Goal: Task Accomplishment & Management: Complete application form

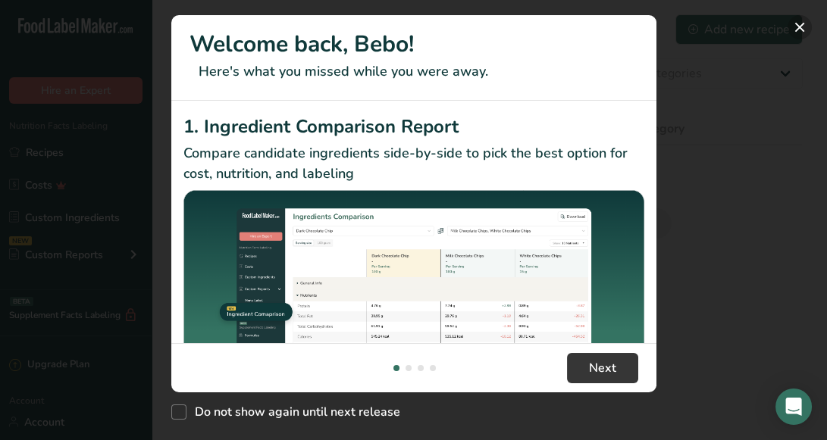
click at [797, 25] on button "New Features" at bounding box center [799, 27] width 24 height 24
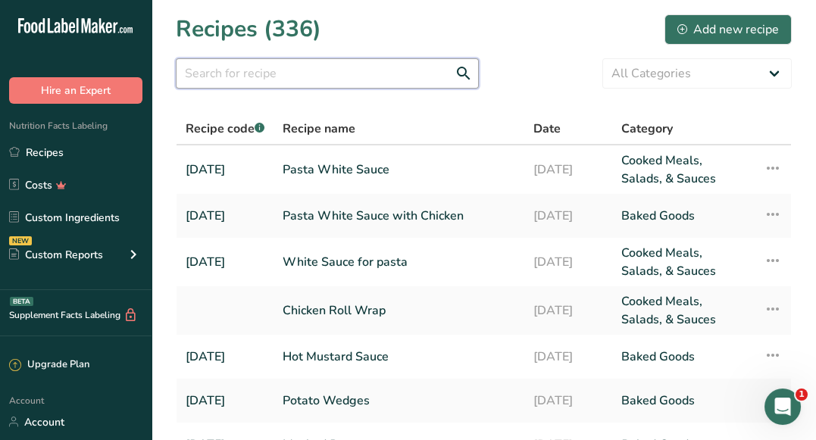
click at [270, 58] on input "text" at bounding box center [327, 73] width 303 height 30
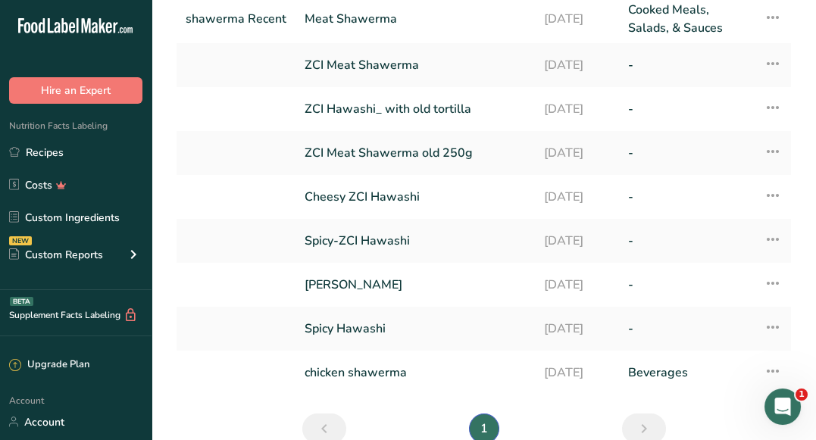
scroll to position [172, 0]
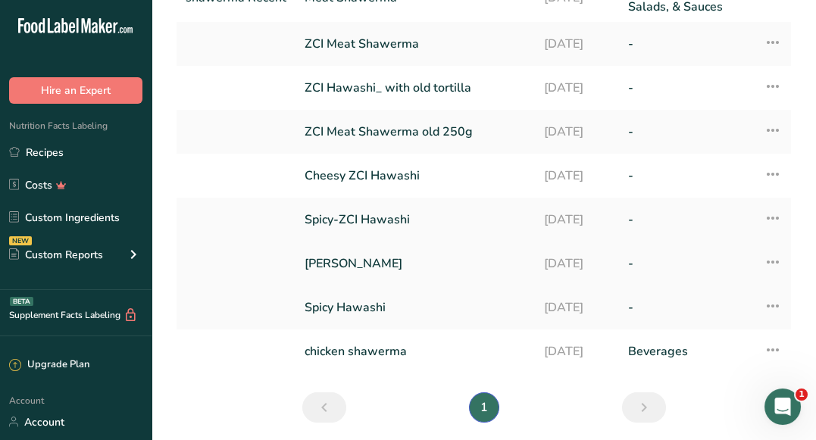
type input "haw"
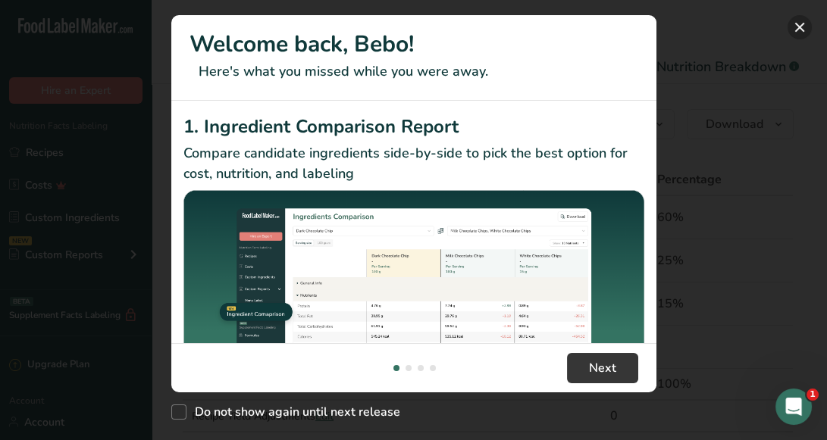
click at [799, 29] on button "New Features" at bounding box center [799, 27] width 24 height 24
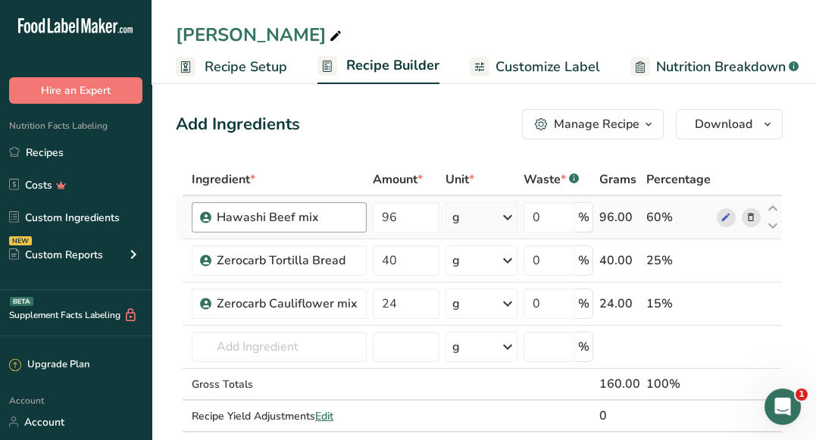
drag, startPoint x: 319, startPoint y: 220, endPoint x: 214, endPoint y: 217, distance: 105.4
click at [214, 217] on div "Hawashi Beef mix" at bounding box center [279, 217] width 175 height 30
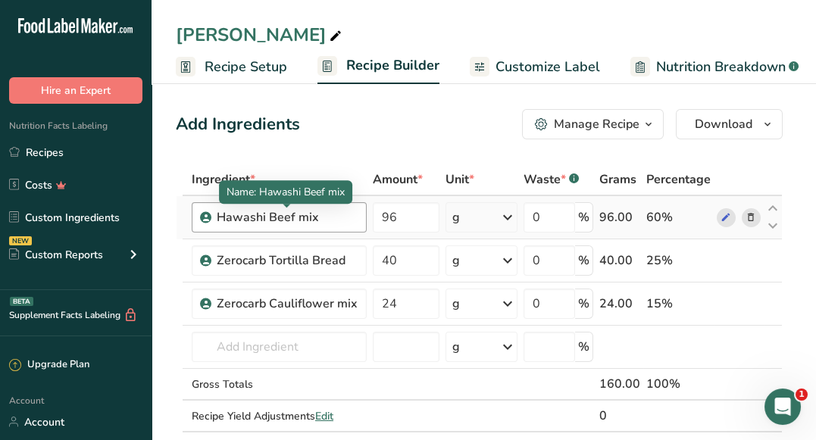
copy div "Hawashi Beef mix"
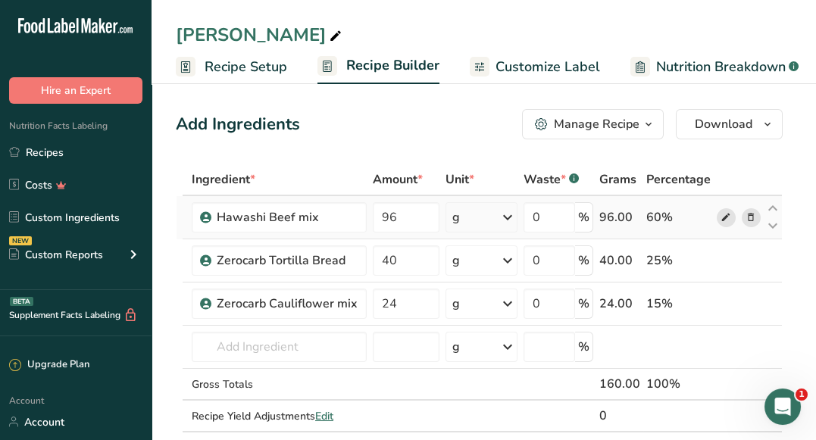
click at [725, 222] on icon at bounding box center [726, 218] width 11 height 16
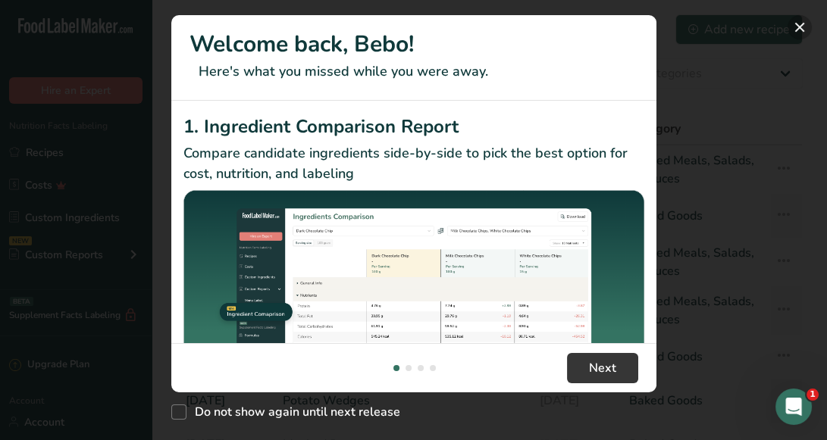
click at [804, 31] on button "New Features" at bounding box center [799, 27] width 24 height 24
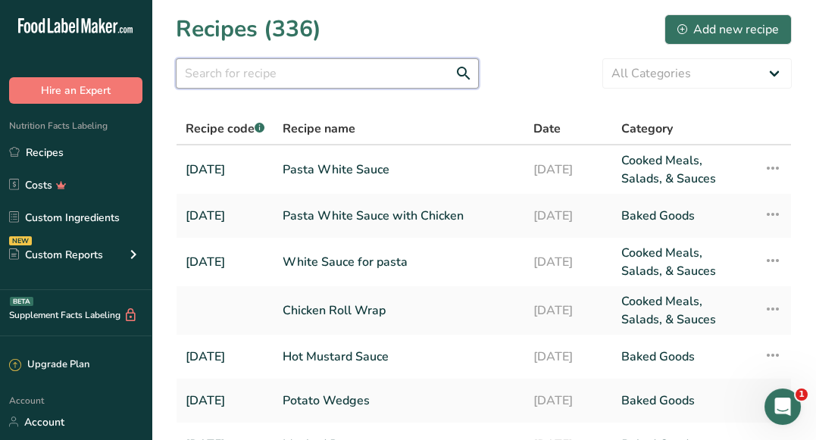
click at [289, 67] on input "text" at bounding box center [327, 73] width 303 height 30
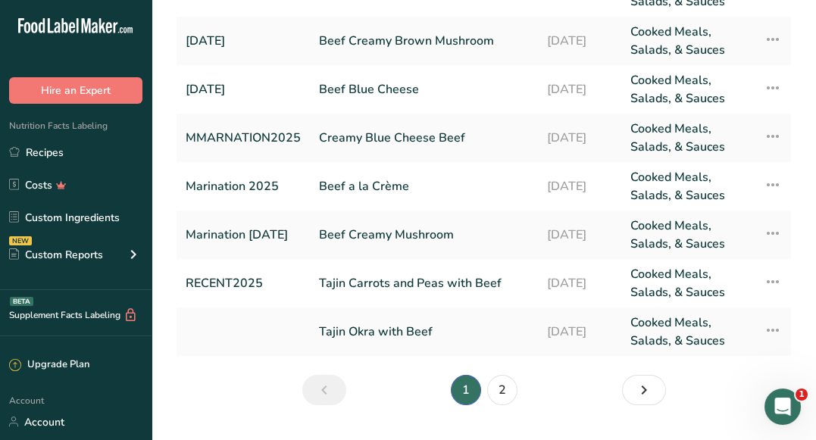
scroll to position [306, 0]
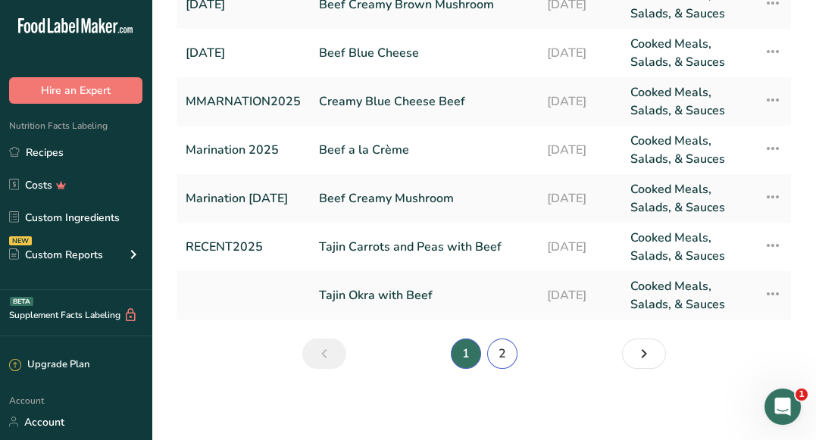
click at [505, 339] on link "2" at bounding box center [502, 354] width 30 height 30
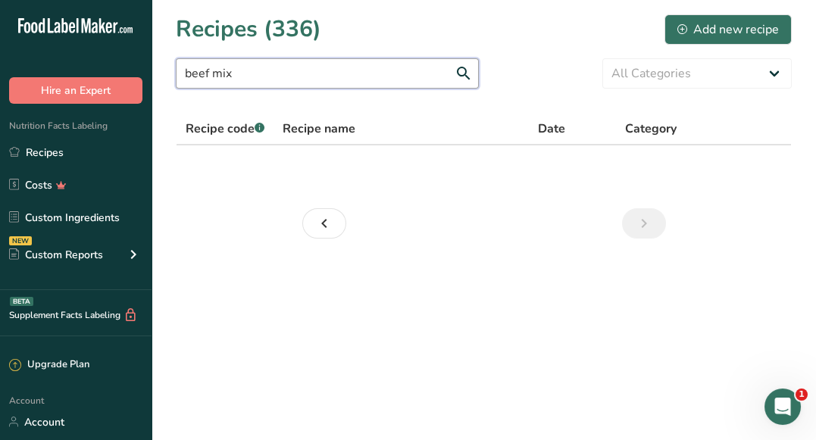
click at [262, 66] on input "beef mix" at bounding box center [327, 73] width 303 height 30
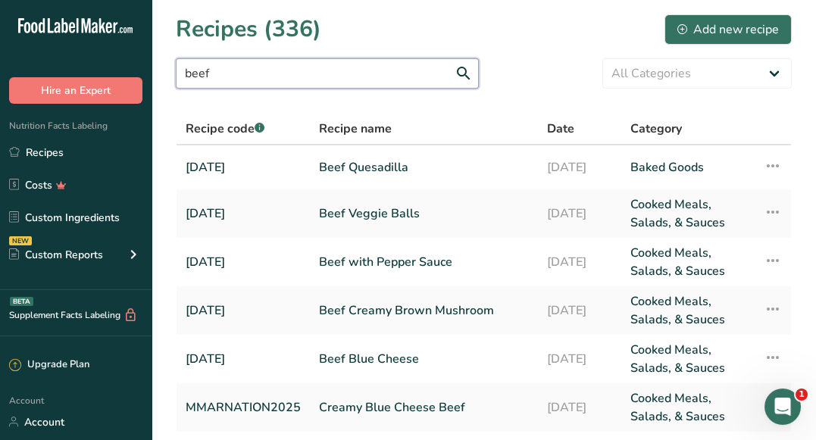
drag, startPoint x: 429, startPoint y: 69, endPoint x: 181, endPoint y: 75, distance: 247.8
click at [181, 75] on input "beef" at bounding box center [327, 73] width 303 height 30
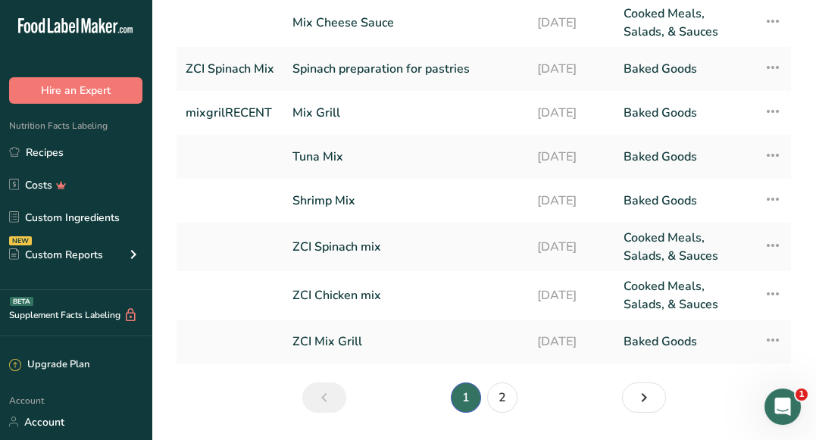
scroll to position [288, 0]
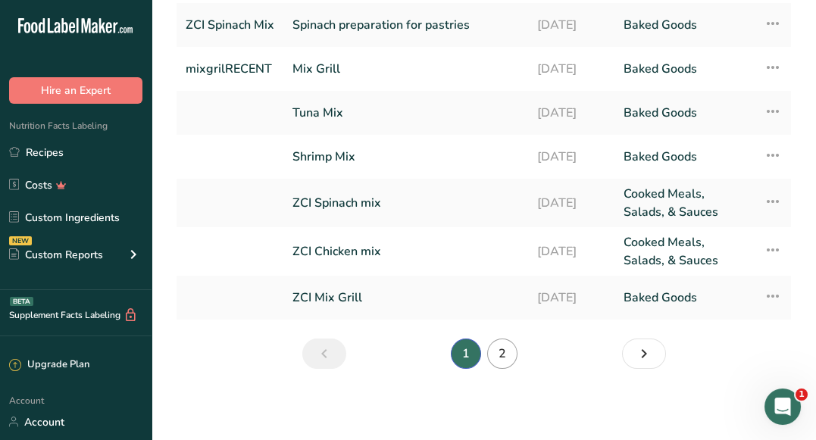
type input "mix"
click at [510, 342] on link "2" at bounding box center [502, 354] width 30 height 30
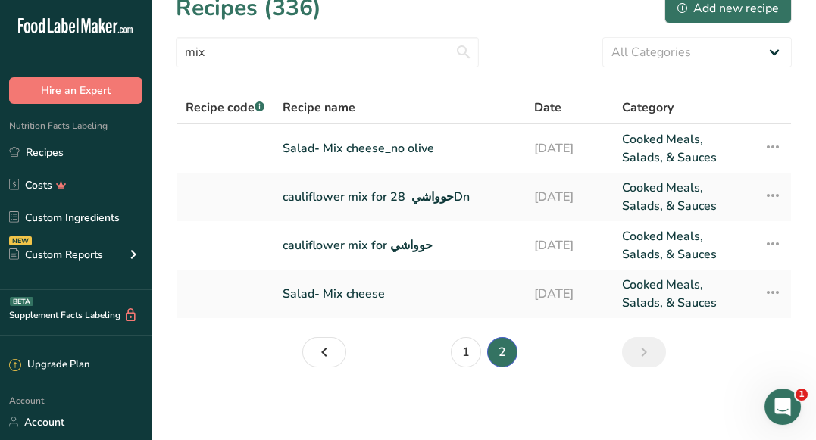
scroll to position [20, 0]
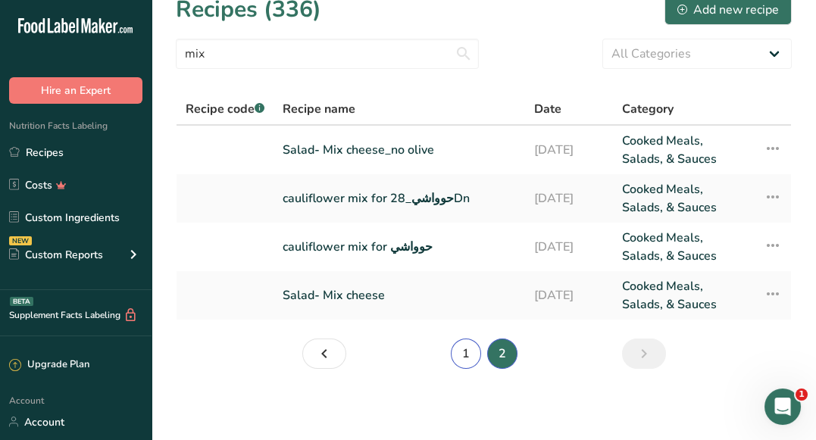
click at [460, 350] on link "1" at bounding box center [466, 354] width 30 height 30
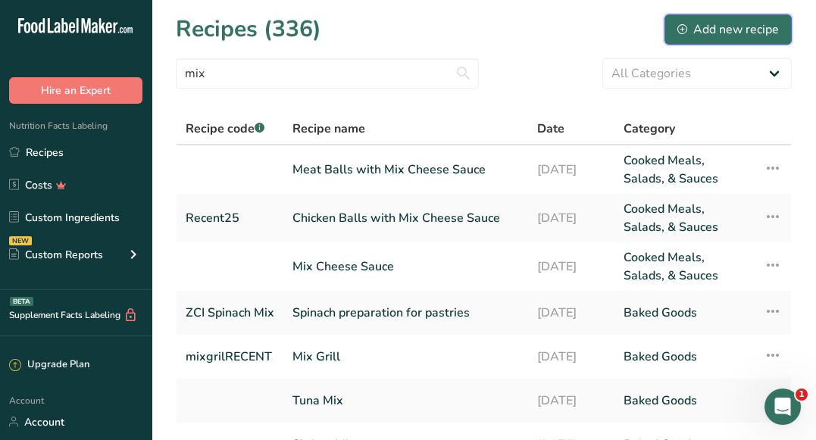
click at [729, 39] on button "Add new recipe" at bounding box center [727, 29] width 127 height 30
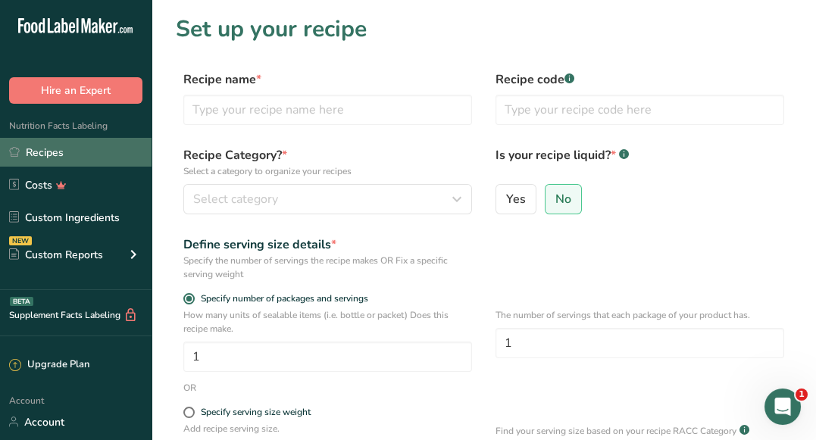
click at [36, 152] on link "Recipes" at bounding box center [76, 152] width 152 height 29
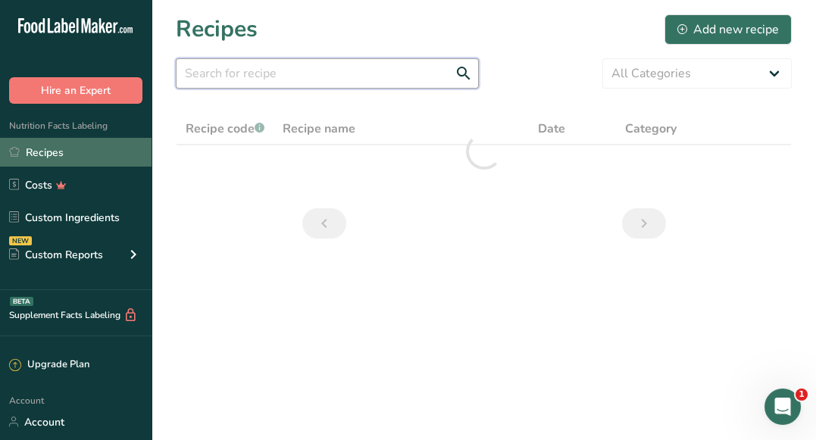
click at [358, 77] on input "text" at bounding box center [327, 73] width 303 height 30
paste input "Hawashi Beef mix"
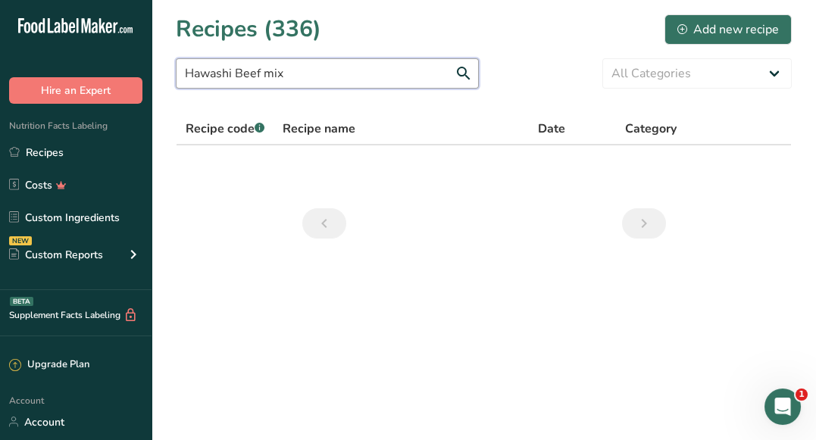
drag, startPoint x: 36, startPoint y: 152, endPoint x: 164, endPoint y: 67, distance: 153.8
click at [164, 67] on section "Recipes (336) Add new recipe Hawashi Beef mix All Categories Baked Goods Bevera…" at bounding box center [484, 131] width 664 height 263
type input "Hawashi Beef mix"
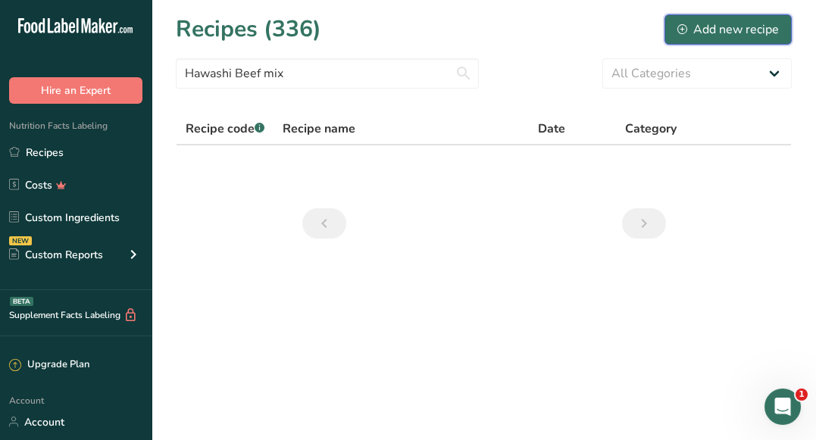
click at [692, 31] on div "Add new recipe" at bounding box center [728, 29] width 102 height 18
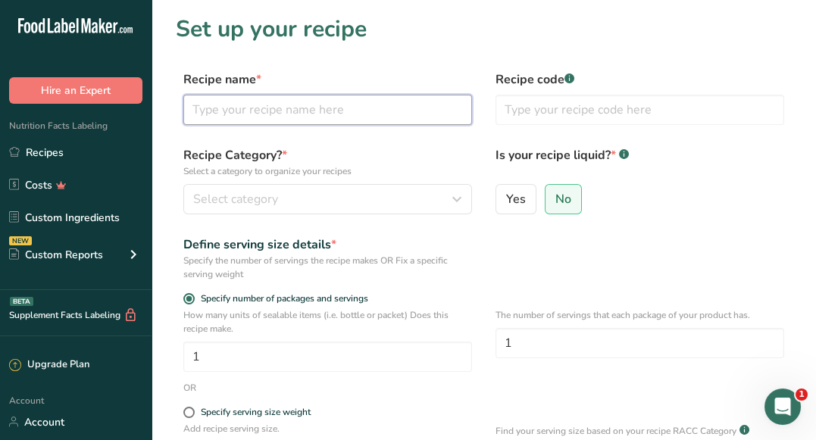
click at [339, 113] on input "text" at bounding box center [327, 110] width 289 height 30
click at [342, 114] on input "text" at bounding box center [327, 110] width 289 height 30
drag, startPoint x: 342, startPoint y: 114, endPoint x: 178, endPoint y: 108, distance: 164.5
click at [177, 108] on div "Recipe name * Hawwashi Recipe code .a-a{fill:#347362;}.b-a{fill:#fff;}" at bounding box center [484, 102] width 616 height 64
drag, startPoint x: 259, startPoint y: 113, endPoint x: 192, endPoint y: 101, distance: 68.5
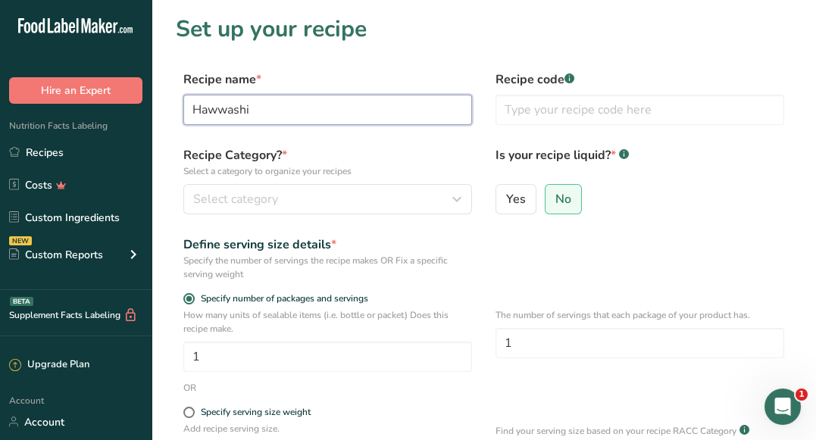
click at [192, 101] on input "Hawwashi" at bounding box center [327, 110] width 289 height 30
paste input "aw"
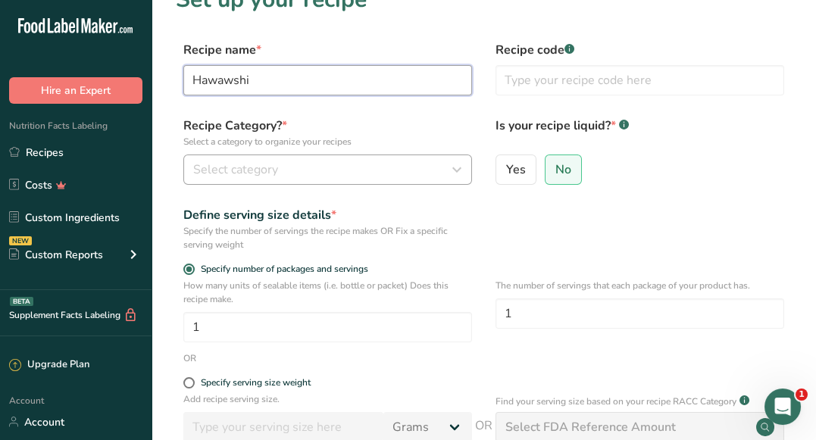
type input "Hawawshi"
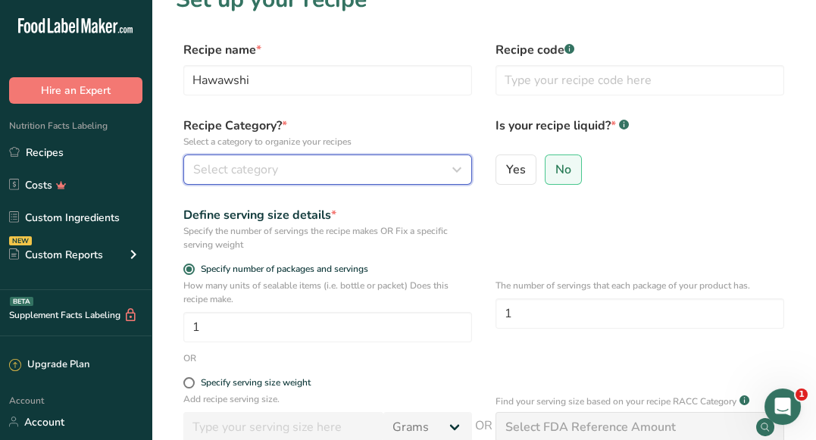
click at [405, 161] on div "Select category" at bounding box center [323, 170] width 260 height 18
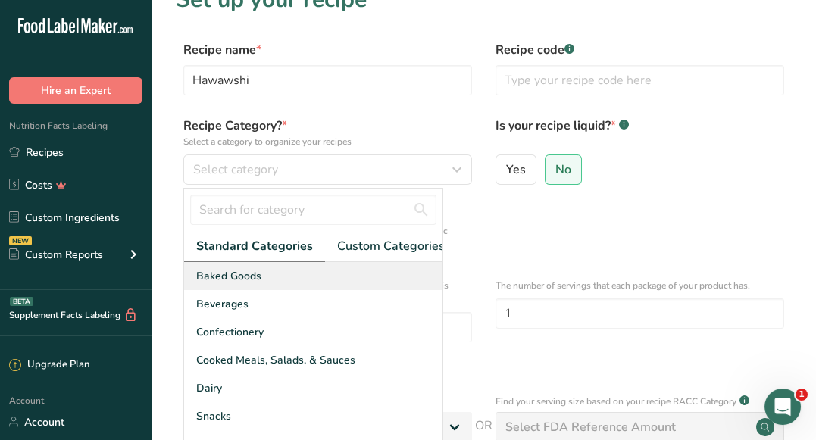
click at [297, 283] on div "Baked Goods" at bounding box center [313, 276] width 258 height 28
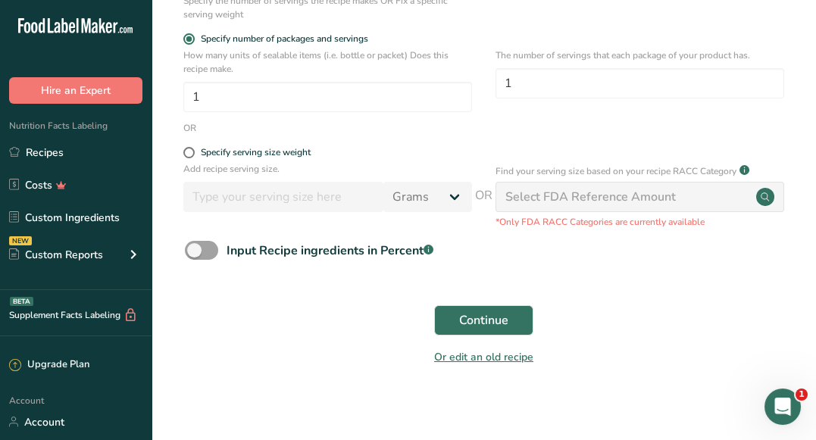
scroll to position [267, 0]
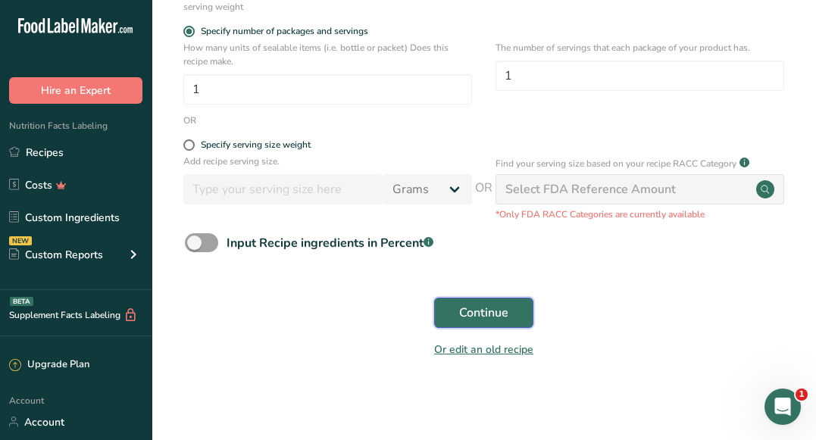
click at [477, 323] on button "Continue" at bounding box center [483, 313] width 99 height 30
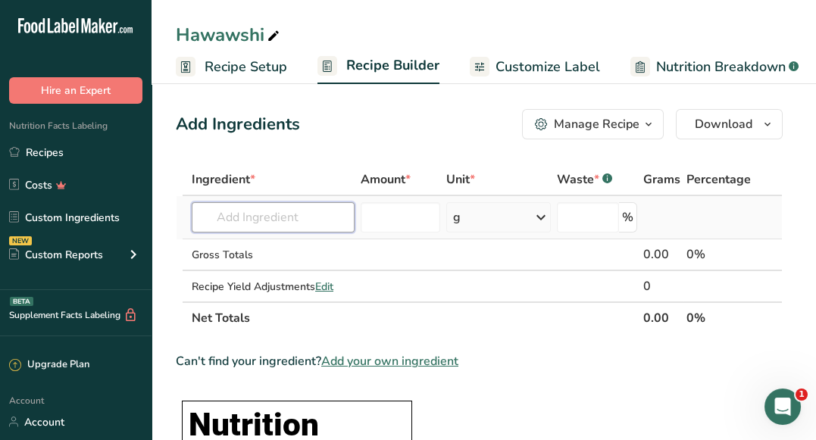
click at [305, 210] on input "text" at bounding box center [273, 217] width 163 height 30
paste input "Beef, ground, 95% lean meat / 5% fat, patty, cooked, pan-broiled"
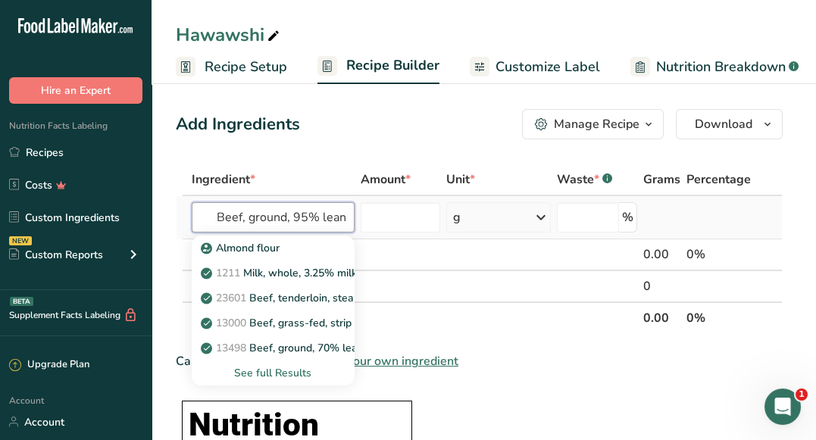
scroll to position [0, 223]
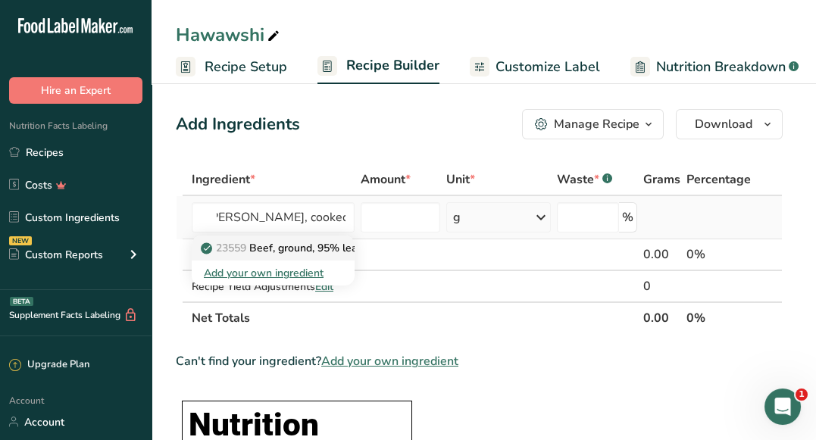
click at [283, 240] on p "23559 Beef, ground, 95% lean meat / 5% fat, patty, cooked, pan-broiled" at bounding box center [415, 248] width 422 height 16
type input "Beef, ground, 95% lean meat / 5% fat, patty, cooked, pan-broiled"
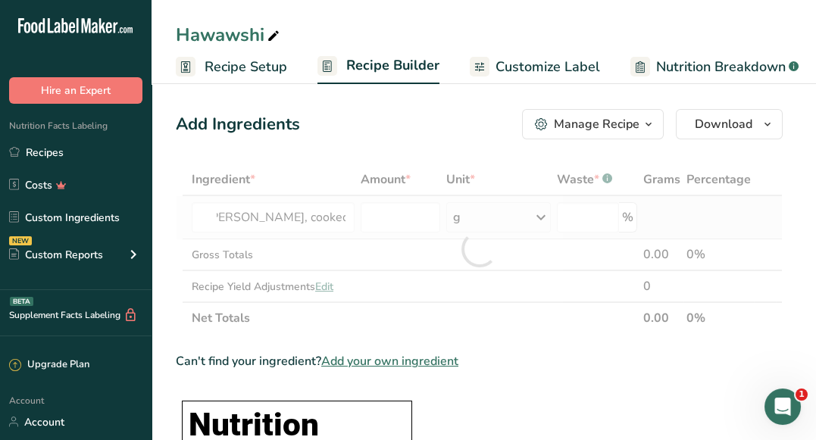
scroll to position [0, 0]
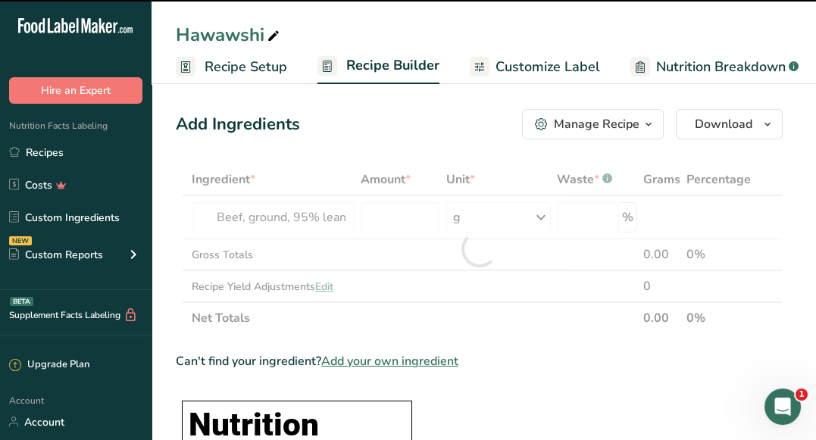
type input "0"
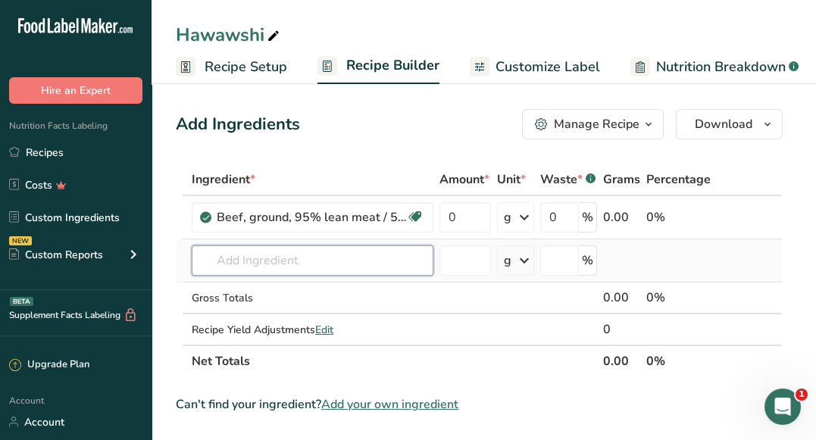
click at [312, 253] on input "text" at bounding box center [313, 260] width 242 height 30
type input "1"
paste input "Lamb, Australian, imported, fresh, separable fat, cooked"
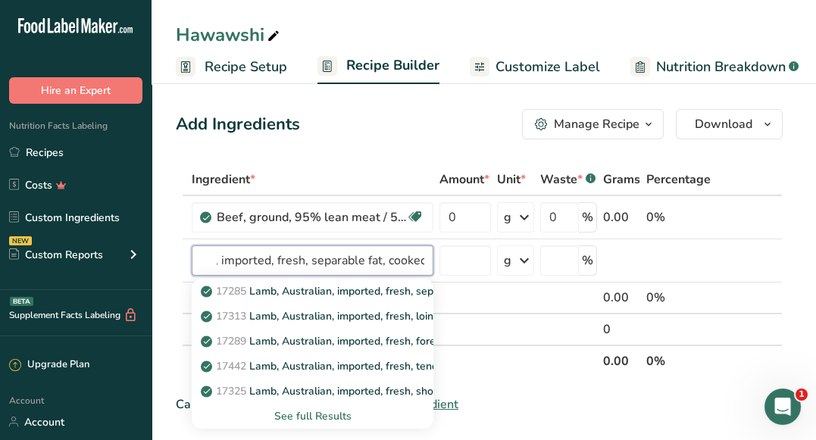
type input "Lamb, Australian, imported, fresh, separable fat, cooked"
click at [353, 255] on input "text" at bounding box center [313, 260] width 242 height 30
paste input "Lamb, Australian, imported, fresh, separable fat, cooke"
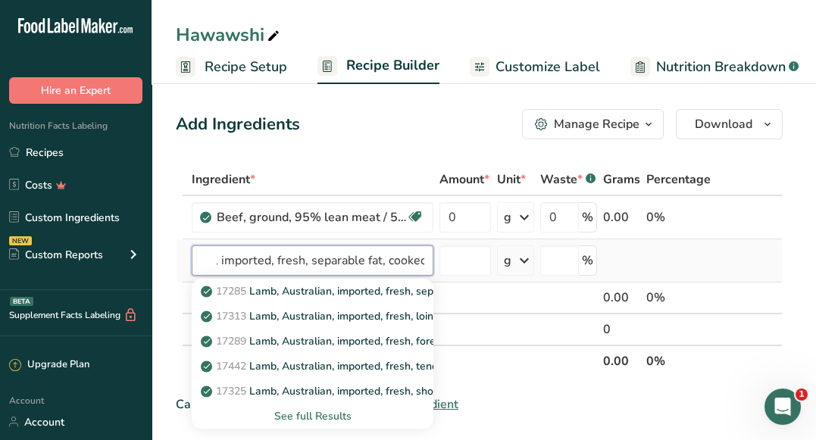
click at [353, 255] on input "Lamb, Australian, imported, fresh, separable fat, cooked" at bounding box center [313, 260] width 242 height 30
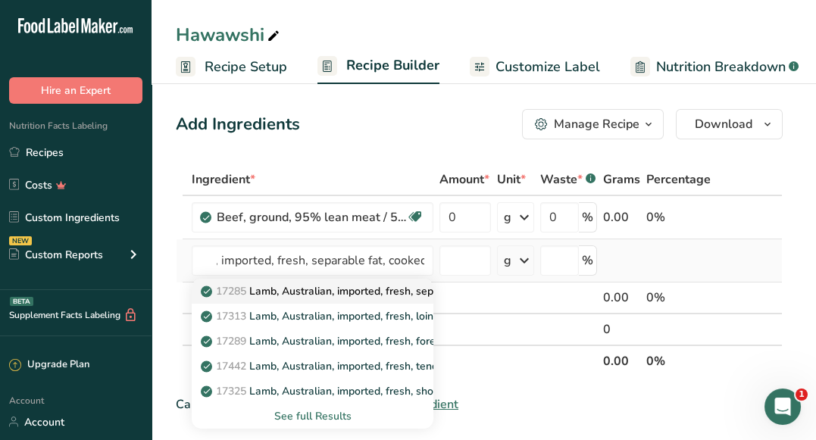
click at [287, 288] on p "17285 Lamb, Australian, imported, fresh, separable fat, cooked" at bounding box center [362, 291] width 317 height 16
type input "Lamb, Australian, imported, fresh, separable fat, cooked"
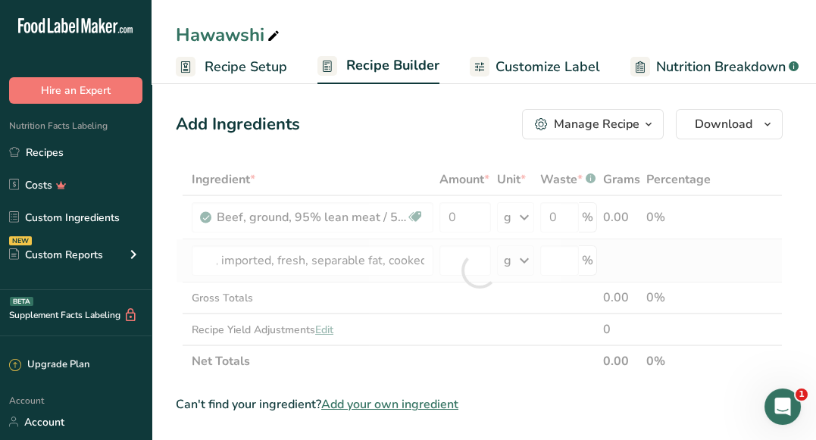
scroll to position [0, 0]
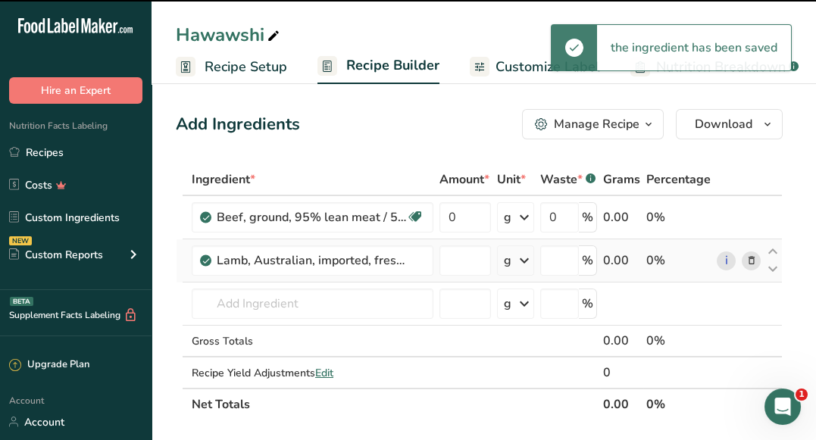
type input "0"
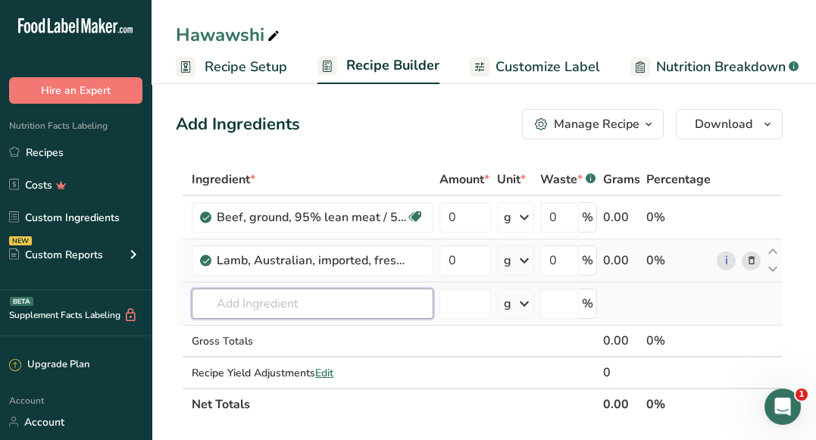
click at [329, 305] on input "text" at bounding box center [313, 304] width 242 height 30
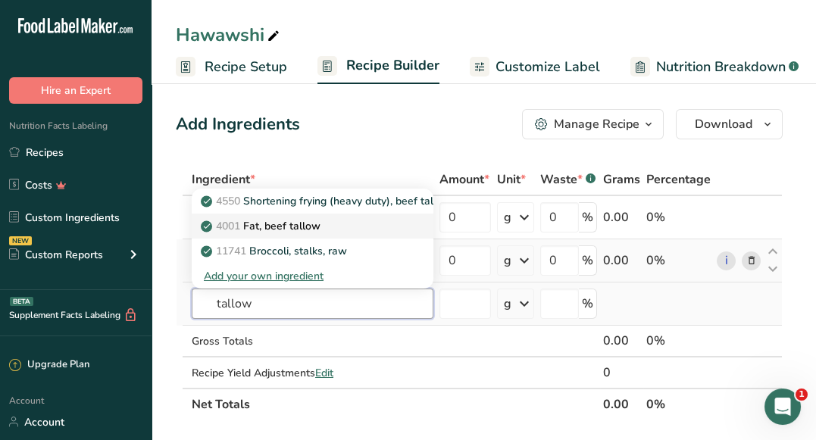
type input "Fat, beef tallow"
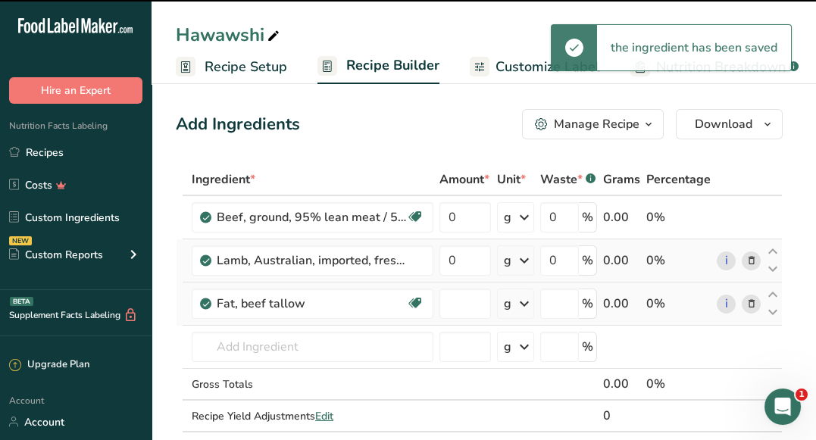
type input "0"
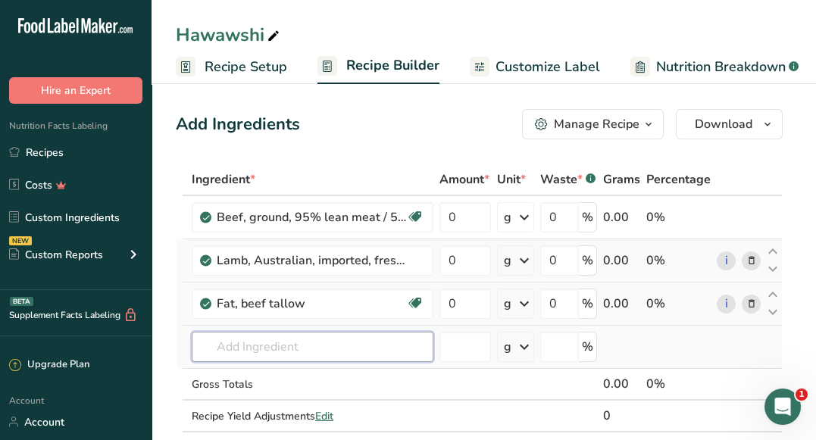
click at [336, 336] on input "text" at bounding box center [313, 347] width 242 height 30
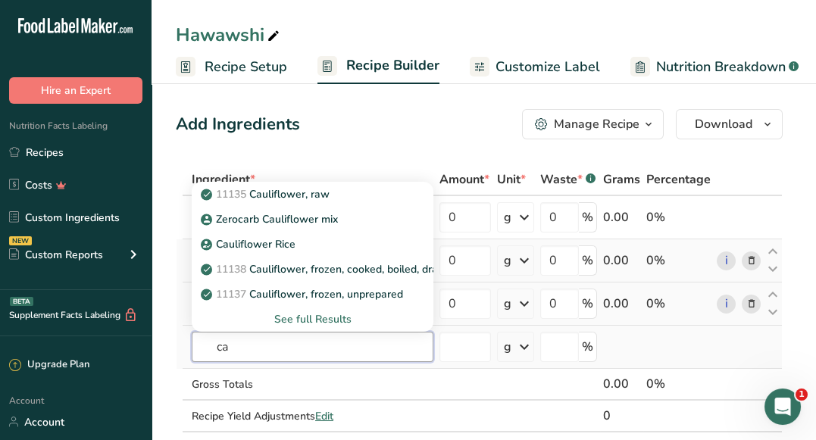
type input "c"
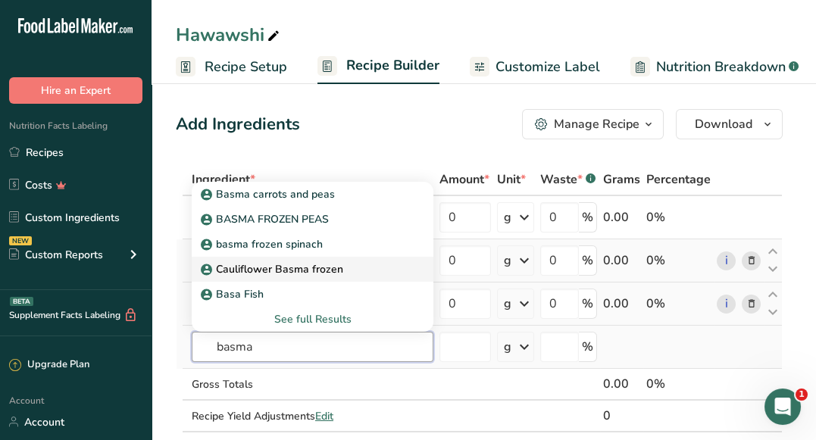
type input "Cauliflower Basma frozen"
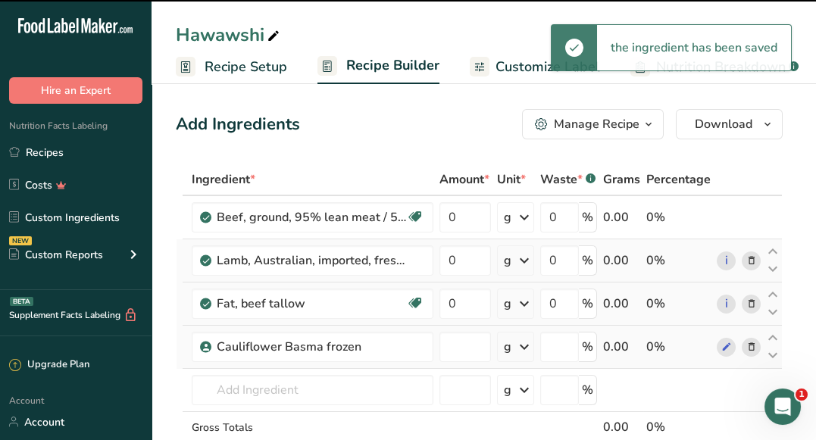
type input "0"
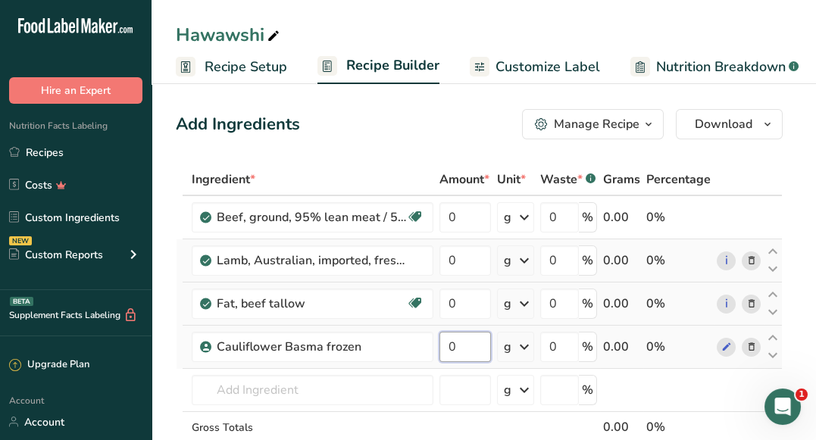
drag, startPoint x: 458, startPoint y: 340, endPoint x: 445, endPoint y: 342, distance: 13.7
click at [445, 342] on input "0" at bounding box center [465, 347] width 52 height 30
type input "25"
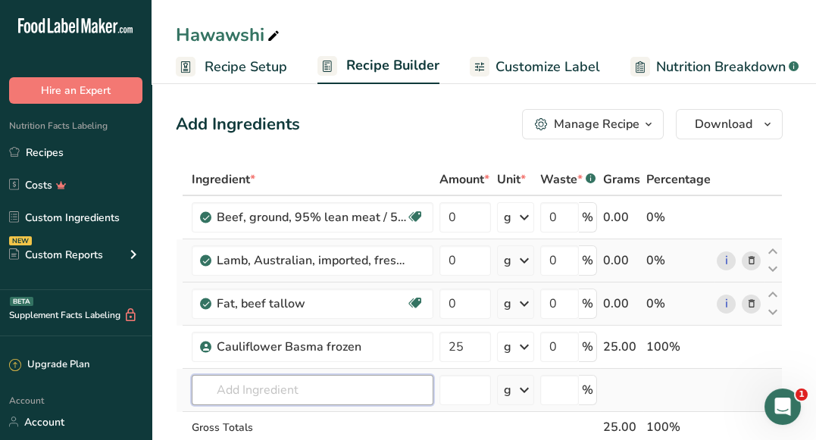
click at [290, 387] on div "Ingredient * Amount * Unit * Waste * .a-a{fill:#347362;}.b-a{fill:#fff;} Grams …" at bounding box center [479, 335] width 607 height 343
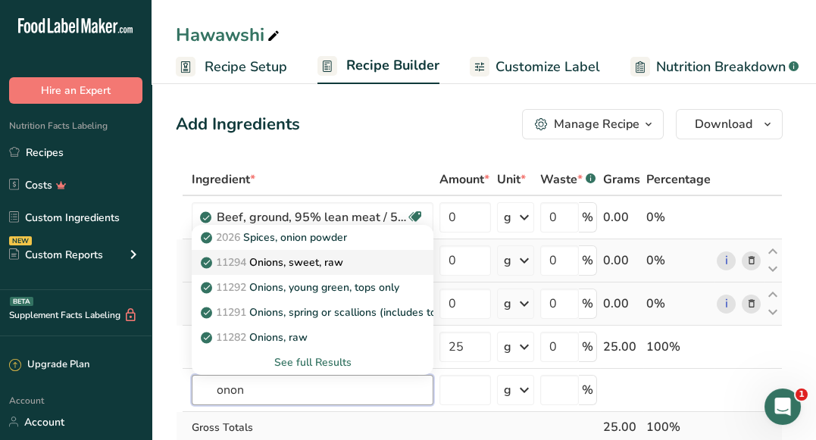
type input "Onions, sweet, raw"
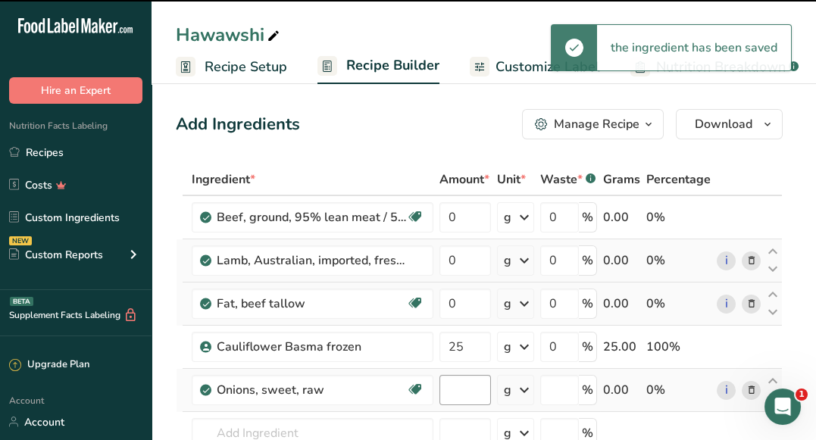
type input "0"
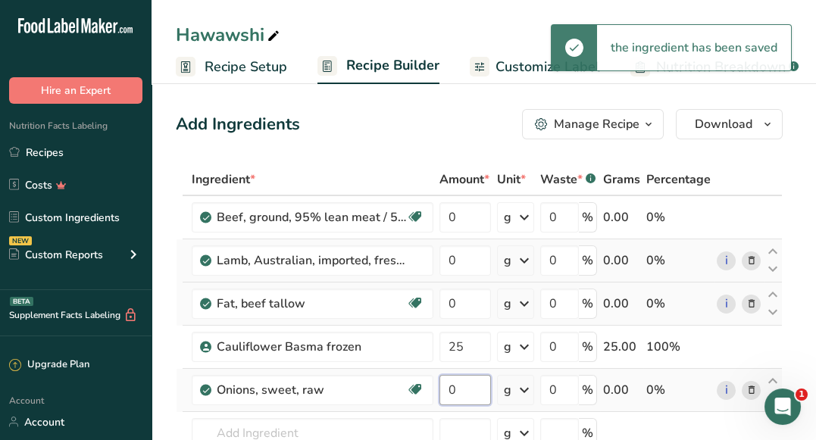
click at [451, 394] on input "0" at bounding box center [465, 390] width 52 height 30
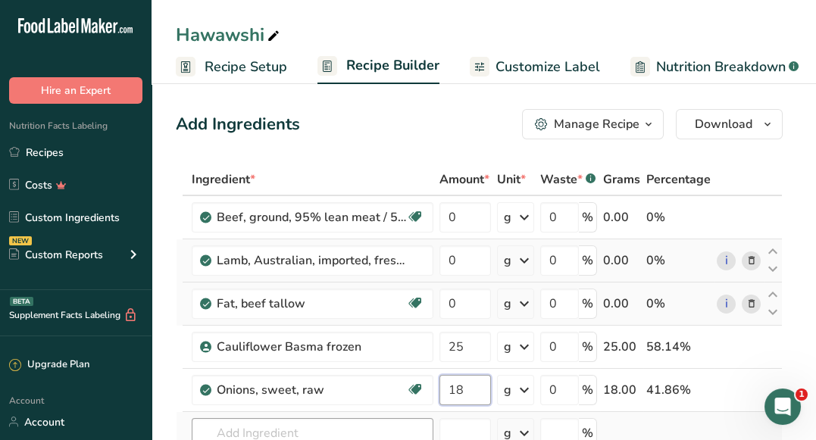
type input "18"
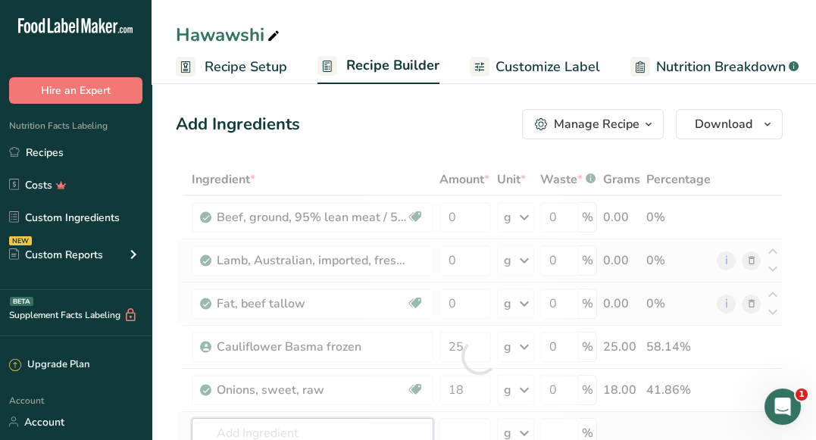
click at [333, 422] on div "Ingredient * Amount * Unit * Waste * .a-a{fill:#347362;}.b-a{fill:#fff;} Grams …" at bounding box center [479, 357] width 607 height 386
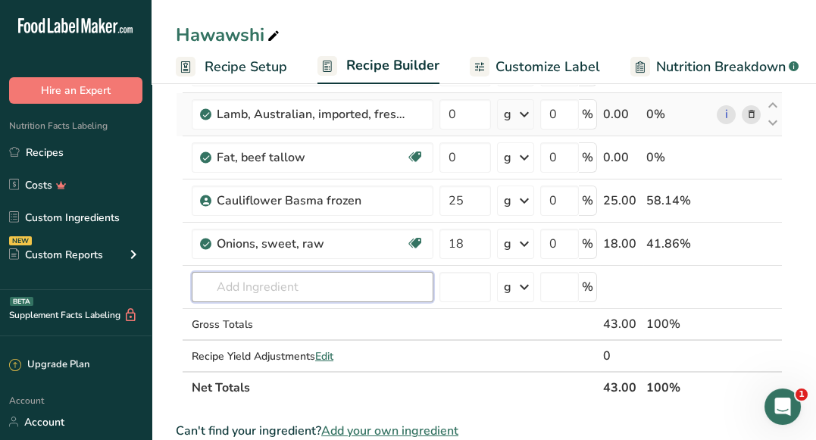
scroll to position [139, 0]
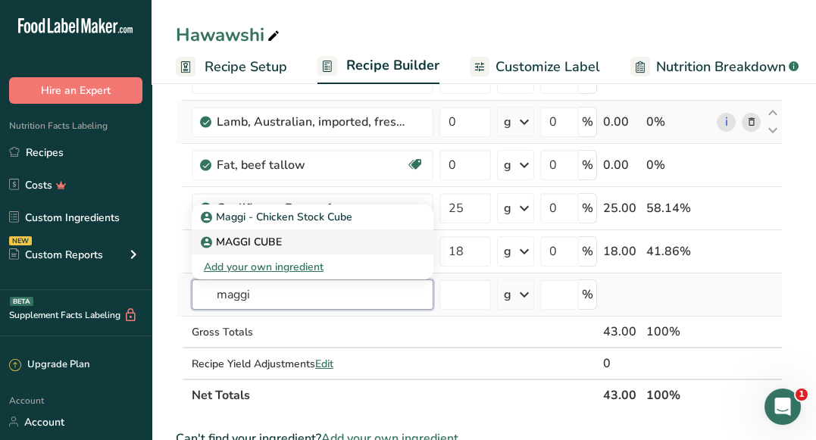
type input "MAGGI CUBE"
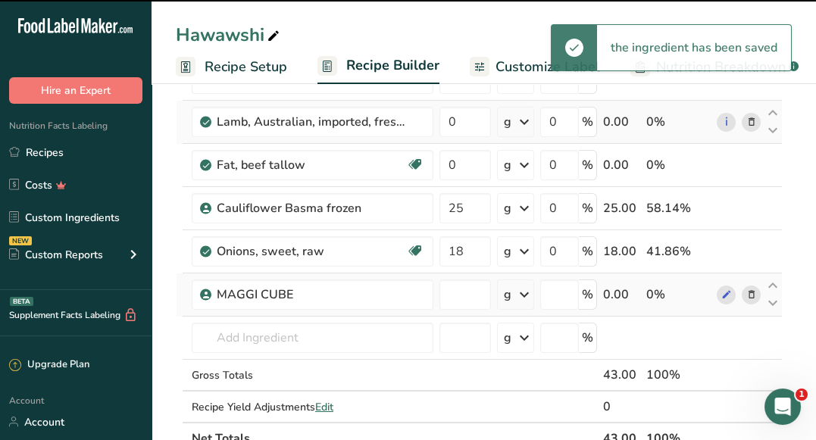
type input "0"
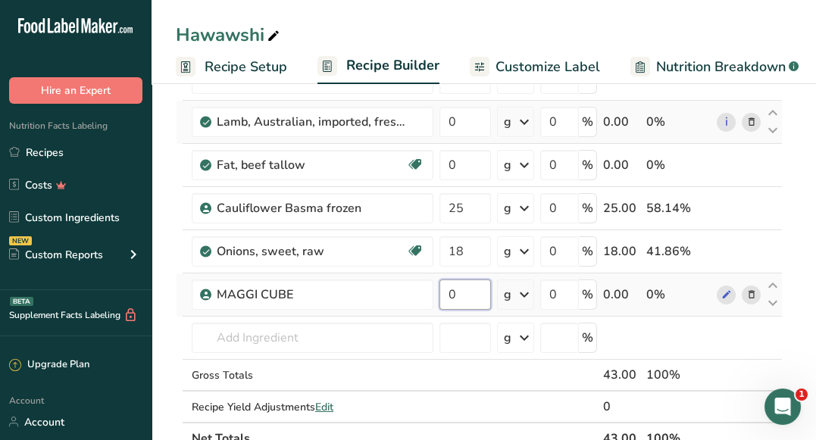
drag, startPoint x: 461, startPoint y: 299, endPoint x: 442, endPoint y: 288, distance: 21.7
click at [442, 288] on input "0" at bounding box center [465, 295] width 52 height 30
type input "0.7"
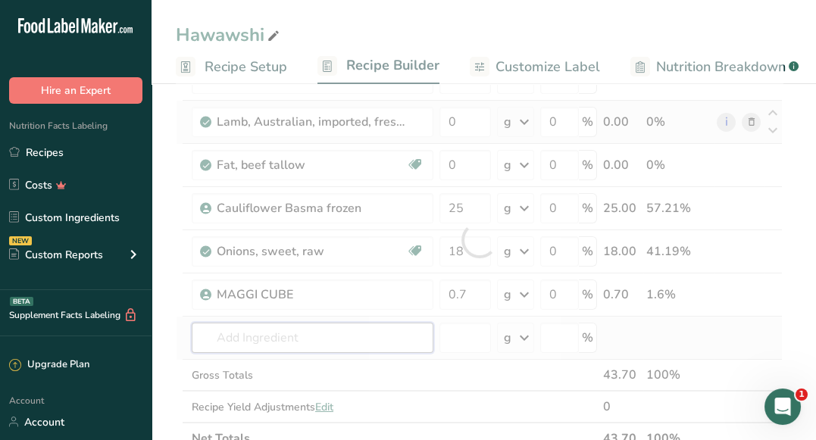
click at [339, 329] on div "Ingredient * Amount * Unit * Waste * .a-a{fill:#347362;}.b-a{fill:#fff;} Grams …" at bounding box center [479, 240] width 607 height 430
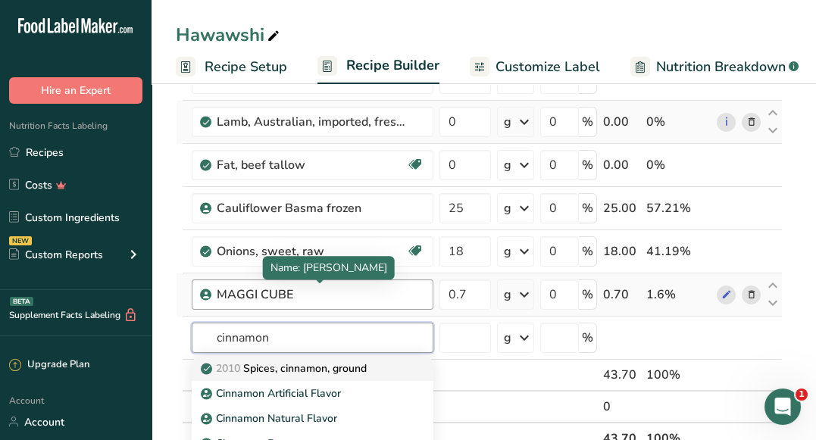
type input "Spices, cinnamon, ground"
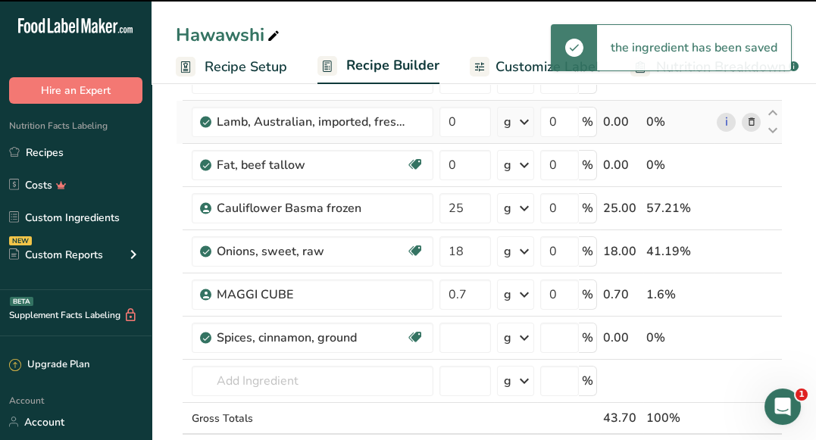
type input "0"
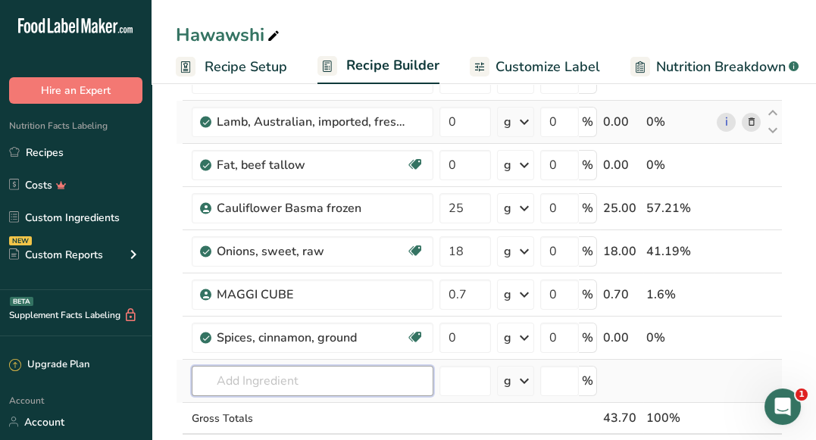
click at [335, 386] on input "text" at bounding box center [313, 381] width 242 height 30
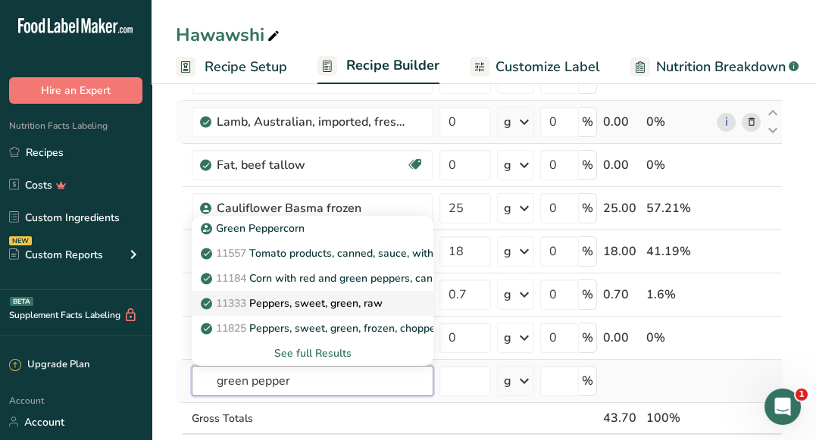
type input "green pepper"
click at [341, 309] on link "11333 Peppers, sweet, green, raw" at bounding box center [313, 303] width 242 height 25
type input "Peppers, sweet, green, raw"
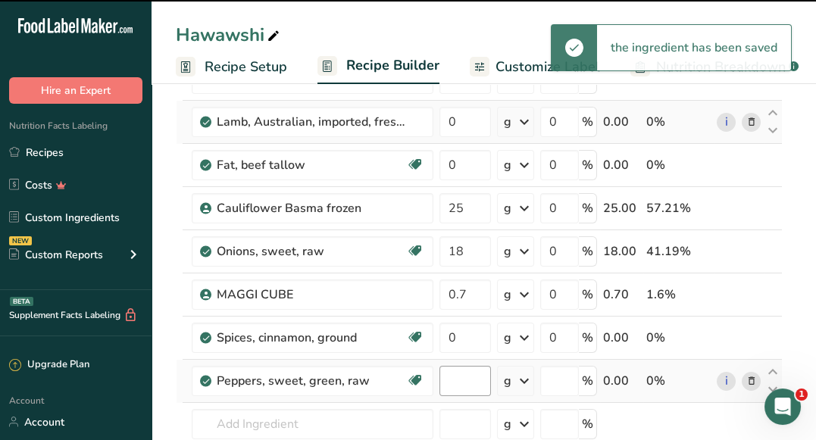
type input "0"
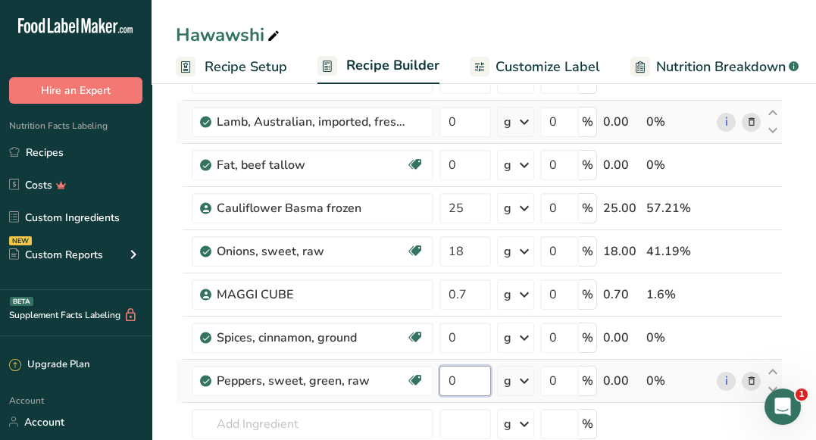
drag, startPoint x: 465, startPoint y: 378, endPoint x: 447, endPoint y: 372, distance: 19.2
click at [447, 372] on input "0" at bounding box center [465, 381] width 52 height 30
type input "9.2"
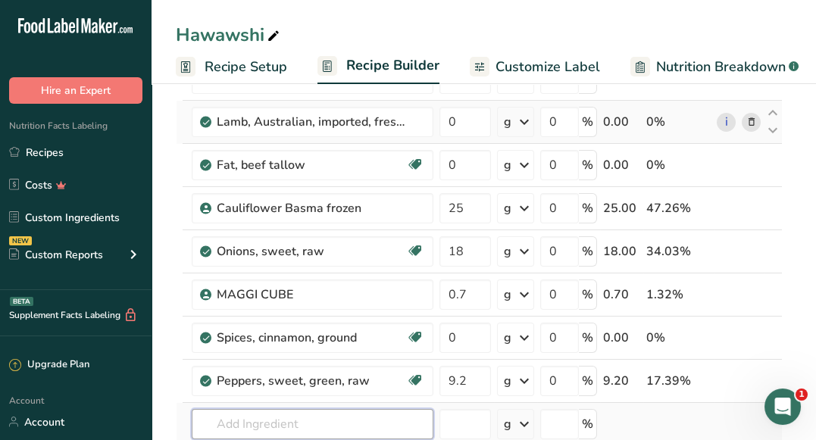
click at [282, 424] on div "Ingredient * Amount * Unit * Waste * .a-a{fill:#347362;}.b-a{fill:#fff;} Grams …" at bounding box center [479, 283] width 607 height 516
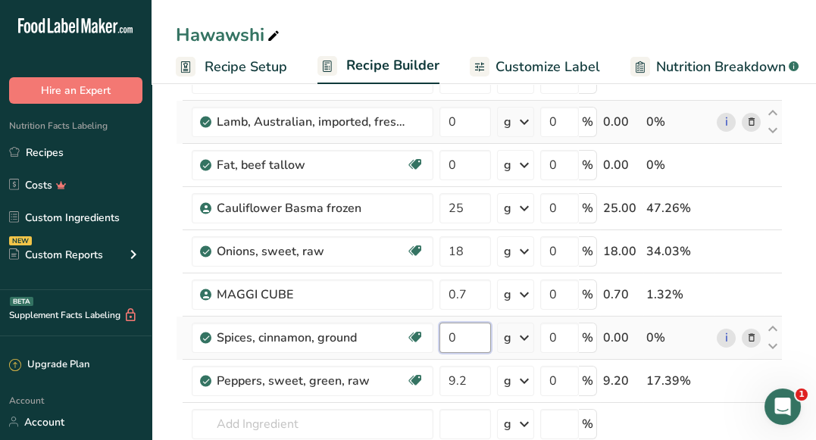
click at [452, 335] on input "0" at bounding box center [465, 338] width 52 height 30
type input "0.2"
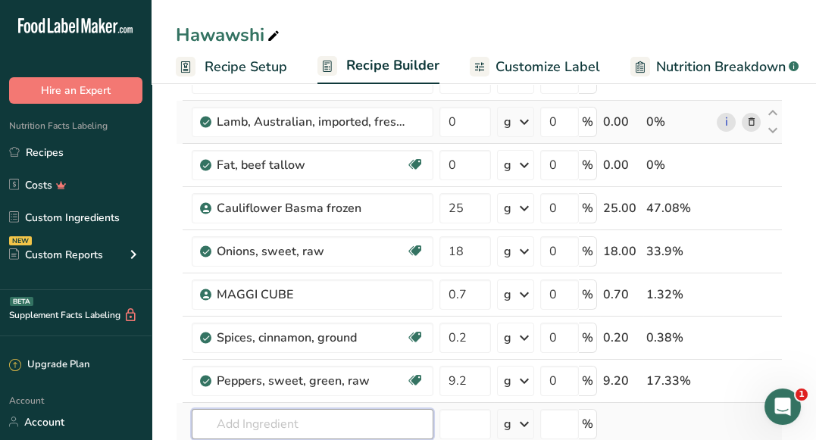
click at [297, 416] on div "Ingredient * Amount * Unit * Waste * .a-a{fill:#347362;}.b-a{fill:#fff;} Grams …" at bounding box center [479, 283] width 607 height 516
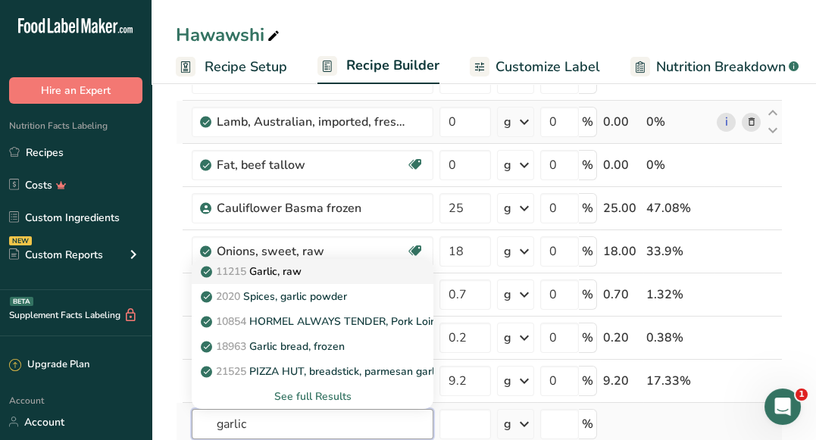
type input "garlic"
click at [319, 275] on div "11215 Garlic, raw" at bounding box center [300, 272] width 193 height 16
type input "Garlic, raw"
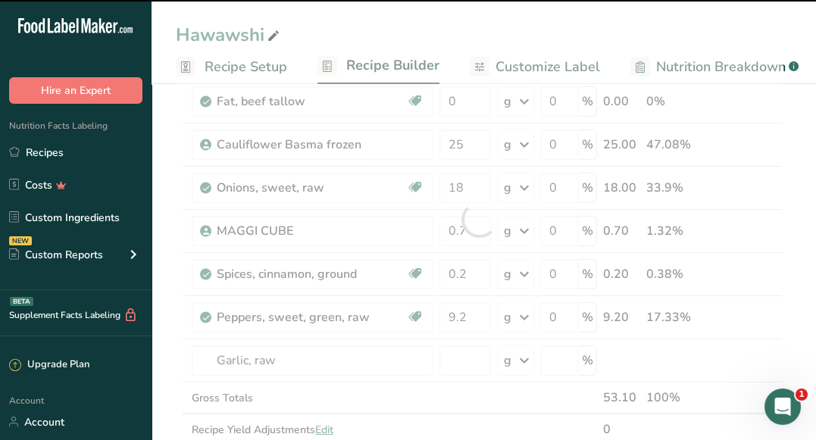
scroll to position [260, 0]
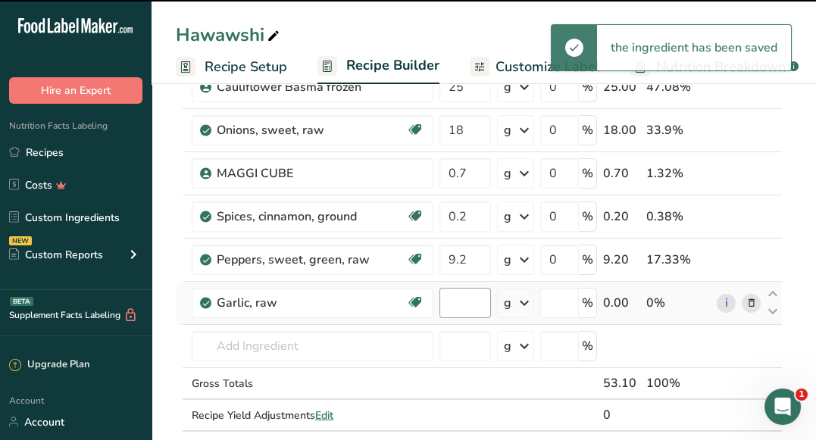
type input "0"
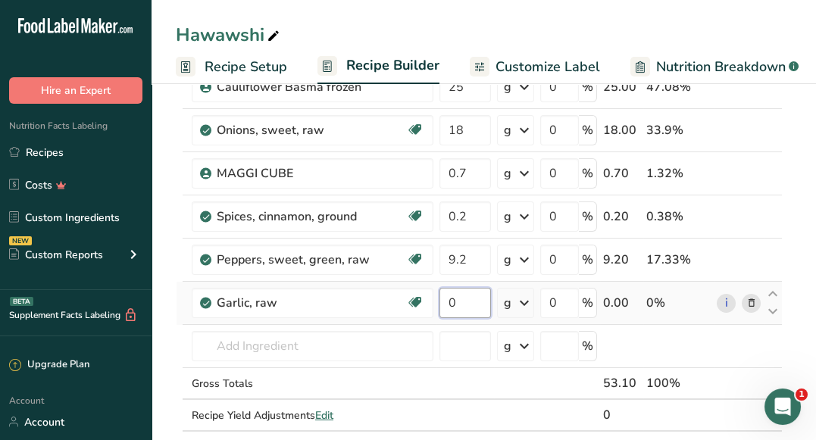
drag, startPoint x: 453, startPoint y: 308, endPoint x: 446, endPoint y: 301, distance: 9.6
click at [446, 301] on input "0" at bounding box center [465, 303] width 52 height 30
type input "0.7"
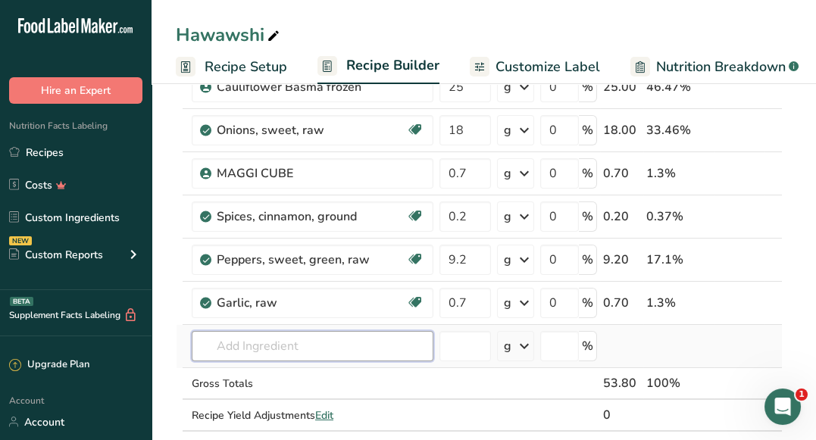
click at [255, 339] on div "Ingredient * Amount * Unit * Waste * .a-a{fill:#347362;}.b-a{fill:#fff;} Grams …" at bounding box center [479, 183] width 607 height 559
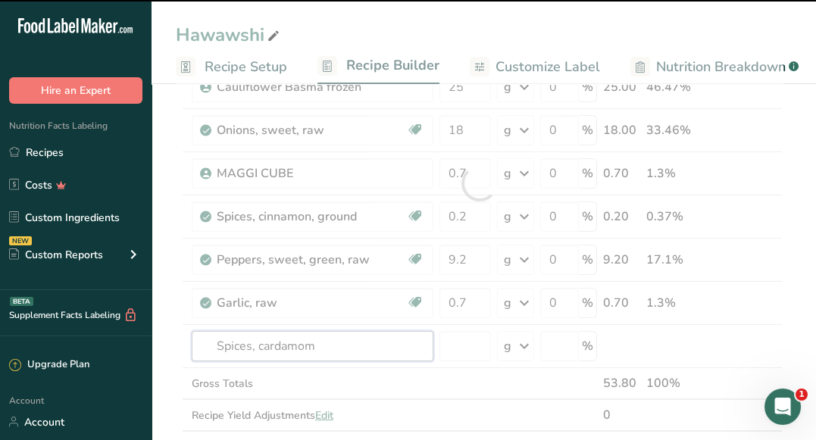
type input "Spices, cardamom"
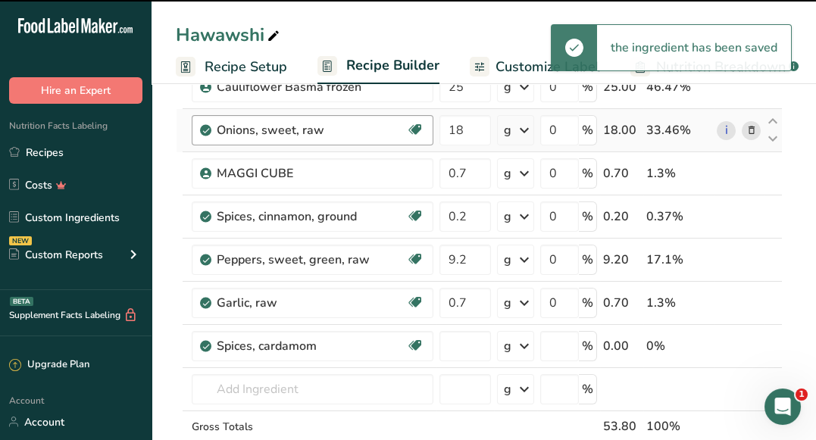
type input "0"
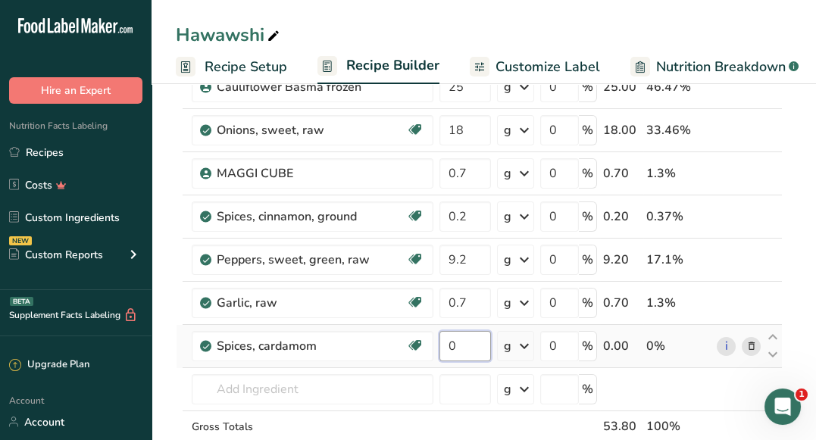
click at [473, 352] on input "0" at bounding box center [465, 346] width 52 height 30
type input "0.2"
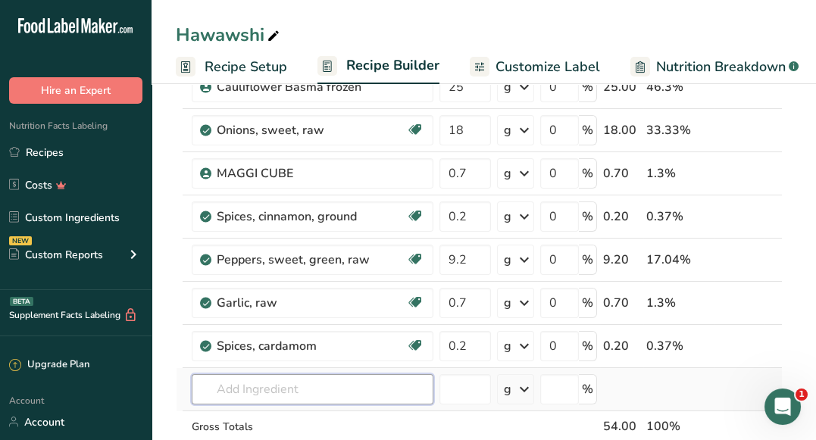
click at [344, 387] on div "Ingredient * Amount * Unit * Waste * .a-a{fill:#347362;}.b-a{fill:#fff;} Grams …" at bounding box center [479, 205] width 607 height 602
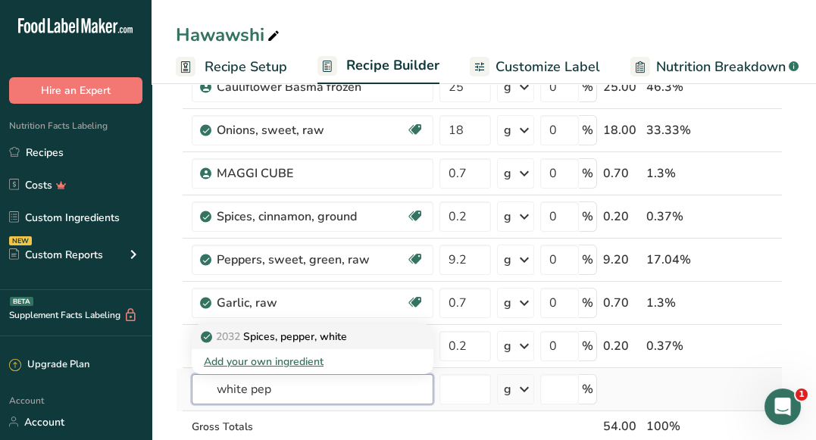
type input "Spices, pepper, white"
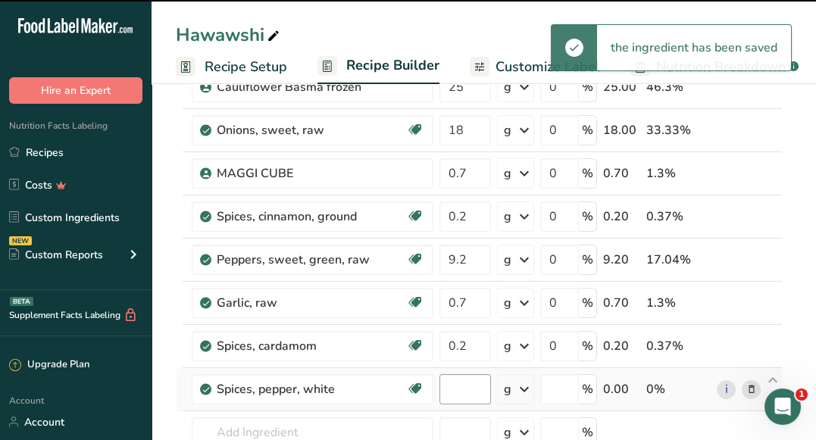
type input "0"
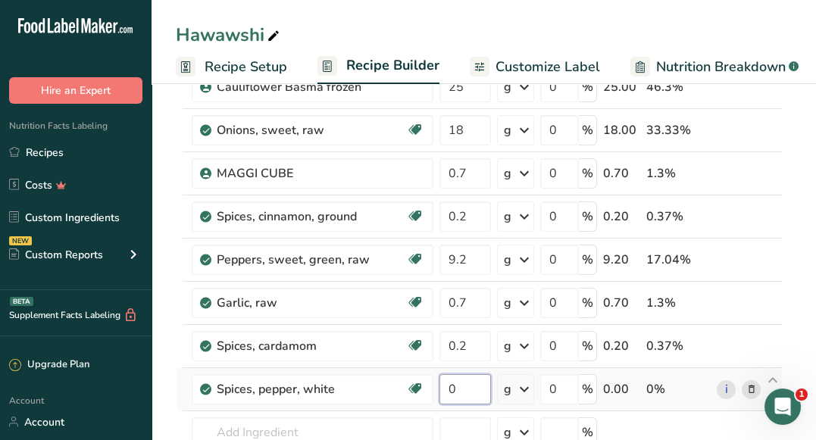
click at [470, 391] on input "0" at bounding box center [465, 389] width 52 height 30
type input "0.5"
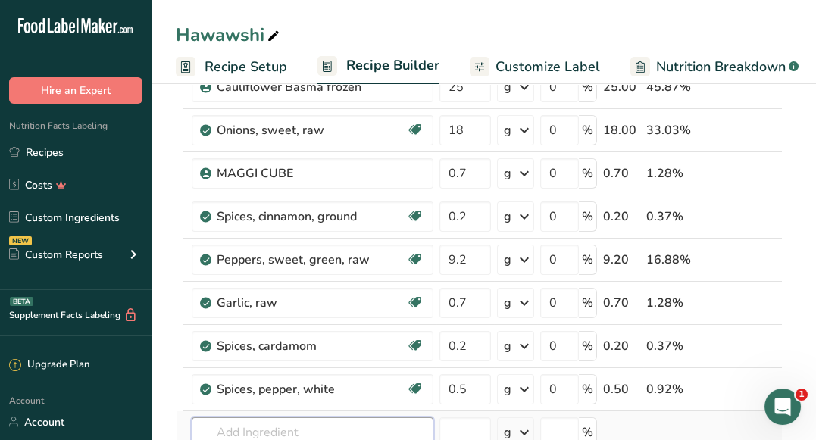
click at [305, 423] on div "Ingredient * Amount * Unit * Waste * .a-a{fill:#347362;}.b-a{fill:#fff;} Grams …" at bounding box center [479, 227] width 607 height 646
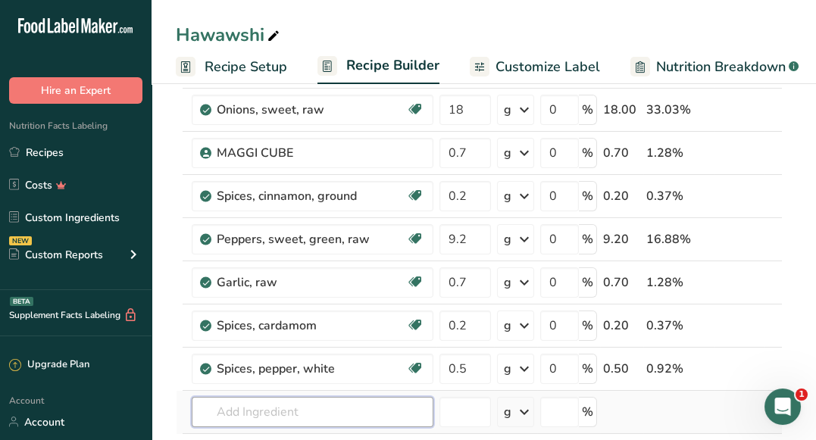
scroll to position [292, 0]
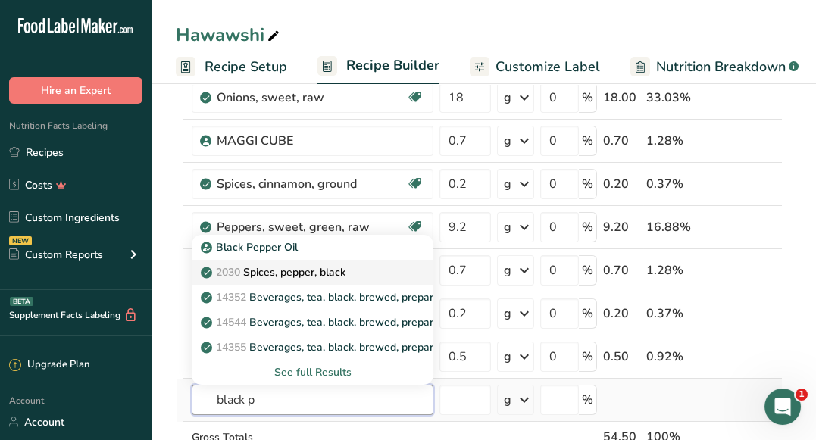
type input "Spices, pepper, black"
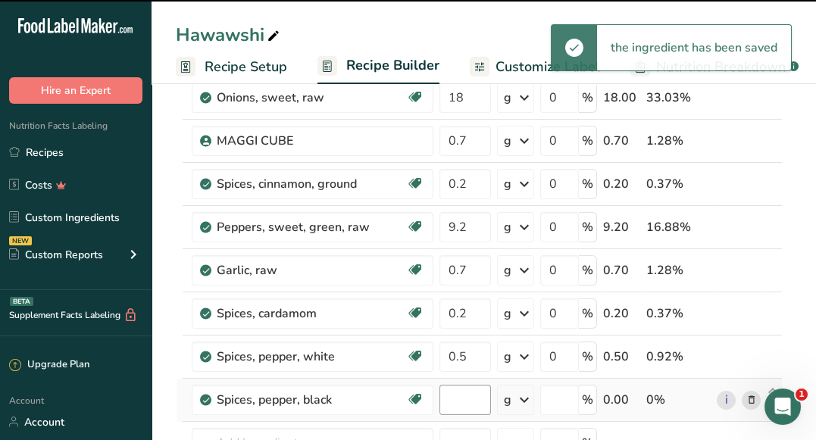
type input "0"
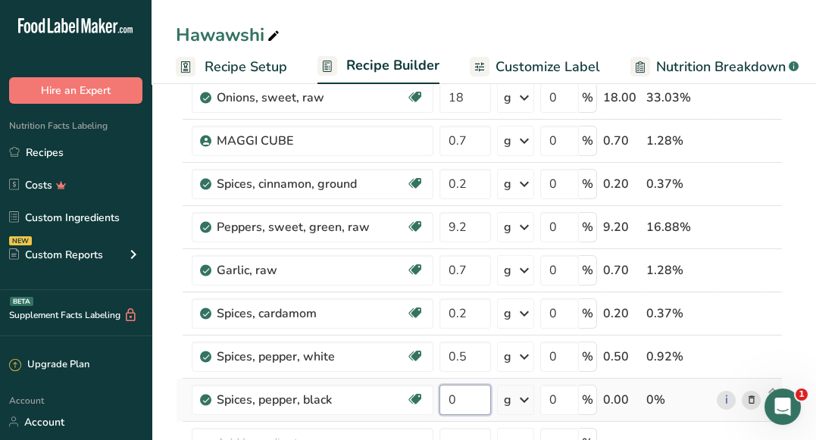
click at [464, 395] on input "0" at bounding box center [465, 400] width 52 height 30
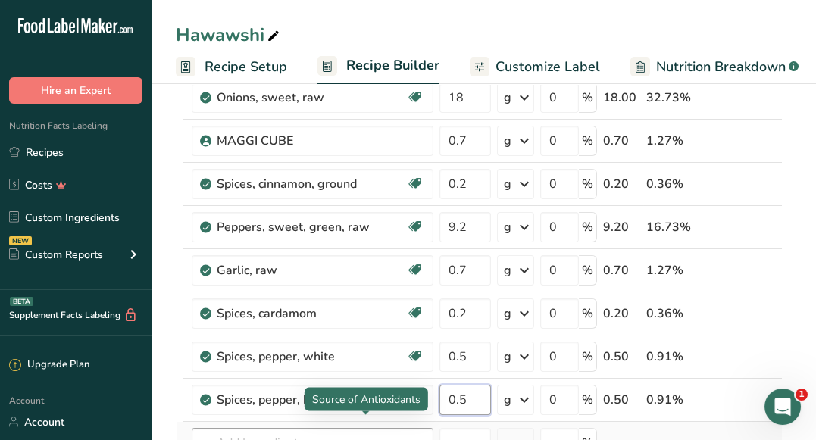
type input "0.5"
click at [308, 429] on div "Ingredient * Amount * Unit * Waste * .a-a{fill:#347362;}.b-a{fill:#fff;} Grams …" at bounding box center [479, 215] width 607 height 689
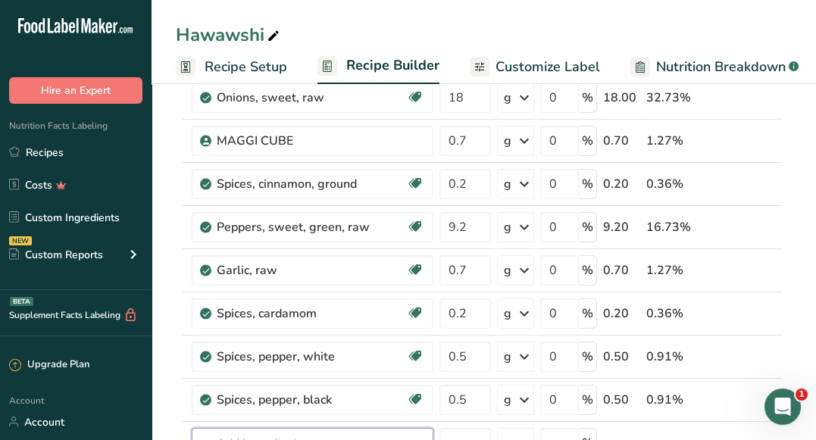
scroll to position [364, 0]
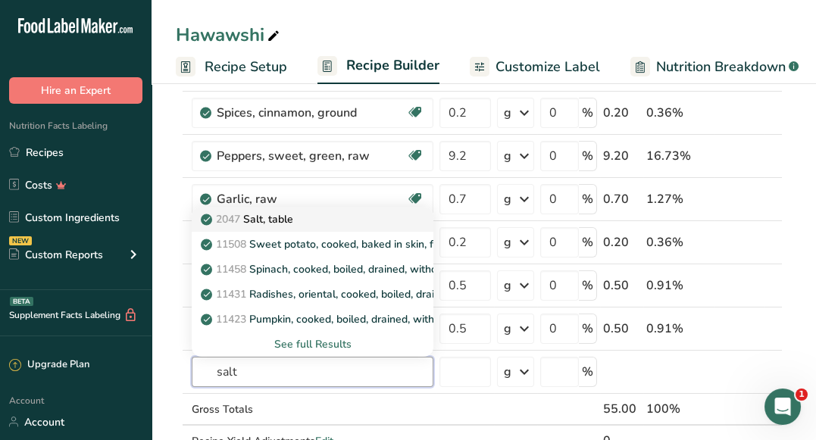
type input "Salt, table"
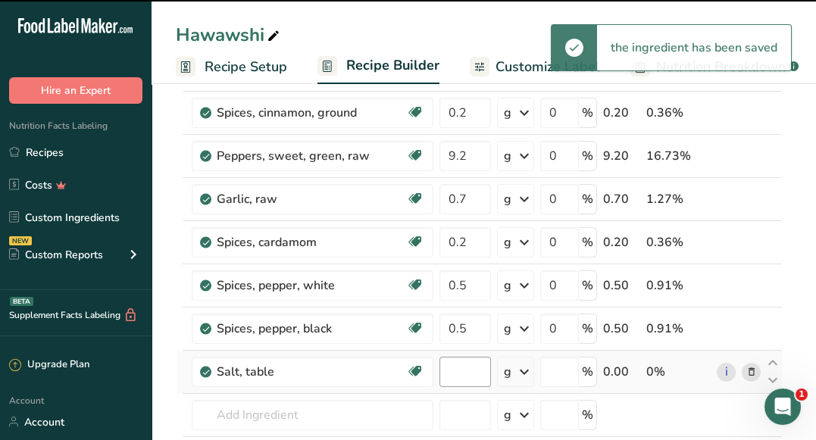
type input "0"
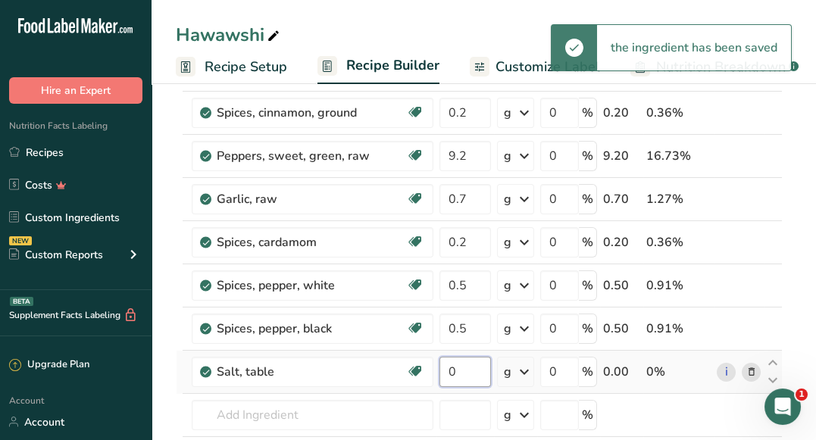
click at [462, 380] on input "0" at bounding box center [465, 372] width 52 height 30
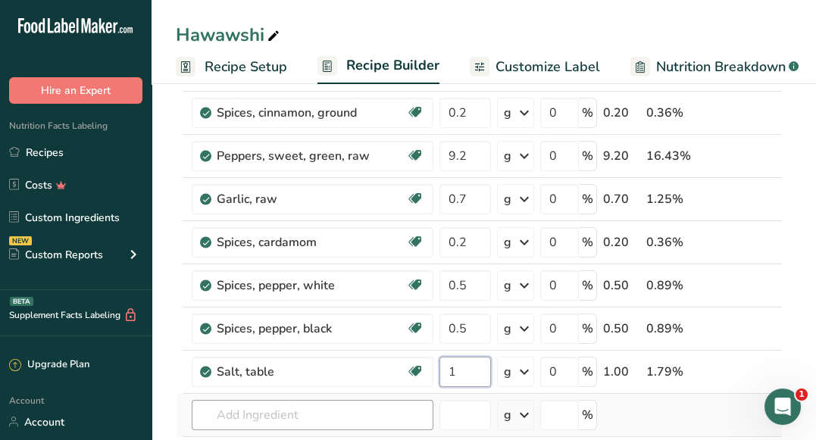
type input "1"
click at [255, 409] on div "Ingredient * Amount * Unit * Waste * .a-a{fill:#347362;}.b-a{fill:#fff;} Grams …" at bounding box center [479, 166] width 607 height 732
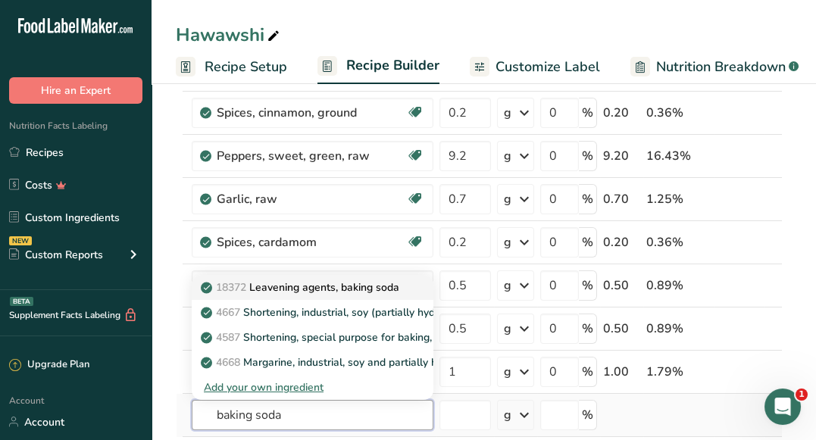
type input "Leavening agents, baking soda"
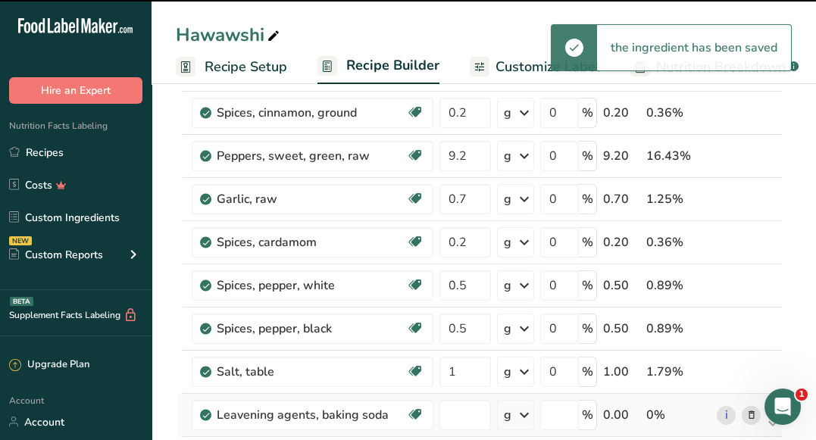
type input "0"
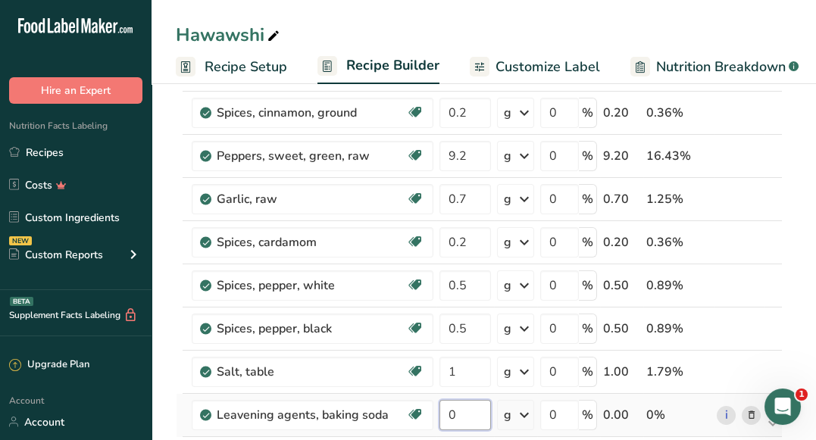
click at [457, 411] on input "0" at bounding box center [465, 415] width 52 height 30
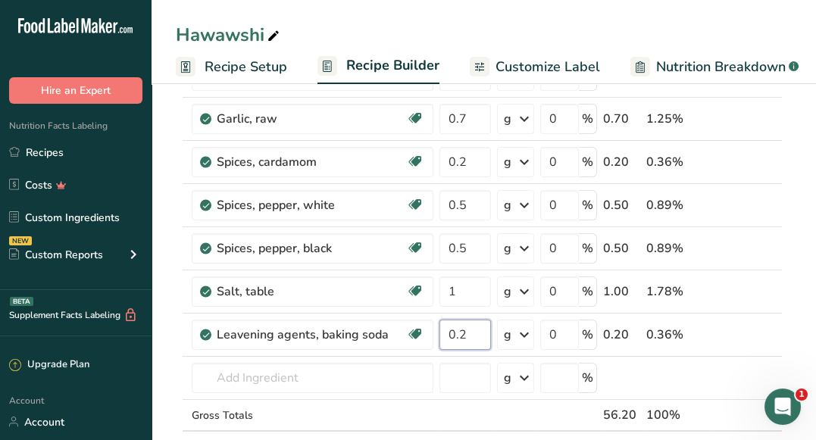
scroll to position [455, 0]
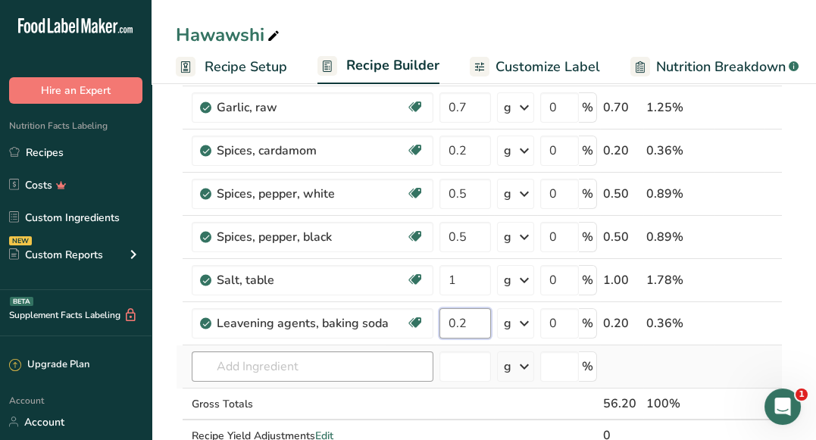
type input "0.2"
click at [298, 361] on div "Ingredient * Amount * Unit * Waste * .a-a{fill:#347362;}.b-a{fill:#fff;} Grams …" at bounding box center [479, 95] width 607 height 775
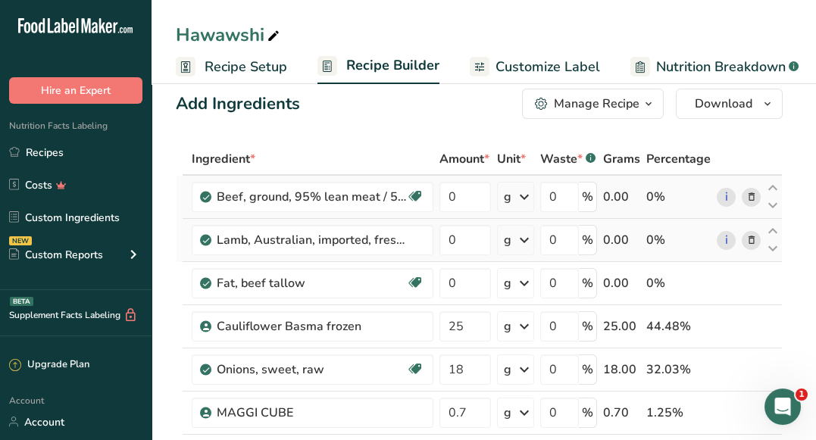
scroll to position [39, 0]
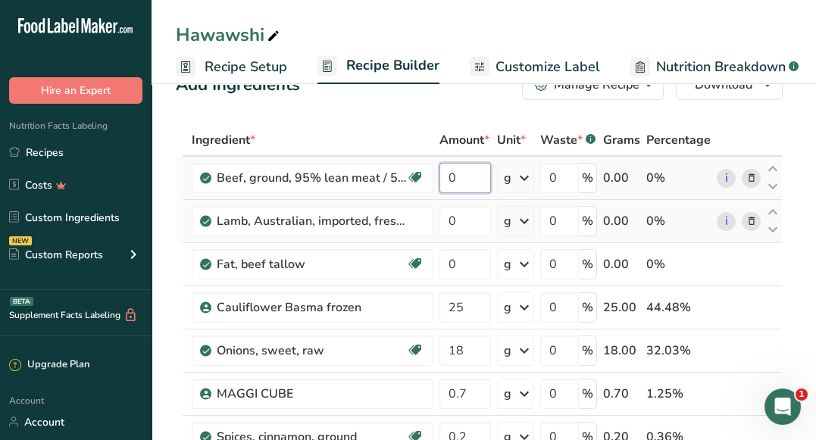
drag, startPoint x: 477, startPoint y: 173, endPoint x: 446, endPoint y: 178, distance: 30.8
click at [446, 178] on input "0" at bounding box center [465, 178] width 52 height 30
type input "1"
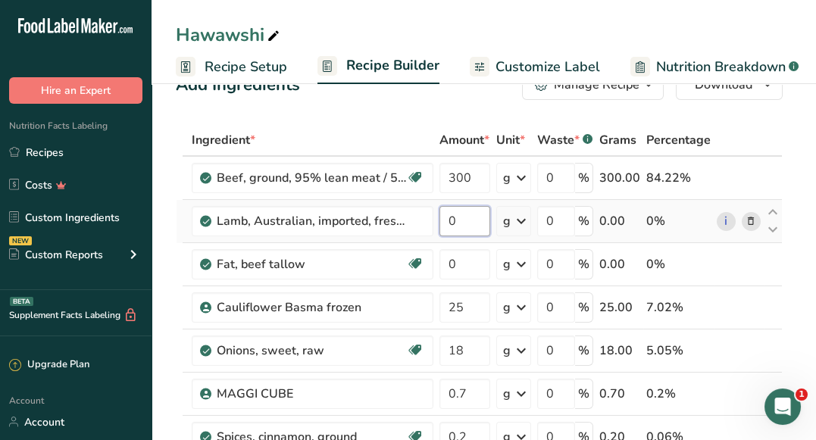
drag, startPoint x: 464, startPoint y: 223, endPoint x: 445, endPoint y: 217, distance: 19.2
click at [445, 217] on input "0" at bounding box center [464, 221] width 51 height 30
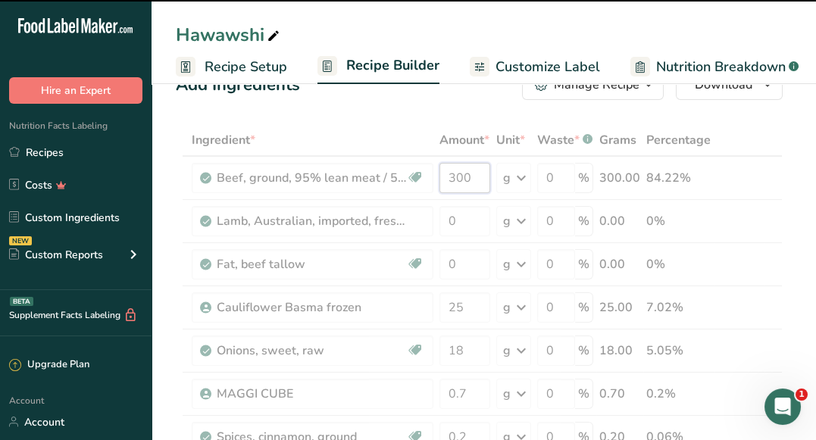
drag, startPoint x: 472, startPoint y: 177, endPoint x: 439, endPoint y: 177, distance: 32.6
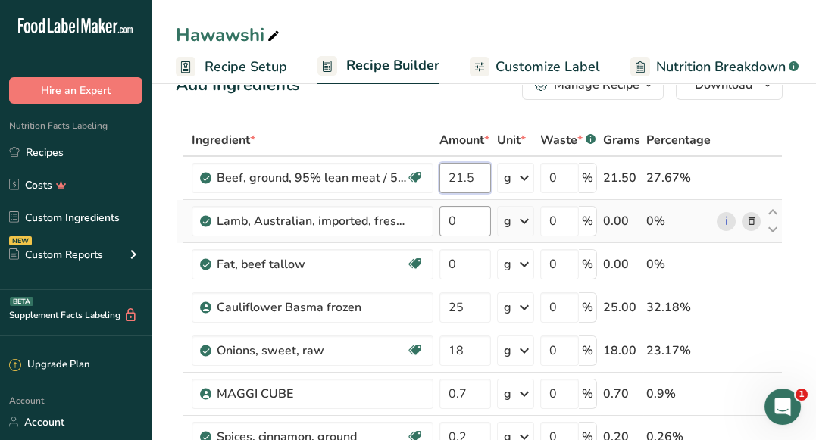
type input "21.5"
drag, startPoint x: 458, startPoint y: 212, endPoint x: 442, endPoint y: 214, distance: 16.8
click at [442, 214] on input "0" at bounding box center [465, 221] width 52 height 30
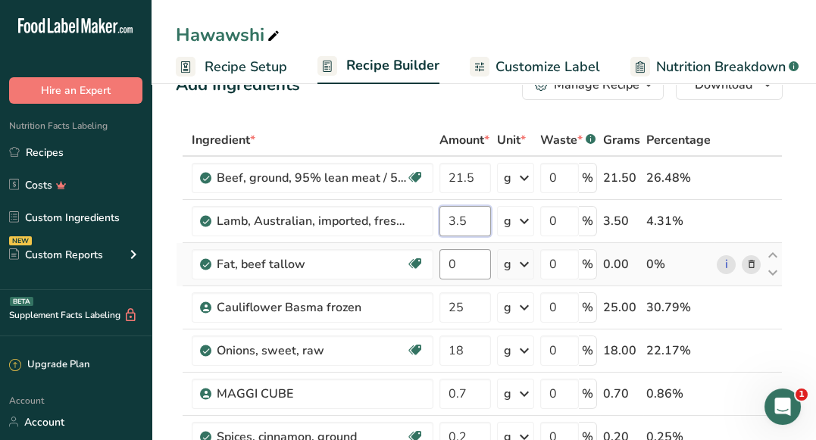
type input "3.5"
drag, startPoint x: 473, startPoint y: 266, endPoint x: 447, endPoint y: 261, distance: 26.2
click at [447, 261] on input "0" at bounding box center [465, 264] width 52 height 30
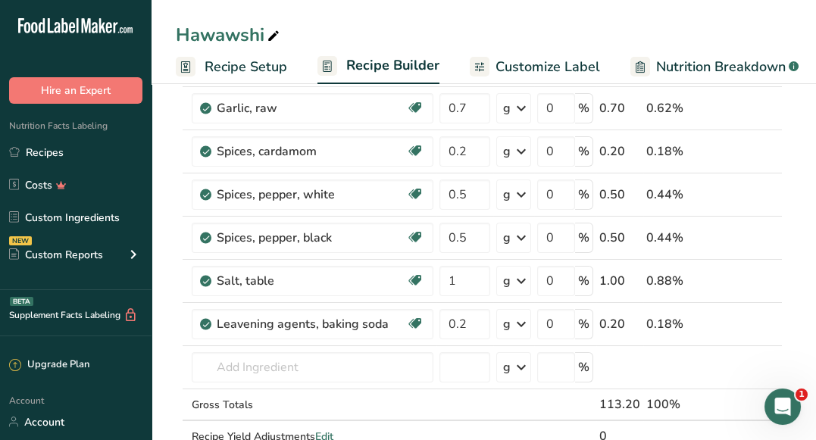
scroll to position [0, 0]
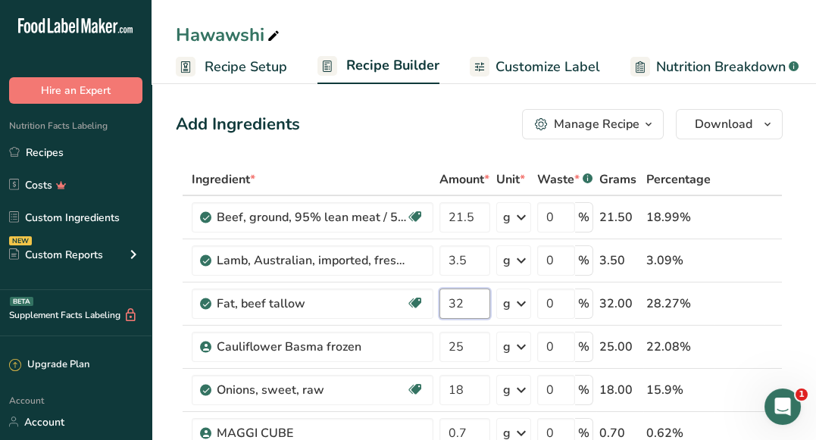
type input "32"
click at [408, 124] on div "Add Ingredients Manage Recipe Delete Recipe Duplicate Recipe Scale Recipe Save …" at bounding box center [479, 124] width 607 height 30
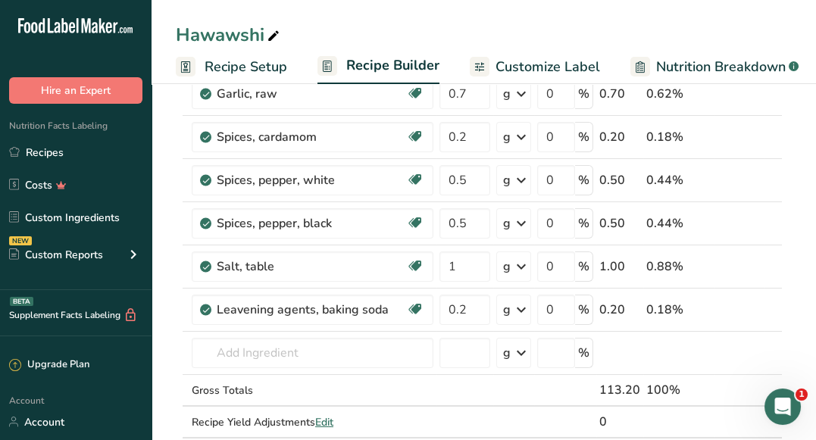
scroll to position [472, 0]
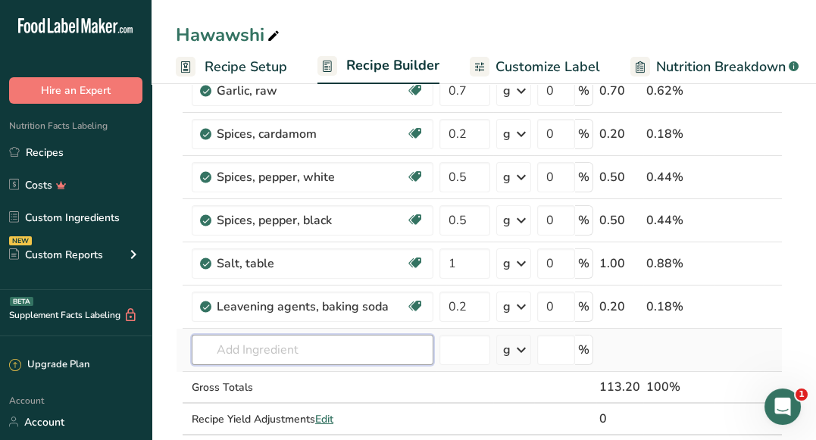
click at [271, 349] on input "text" at bounding box center [313, 350] width 242 height 30
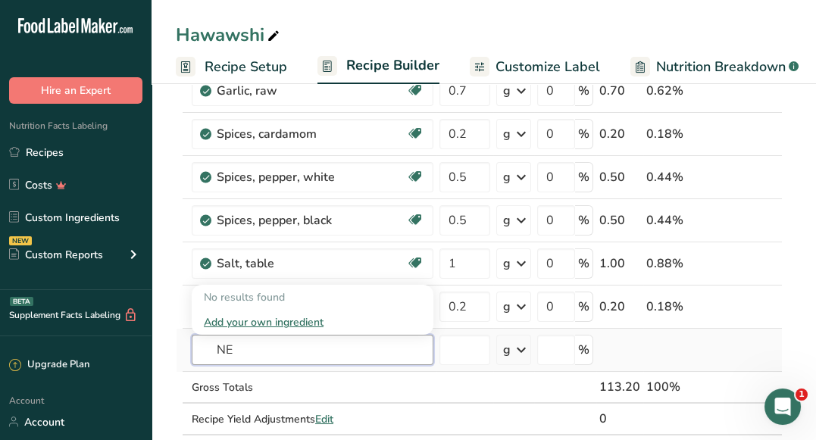
type input "N"
type input "NewTortilla"
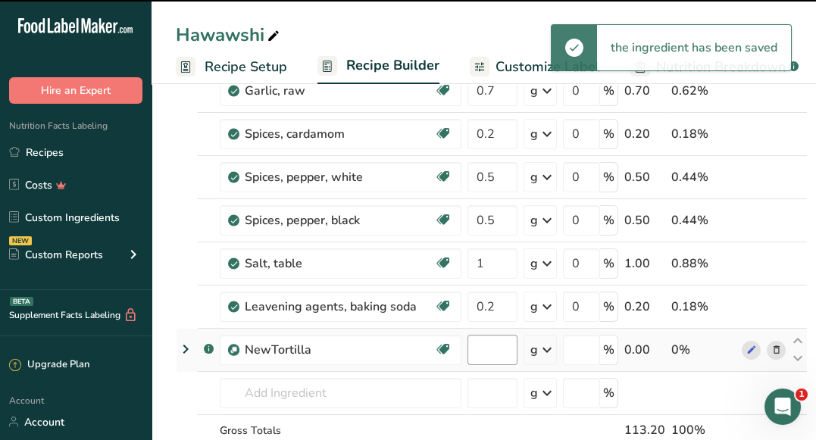
type input "0"
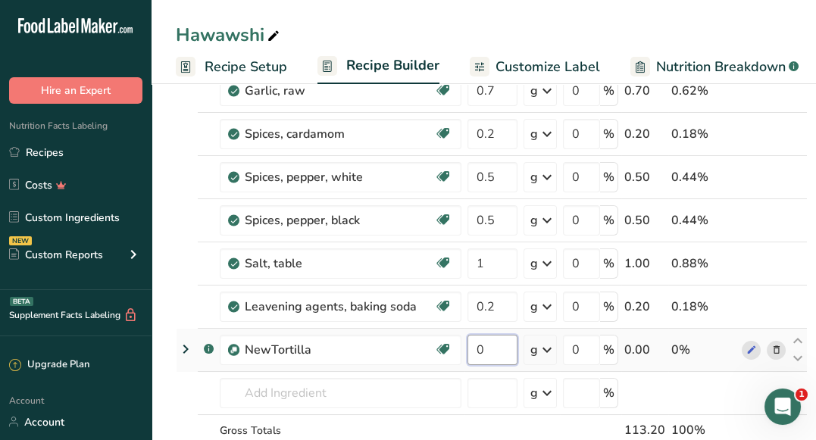
click at [474, 348] on input "0" at bounding box center [492, 350] width 50 height 30
type input "160"
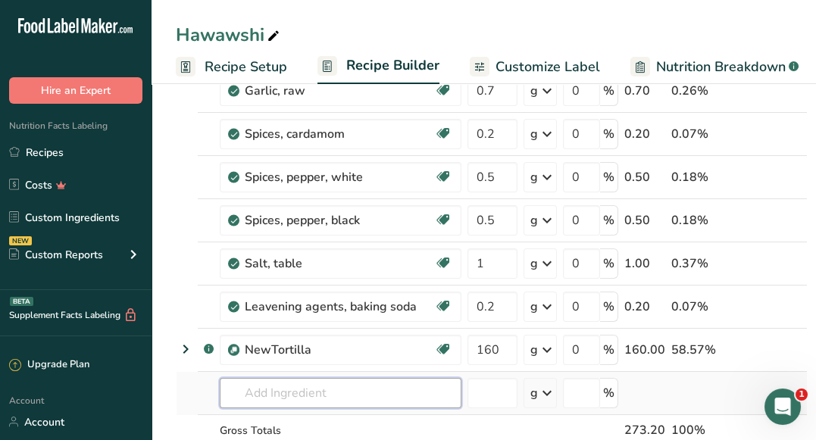
click at [317, 389] on div "Ingredient * Amount * Unit * Waste * .a-a{fill:#347362;}.b-a{fill:#fff;} Grams …" at bounding box center [492, 101] width 632 height 818
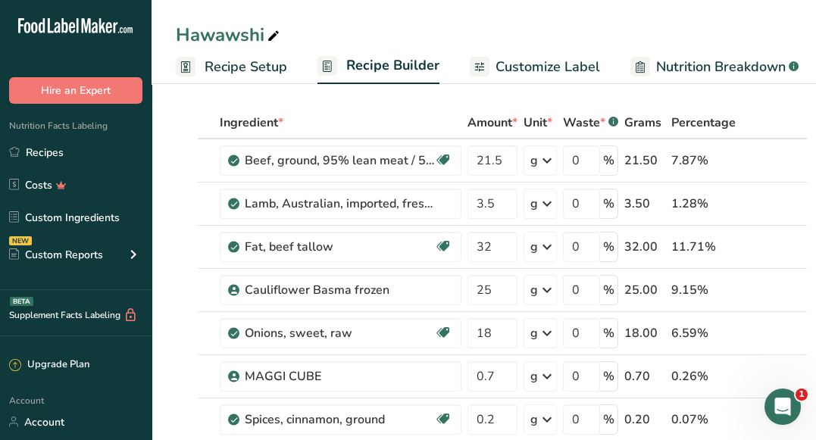
scroll to position [12, 0]
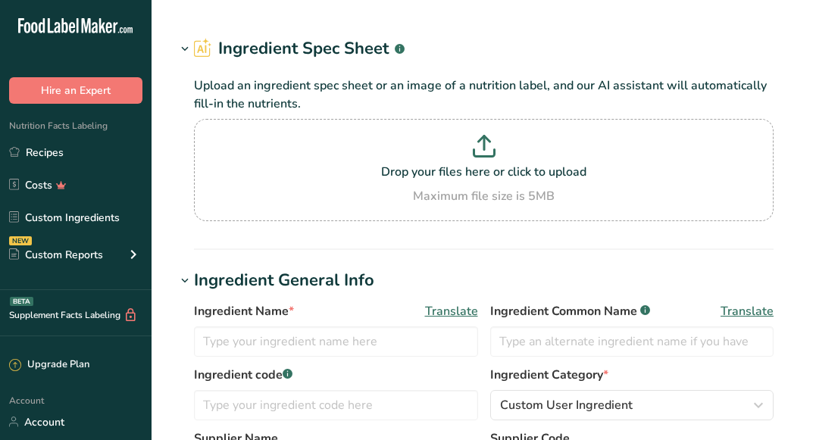
type input "Hawashi Beef mix"
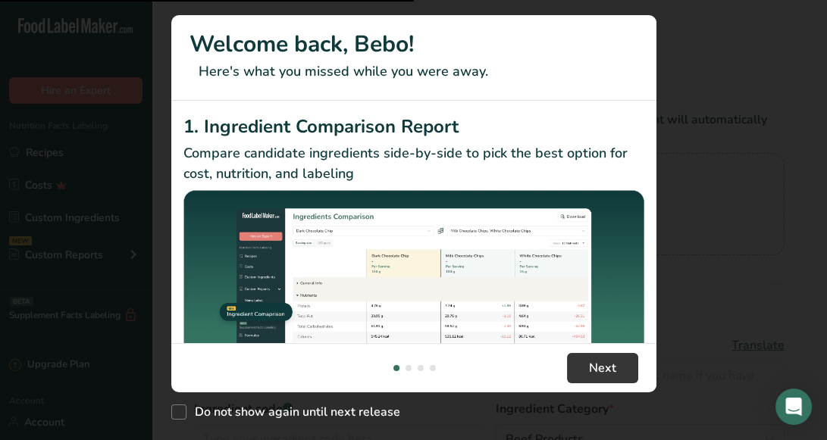
drag, startPoint x: 826, startPoint y: 74, endPoint x: 826, endPoint y: 149, distance: 75.0
click at [815, 149] on div "New Features" at bounding box center [413, 220] width 827 height 440
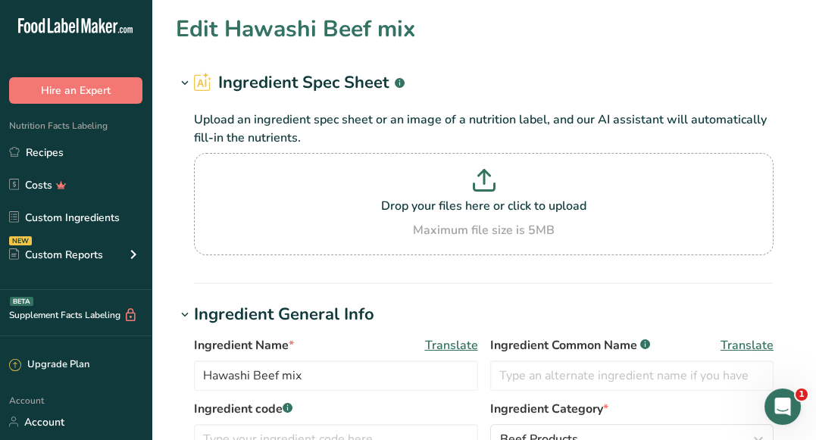
drag, startPoint x: 826, startPoint y: 84, endPoint x: 826, endPoint y: -83, distance: 167.4
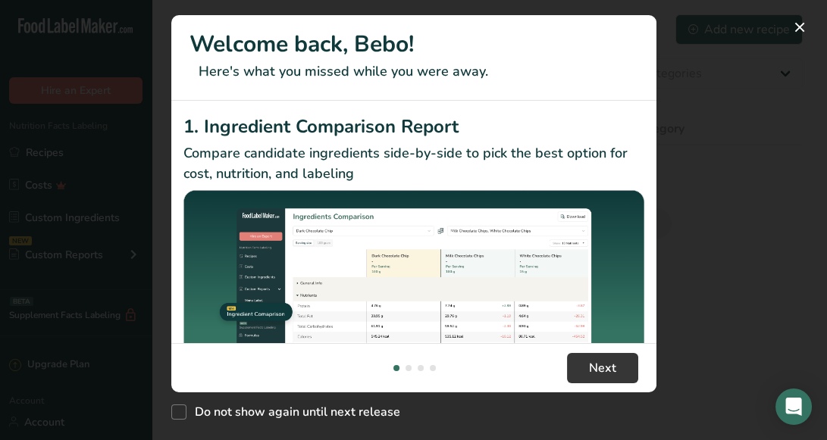
click at [734, 310] on div "New Features" at bounding box center [413, 220] width 827 height 440
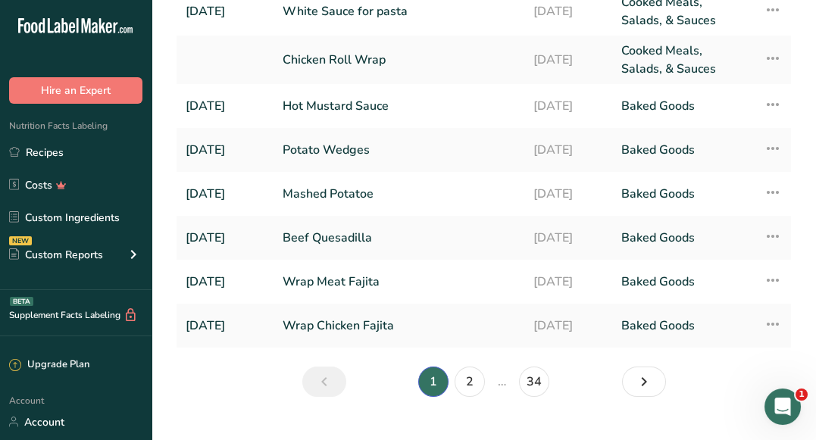
scroll to position [279, 0]
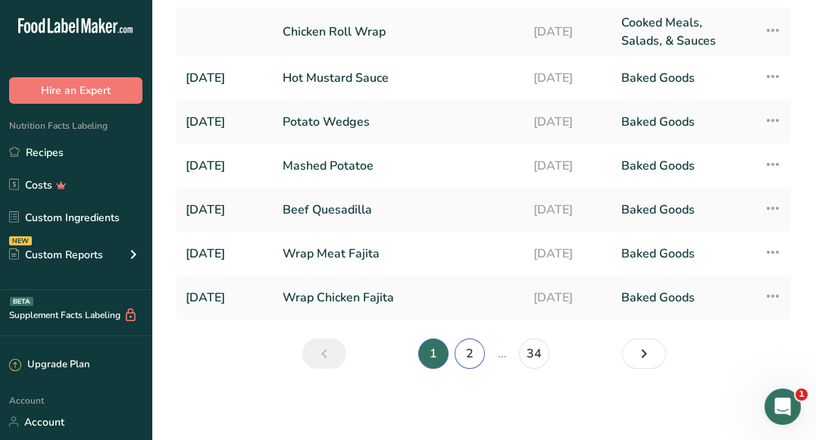
click at [457, 346] on link "2" at bounding box center [470, 354] width 30 height 30
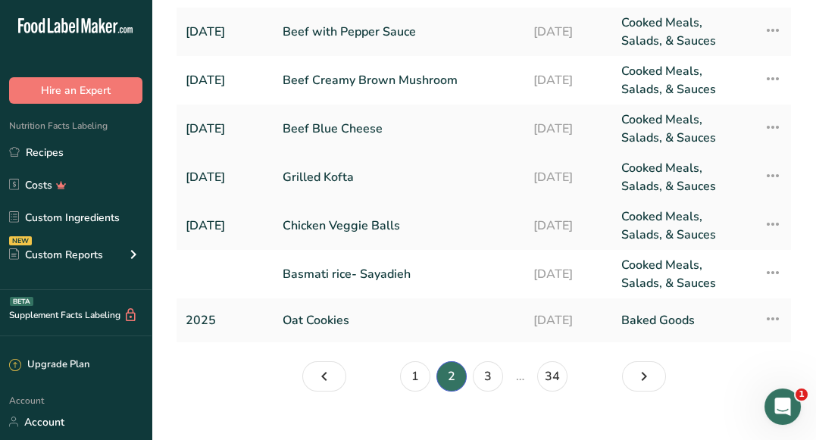
click at [340, 172] on link "Grilled Kofta" at bounding box center [399, 177] width 233 height 36
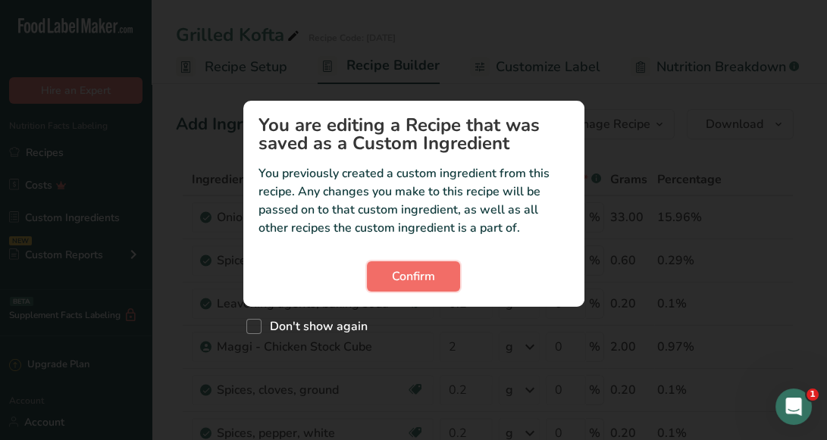
click at [430, 278] on span "Confirm" at bounding box center [413, 276] width 43 height 18
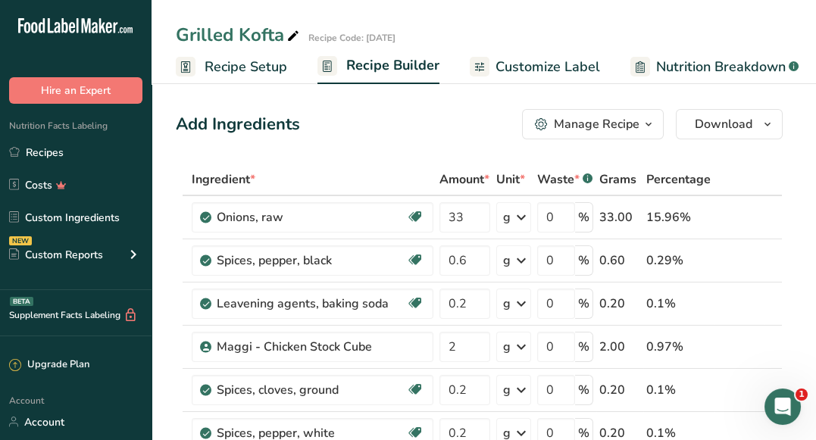
scroll to position [385, 0]
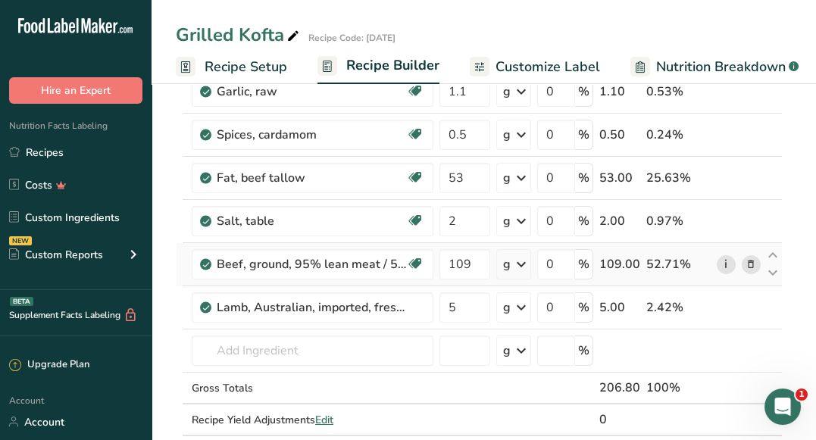
click at [725, 261] on link "i" at bounding box center [726, 264] width 19 height 19
drag, startPoint x: 217, startPoint y: 259, endPoint x: 570, endPoint y: 278, distance: 352.8
click at [570, 278] on tr "Beef, ground, 95% lean meat / 5% fat, patty, cooked, pan-broiled Dairy free Glu…" at bounding box center [479, 264] width 605 height 43
click at [730, 261] on link "i" at bounding box center [726, 264] width 19 height 19
drag, startPoint x: 219, startPoint y: 303, endPoint x: 436, endPoint y: 300, distance: 216.7
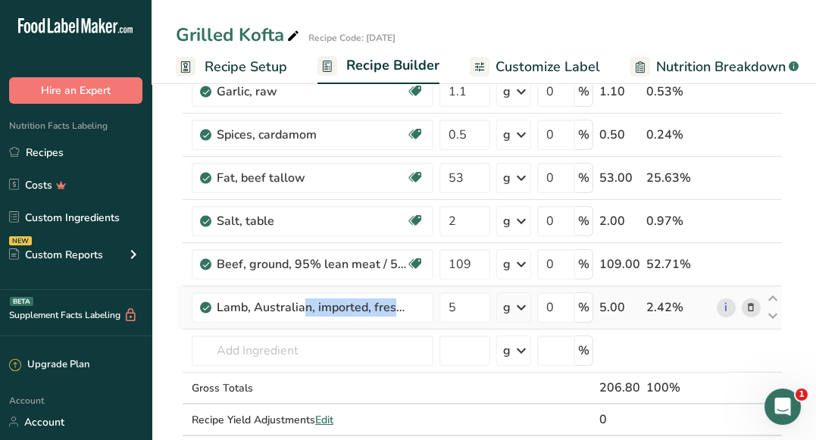
click at [436, 300] on tr "Lamb, Australian, imported, fresh, separable fat, cooked 5 g Portions 3 oz 1 pi…" at bounding box center [479, 307] width 605 height 43
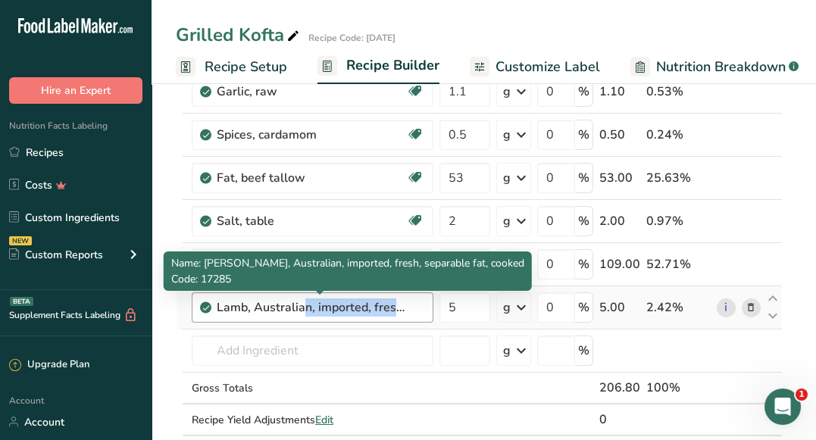
copy div "Lamb, Australian, imported, fresh, separable fat, cooked"
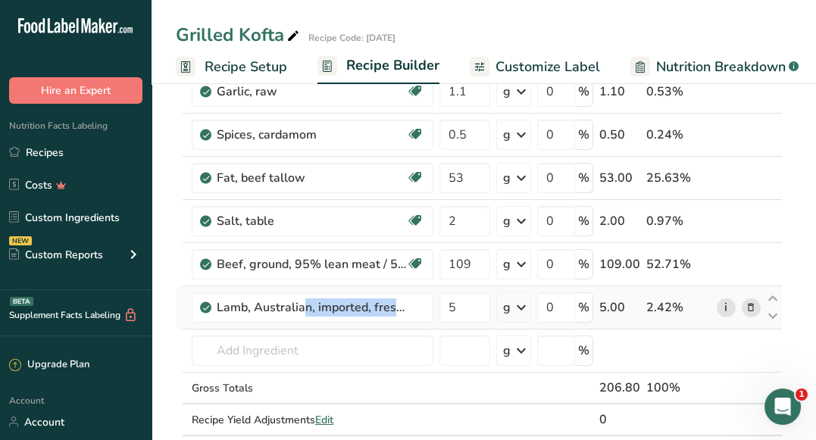
click at [723, 300] on link "i" at bounding box center [726, 308] width 19 height 19
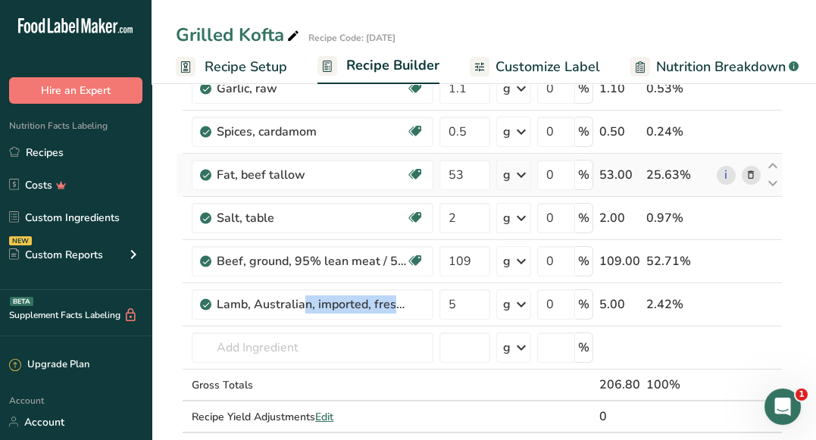
scroll to position [392, 0]
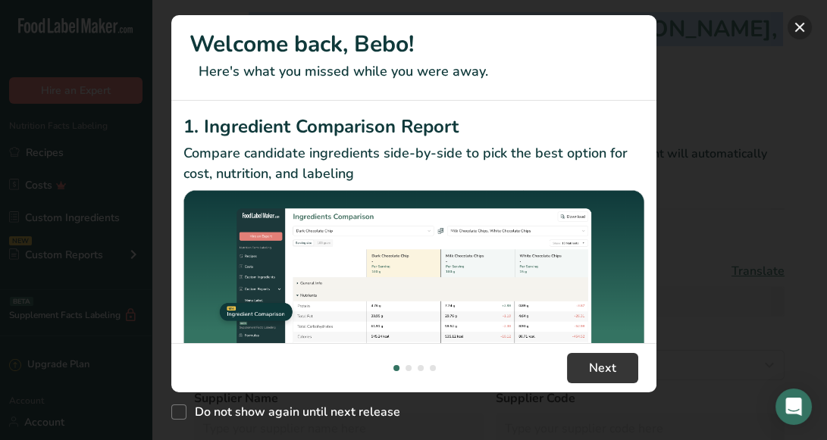
click at [804, 23] on button "New Features" at bounding box center [799, 27] width 24 height 24
click at [765, 80] on div "New Features" at bounding box center [413, 220] width 827 height 440
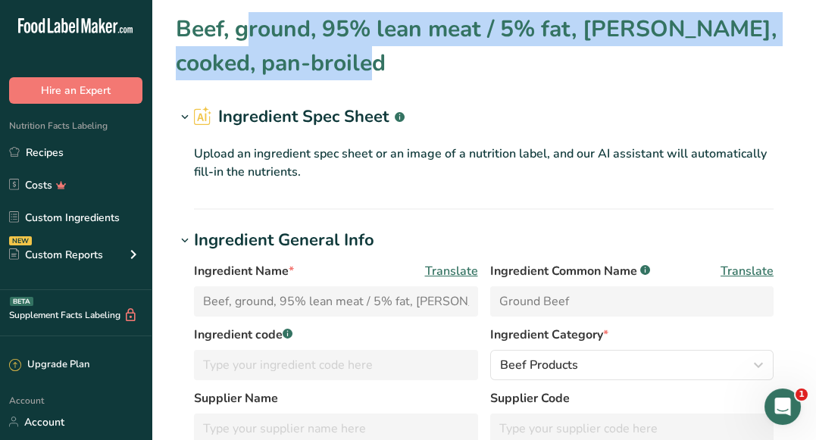
drag, startPoint x: 254, startPoint y: 64, endPoint x: 177, endPoint y: 25, distance: 86.7
click at [177, 25] on h1 "Beef, ground, 95% lean meat / 5% fat, [PERSON_NAME], cooked, pan-broiled" at bounding box center [484, 46] width 616 height 68
copy h1 "Beef, ground, 95% lean meat / 5% fat, [PERSON_NAME], cooked, pan-broiled"
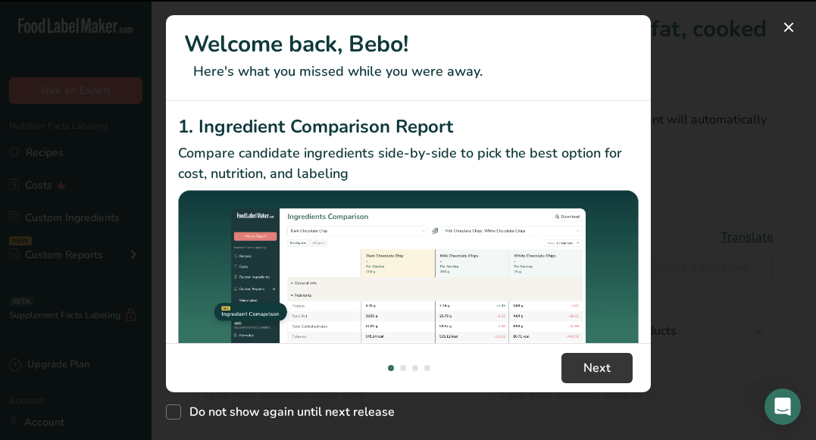
click at [755, 186] on div "New Features" at bounding box center [408, 220] width 816 height 440
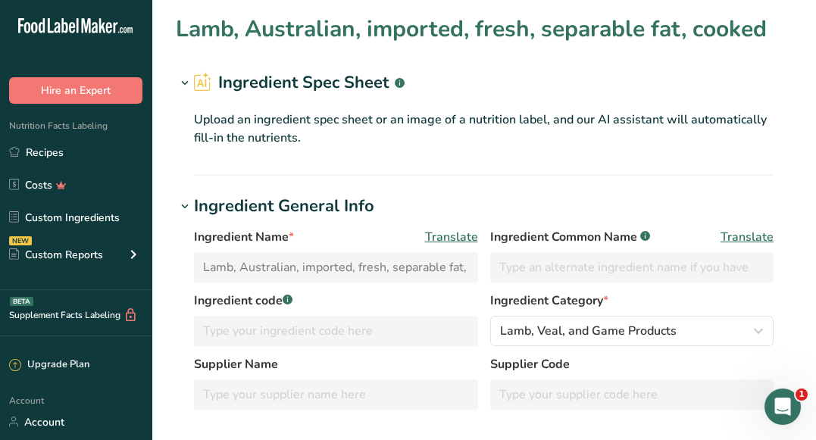
drag, startPoint x: 408, startPoint y: 30, endPoint x: 180, endPoint y: 22, distance: 228.2
click at [180, 22] on h1 "Lamb, Australian, imported, fresh, separable fat, cooked" at bounding box center [471, 29] width 591 height 34
copy h1 "Lamb, Australian, imported, fresh, separable fat, [PERSON_NAME]"
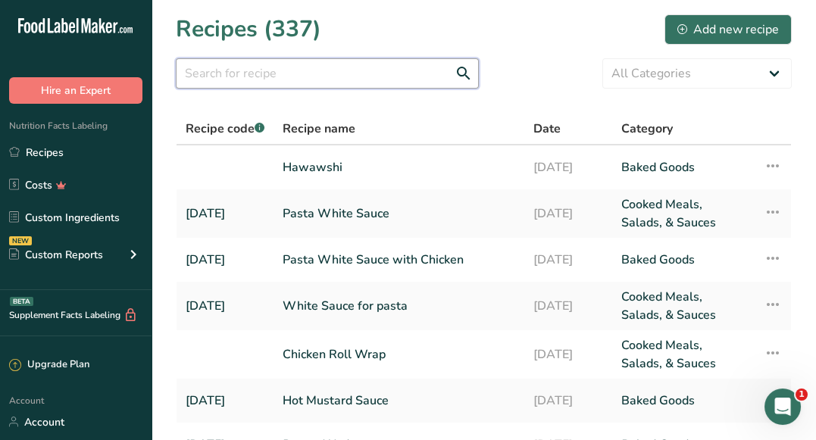
click at [255, 82] on input "text" at bounding box center [327, 73] width 303 height 30
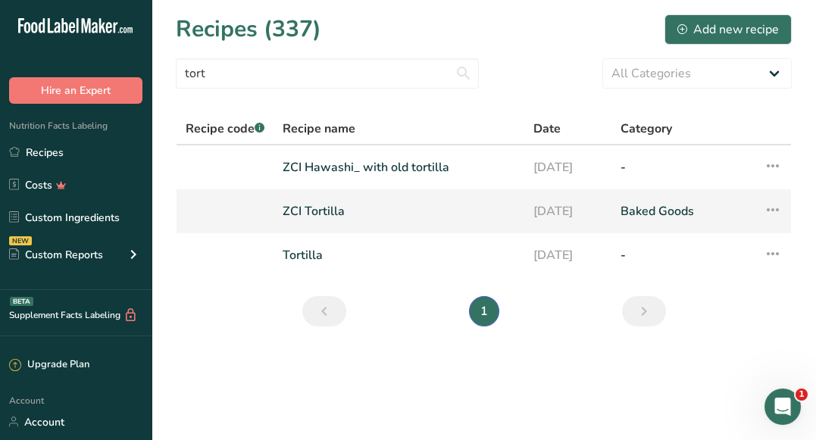
click at [307, 210] on td "ZCI Tortilla" at bounding box center [399, 211] width 251 height 44
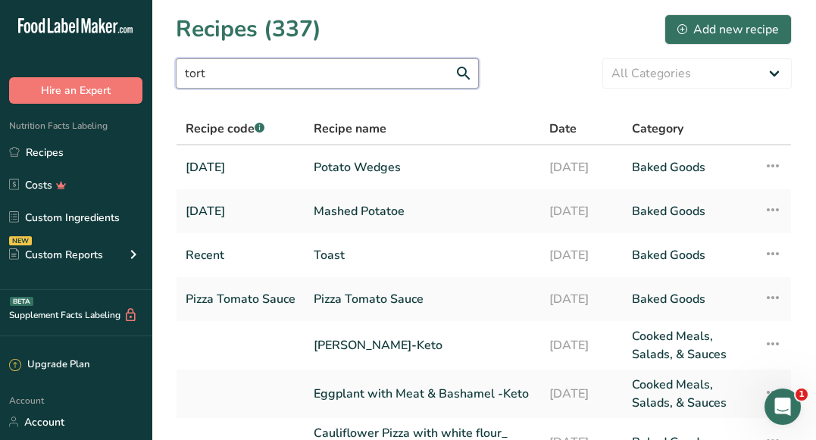
click at [317, 80] on input "tort" at bounding box center [327, 73] width 303 height 30
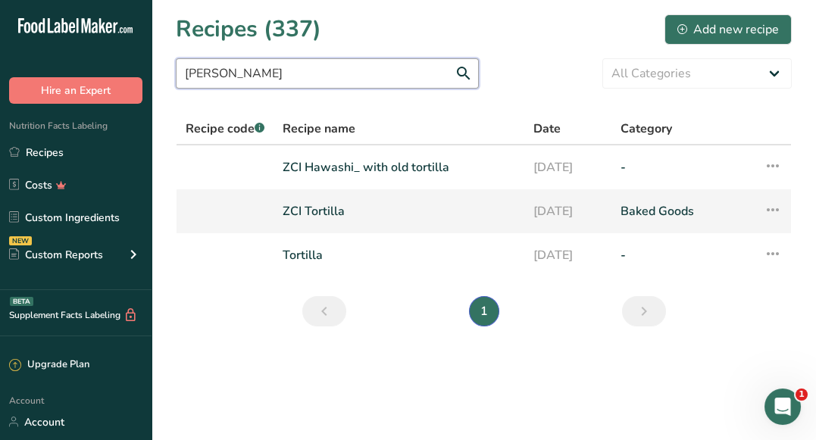
type input "[PERSON_NAME]"
click at [308, 211] on link "ZCI Tortilla" at bounding box center [399, 211] width 233 height 32
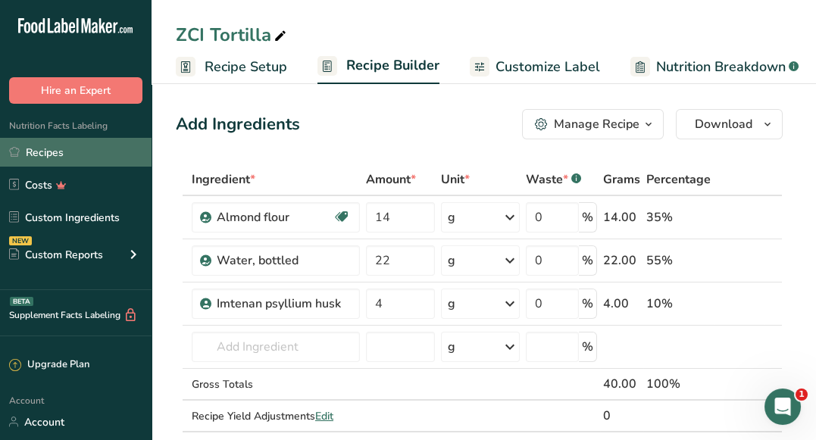
click at [58, 142] on link "Recipes" at bounding box center [76, 152] width 152 height 29
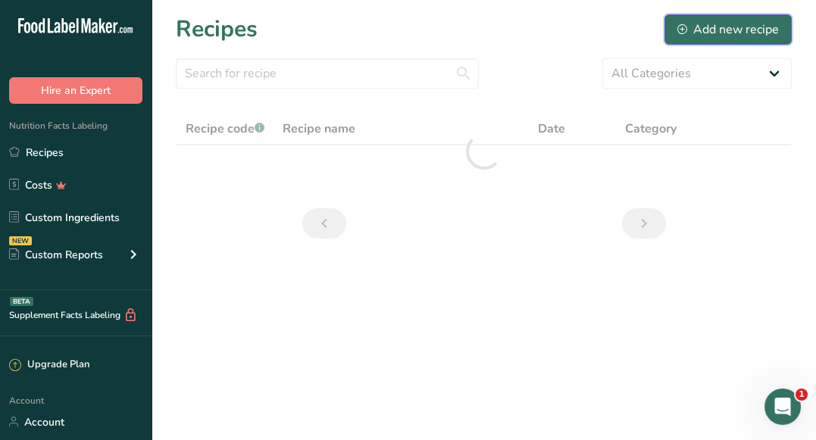
click at [711, 37] on div "Add new recipe" at bounding box center [728, 29] width 102 height 18
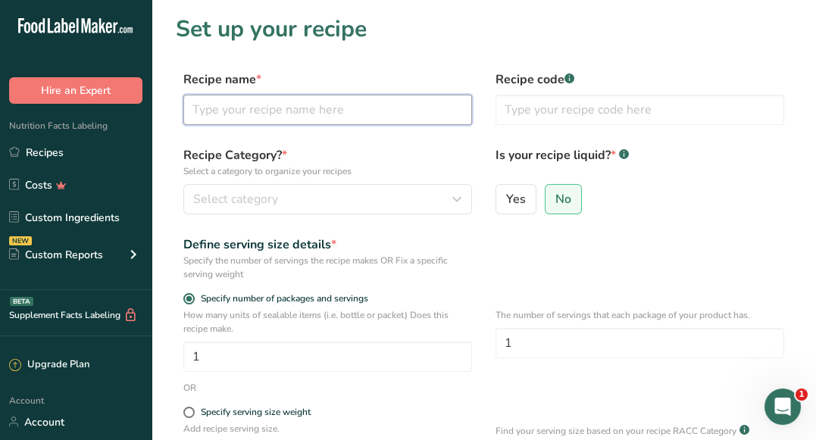
click at [378, 104] on input "text" at bounding box center [327, 110] width 289 height 30
type input "n"
type input "New Tortilla"
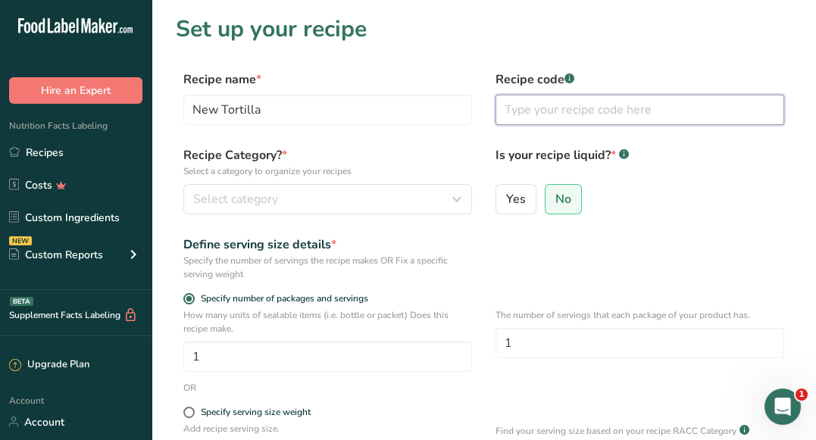
click at [596, 109] on input "text" at bounding box center [639, 110] width 289 height 30
type input "[DATE]"
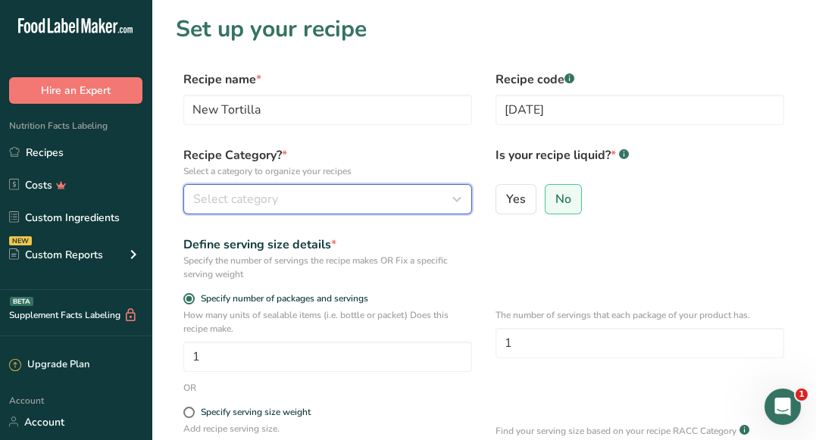
click at [300, 206] on div "Select category" at bounding box center [323, 199] width 260 height 18
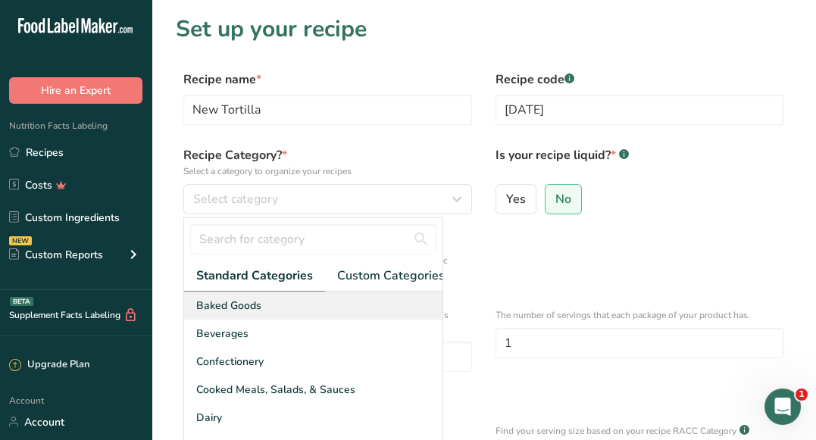
click at [277, 305] on div "Baked Goods" at bounding box center [313, 306] width 258 height 28
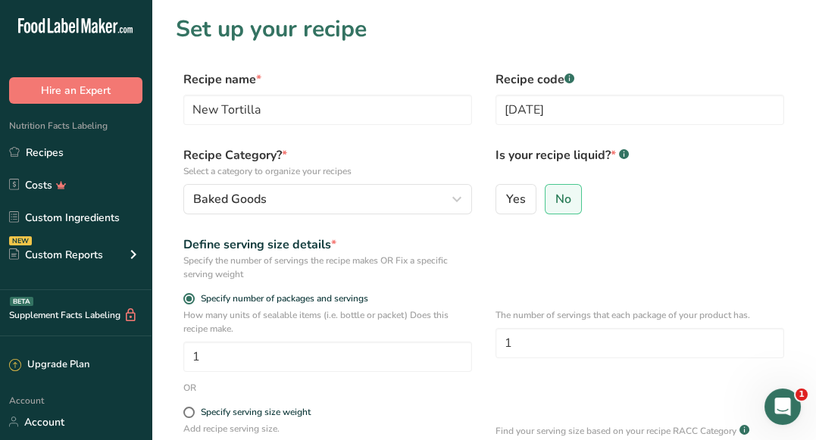
scroll to position [267, 0]
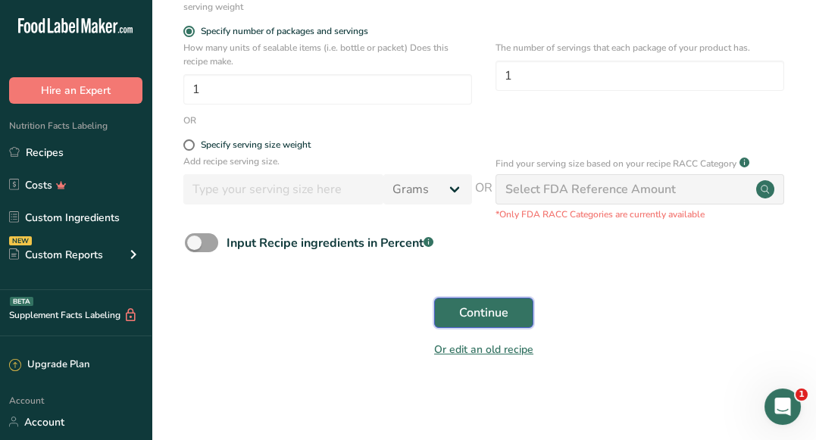
click at [508, 314] on button "Continue" at bounding box center [483, 313] width 99 height 30
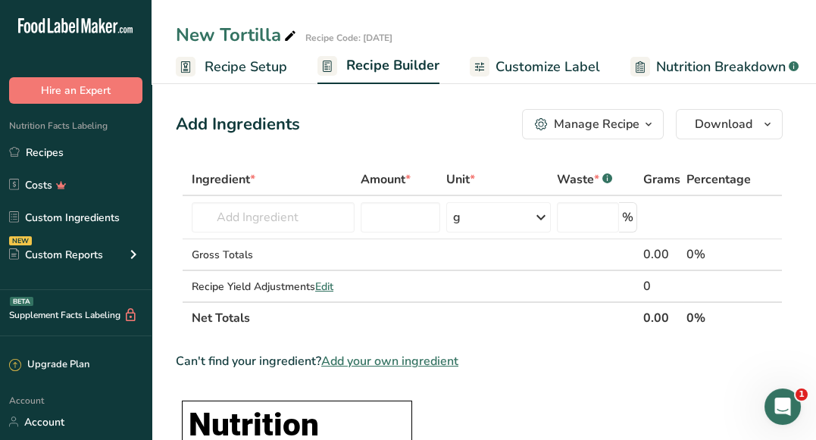
click at [659, 136] on button "Manage Recipe" at bounding box center [593, 124] width 142 height 30
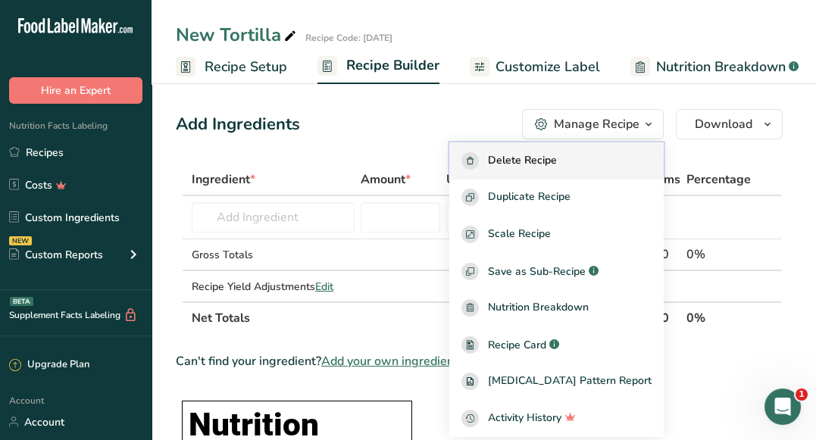
click at [585, 170] on button "Delete Recipe" at bounding box center [556, 160] width 214 height 37
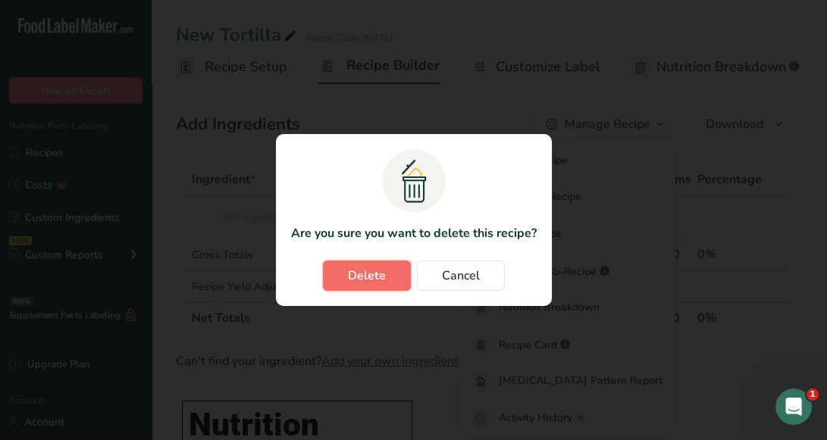
click at [369, 281] on span "Delete" at bounding box center [367, 276] width 38 height 18
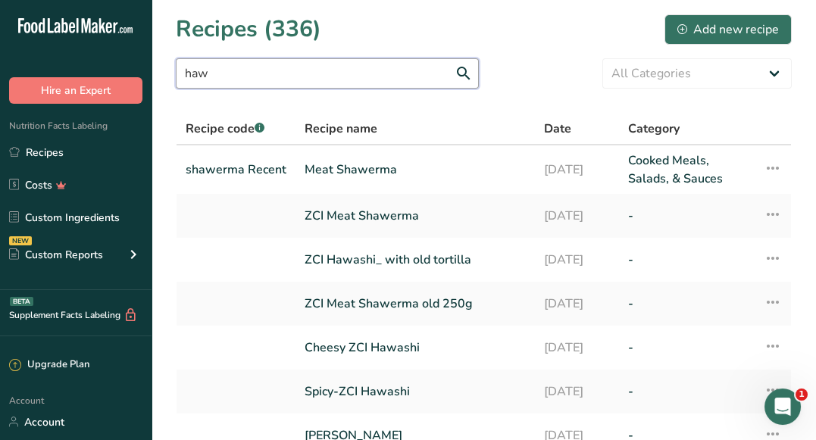
click at [354, 76] on input "haw" at bounding box center [327, 73] width 303 height 30
type input "h"
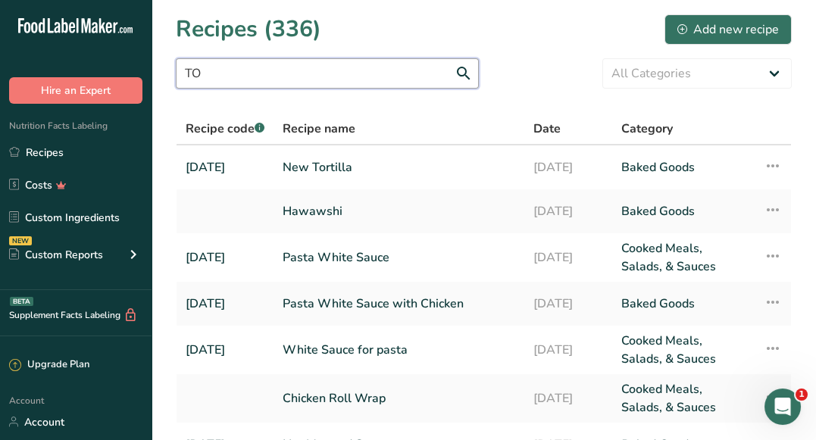
type input "T"
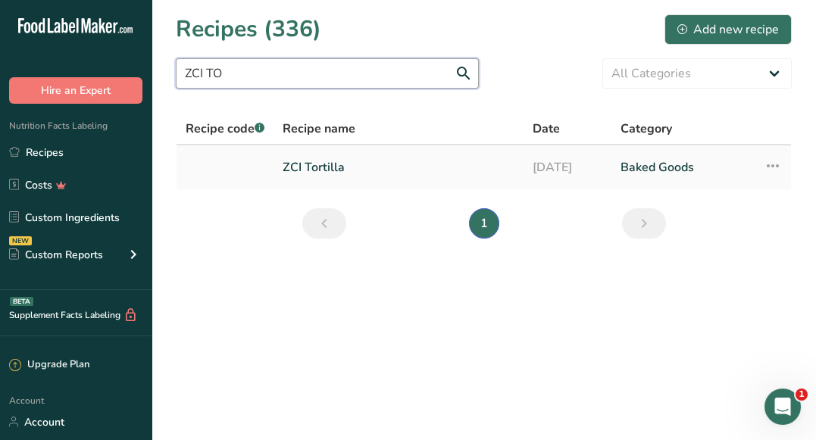
type input "ZCI TO"
click at [324, 169] on link "ZCI Tortilla" at bounding box center [399, 168] width 232 height 32
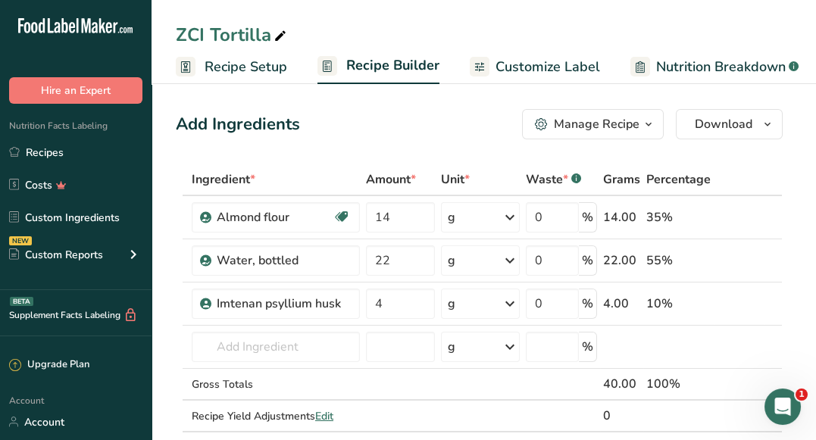
click at [597, 132] on div "Manage Recipe" at bounding box center [597, 124] width 86 height 18
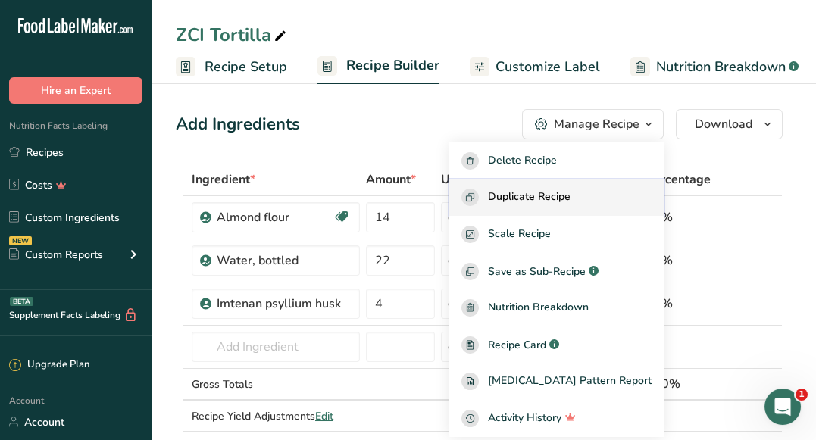
click at [558, 202] on span "Duplicate Recipe" at bounding box center [529, 197] width 83 height 17
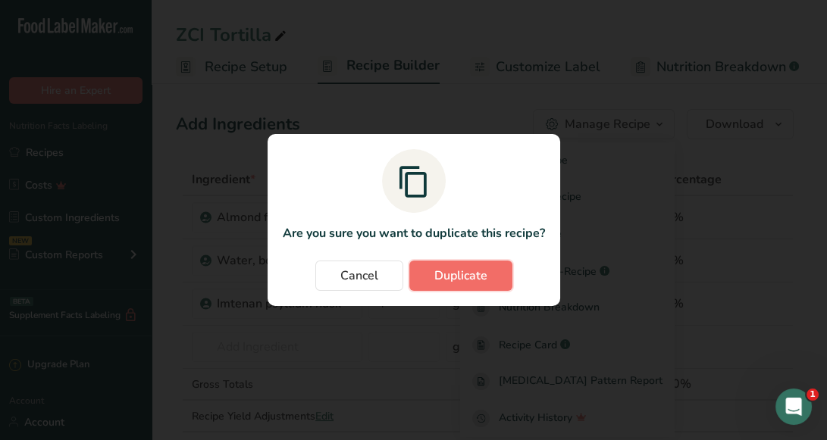
click at [446, 266] on button "Duplicate" at bounding box center [460, 276] width 103 height 30
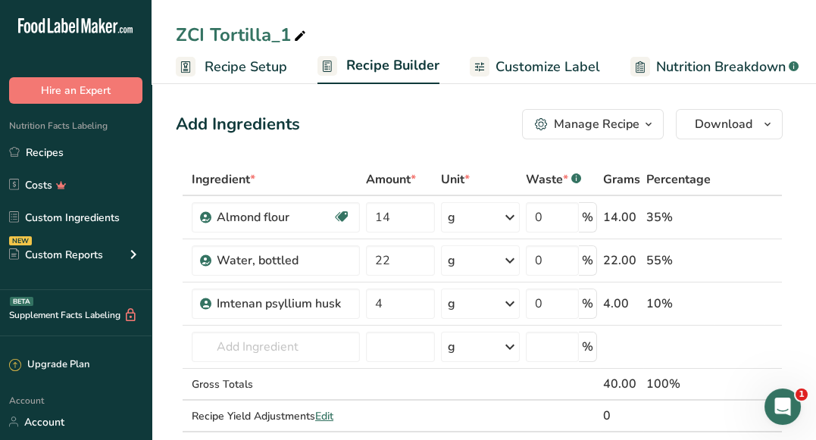
click at [305, 32] on icon at bounding box center [300, 36] width 14 height 21
drag, startPoint x: 206, startPoint y: 29, endPoint x: 177, endPoint y: 28, distance: 28.8
click at [177, 28] on input "ZCI Tortilla" at bounding box center [484, 34] width 616 height 27
type input "NewTortilla"
click at [367, 128] on div "Add Ingredients Manage Recipe Delete Recipe Duplicate Recipe Scale Recipe Save …" at bounding box center [479, 124] width 607 height 30
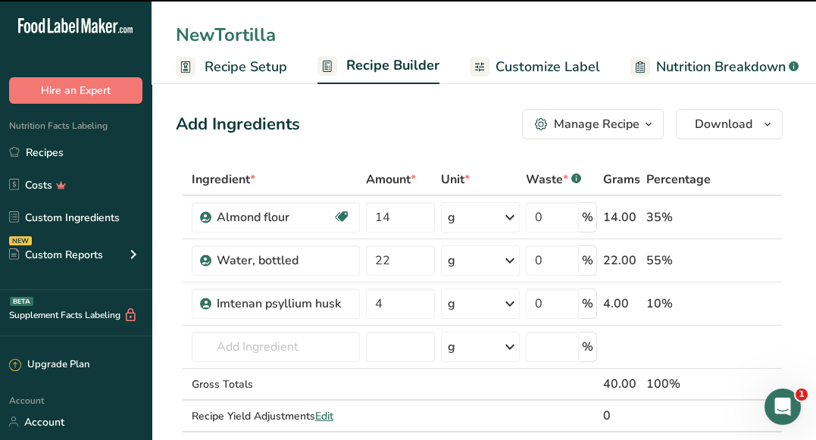
click at [545, 132] on div "Manage Recipe" at bounding box center [587, 124] width 105 height 18
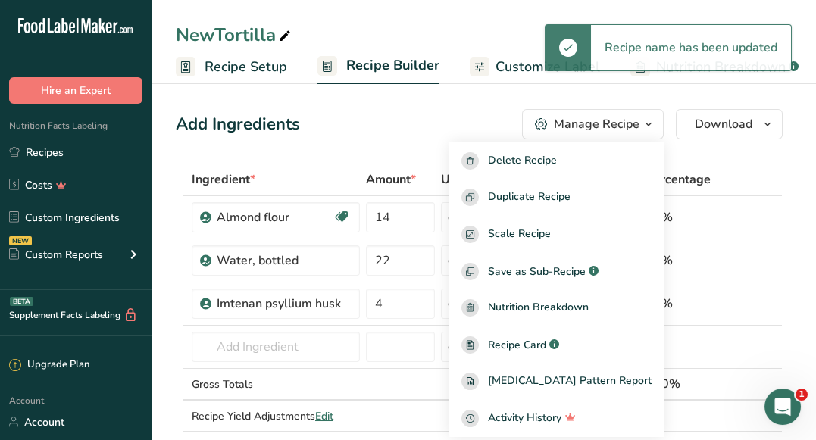
click at [225, 64] on span "Recipe Setup" at bounding box center [246, 67] width 83 height 20
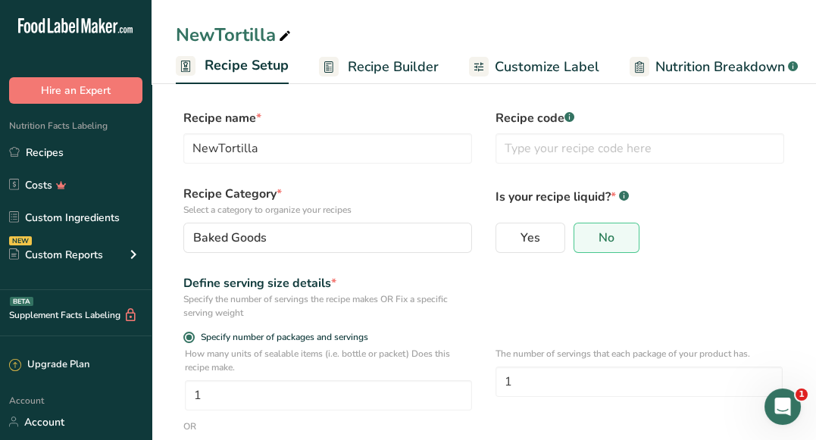
scroll to position [0, 5]
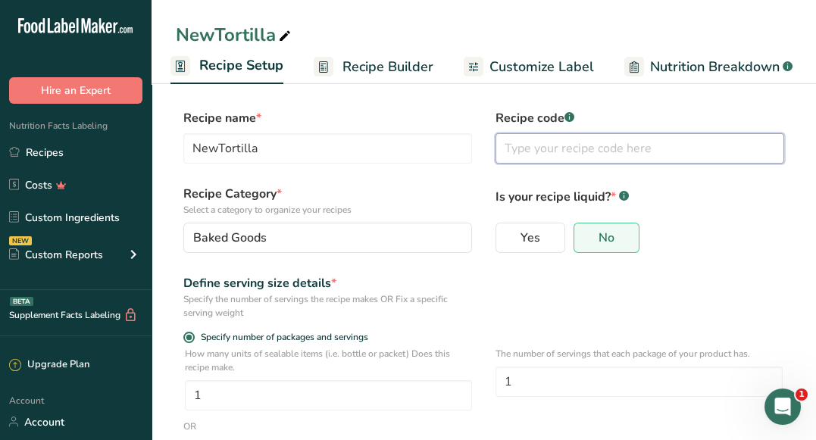
click at [563, 158] on input "text" at bounding box center [639, 148] width 289 height 30
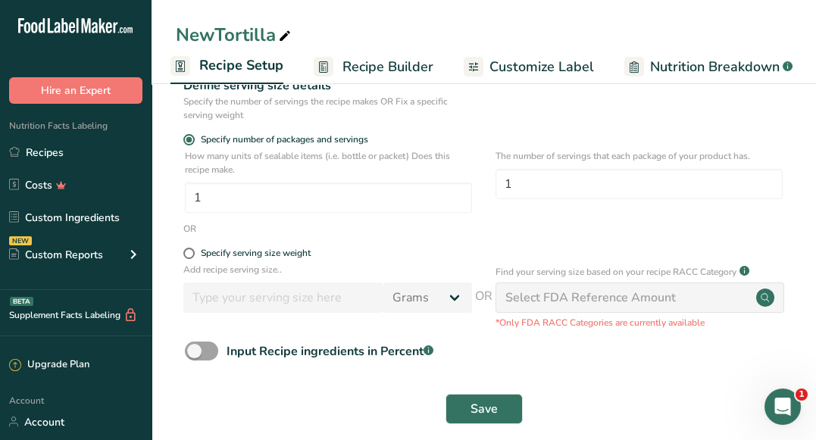
scroll to position [215, 0]
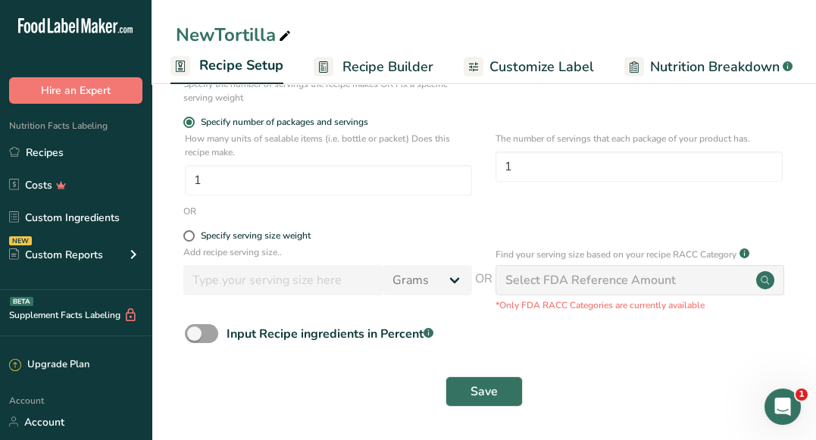
type input "JULY2025"
click at [467, 386] on button "Save" at bounding box center [483, 392] width 77 height 30
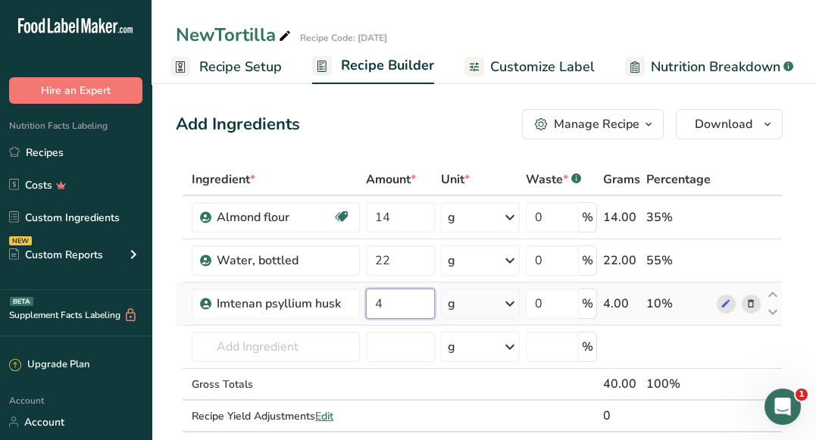
click at [401, 306] on input "4" at bounding box center [400, 304] width 69 height 30
drag, startPoint x: 405, startPoint y: 303, endPoint x: 368, endPoint y: 303, distance: 37.1
click at [368, 303] on input "4" at bounding box center [400, 304] width 69 height 30
type input "5.4"
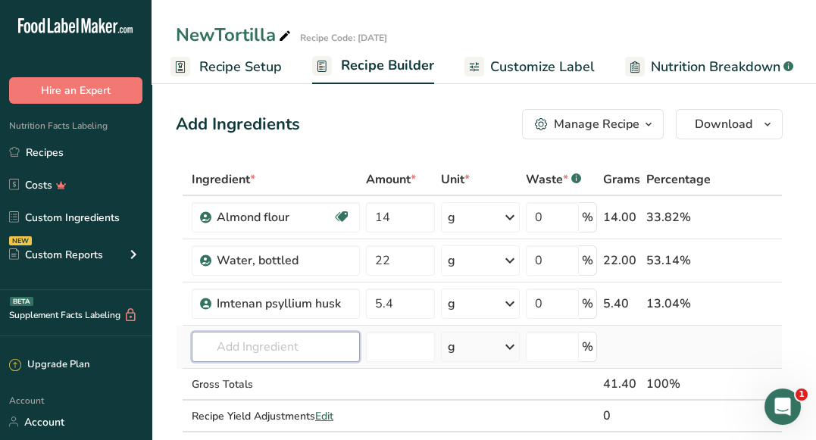
click at [285, 351] on div "Ingredient * Amount * Unit * Waste * .a-a{fill:#347362;}.b-a{fill:#fff;} Grams …" at bounding box center [479, 314] width 607 height 300
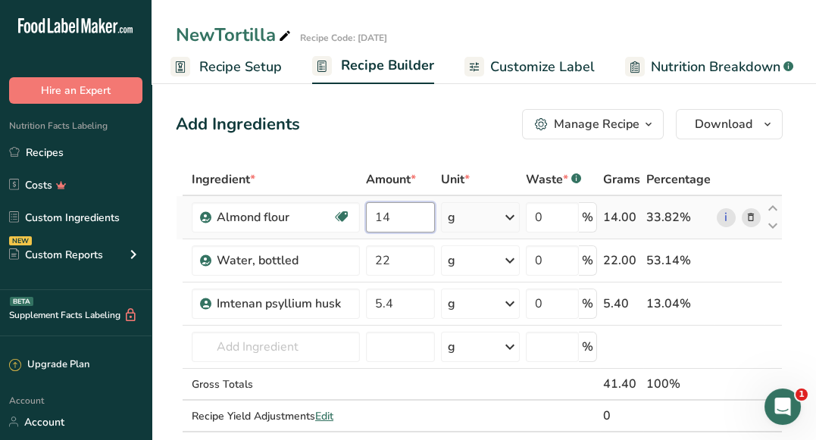
drag, startPoint x: 407, startPoint y: 229, endPoint x: 376, endPoint y: 219, distance: 32.6
click at [376, 219] on input "14" at bounding box center [400, 217] width 69 height 30
type input "18"
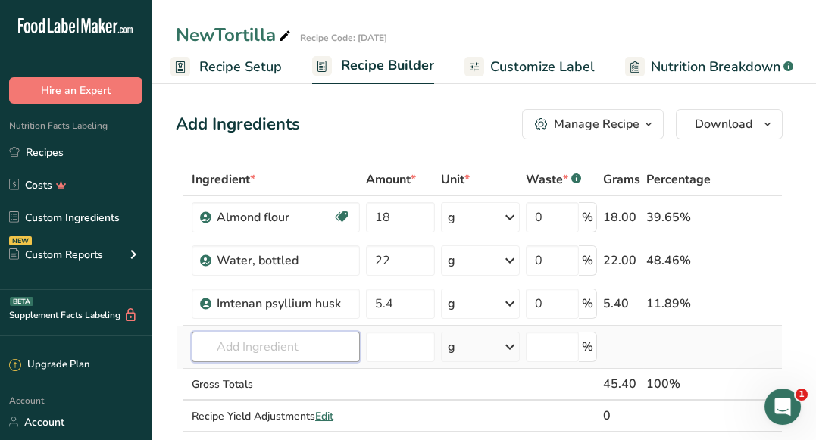
click at [245, 345] on div "Ingredient * Amount * Unit * Waste * .a-a{fill:#347362;}.b-a{fill:#fff;} Grams …" at bounding box center [479, 314] width 607 height 300
click at [328, 119] on div "Add Ingredients Manage Recipe Delete Recipe Duplicate Recipe Scale Recipe Save …" at bounding box center [479, 124] width 607 height 30
click at [331, 337] on input "text" at bounding box center [276, 347] width 168 height 30
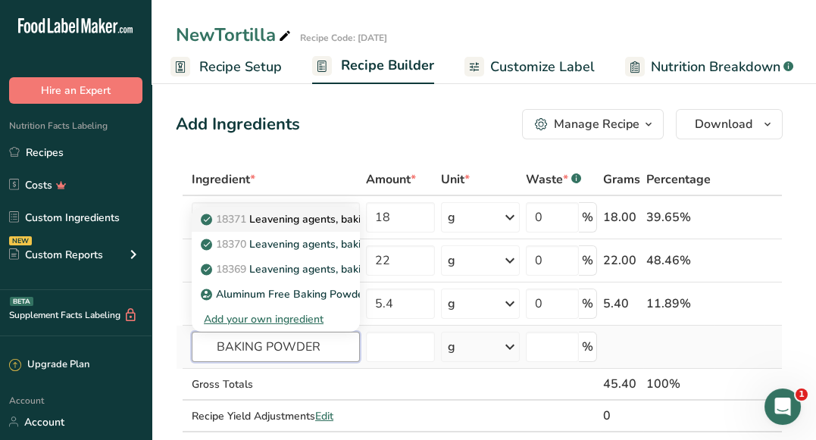
type input "Leavening agents, baking powder, low-sodium"
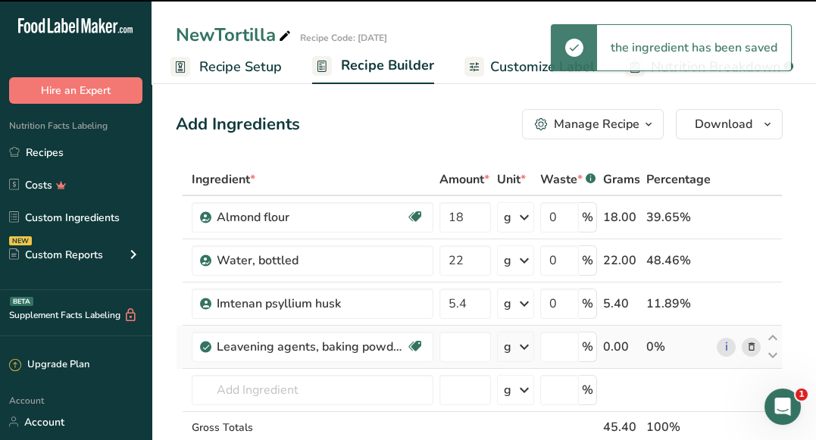
type input "0"
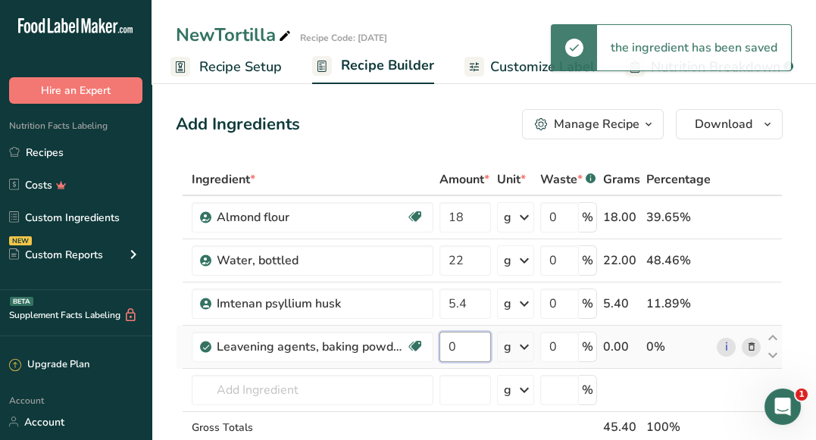
click at [456, 355] on input "0" at bounding box center [465, 347] width 52 height 30
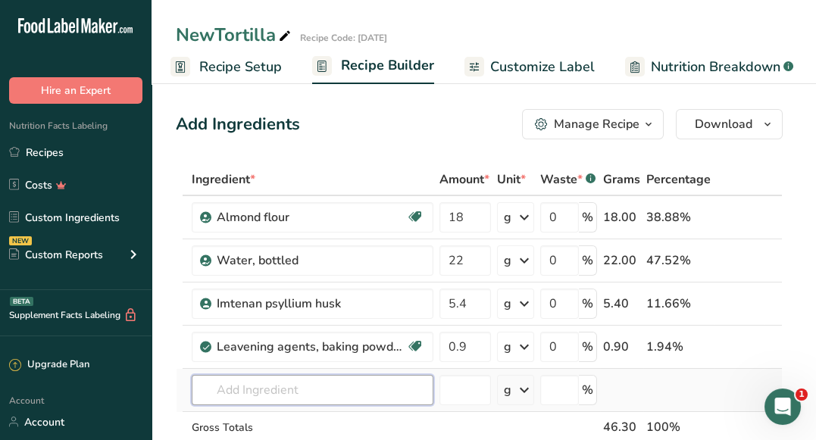
click at [303, 389] on div "Ingredient * Amount * Unit * Waste * .a-a{fill:#347362;}.b-a{fill:#fff;} Grams …" at bounding box center [479, 335] width 607 height 343
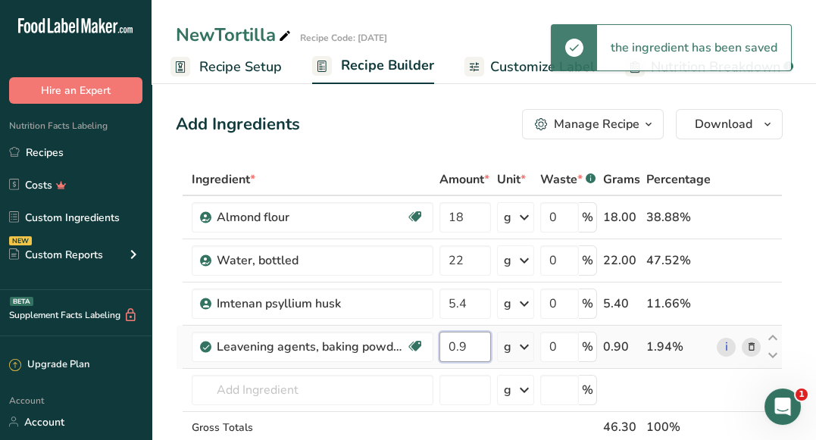
click at [469, 345] on input "0.9" at bounding box center [465, 347] width 52 height 30
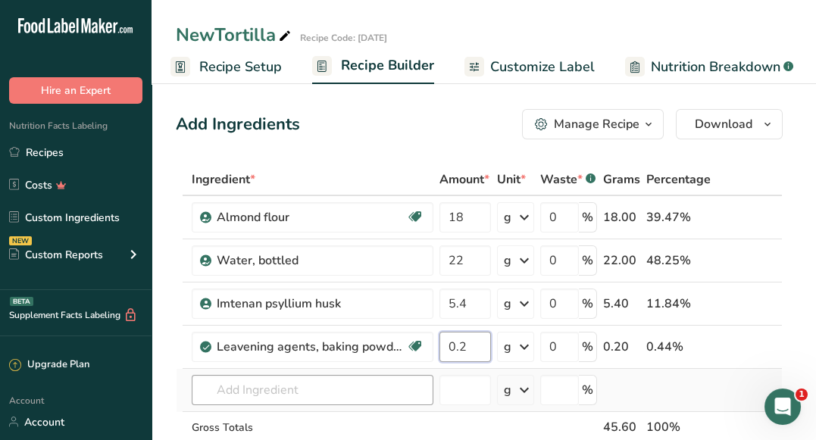
type input "0.2"
click at [258, 394] on div "Ingredient * Amount * Unit * Waste * .a-a{fill:#347362;}.b-a{fill:#fff;} Grams …" at bounding box center [479, 335] width 607 height 343
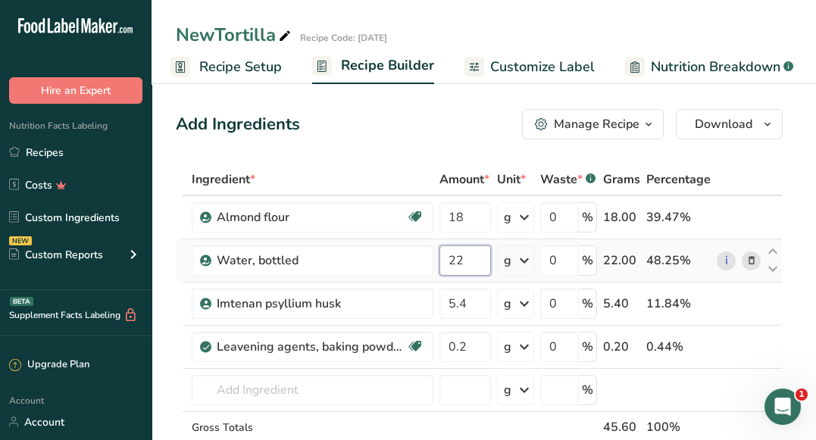
drag, startPoint x: 472, startPoint y: 268, endPoint x: 445, endPoint y: 262, distance: 27.9
click at [445, 262] on input "22" at bounding box center [465, 260] width 52 height 30
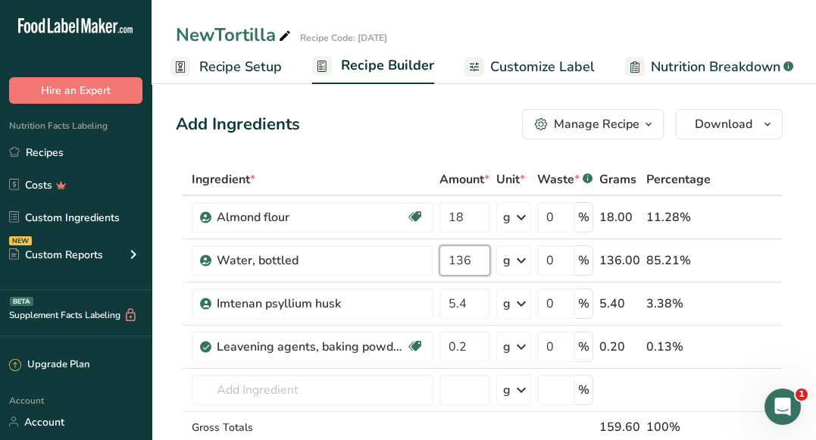
type input "136"
click at [389, 110] on div "Add Ingredients Manage Recipe Delete Recipe Duplicate Recipe Scale Recipe Save …" at bounding box center [479, 124] width 607 height 30
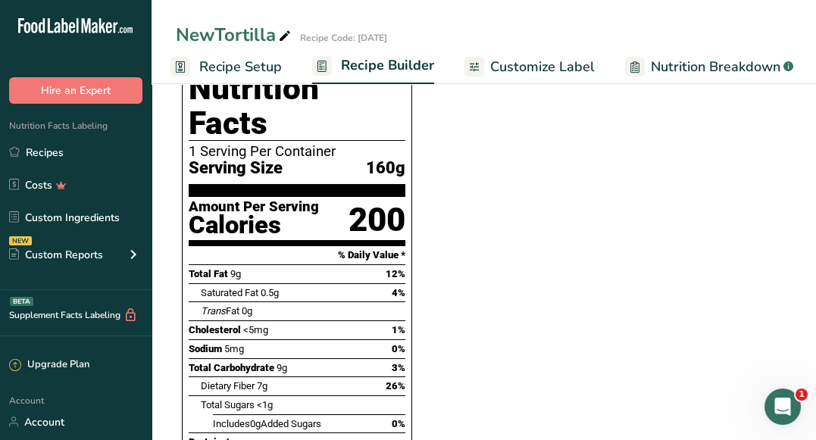
scroll to position [499, 0]
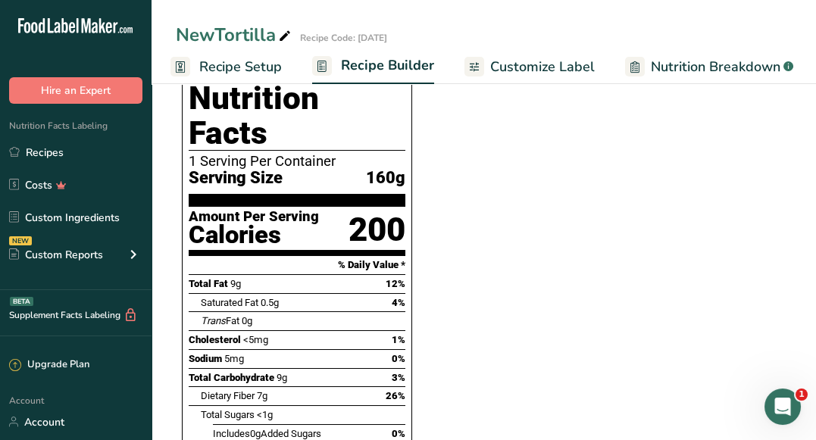
drag, startPoint x: 370, startPoint y: 136, endPoint x: 395, endPoint y: 136, distance: 24.2
click at [395, 169] on span "160g" at bounding box center [385, 178] width 39 height 19
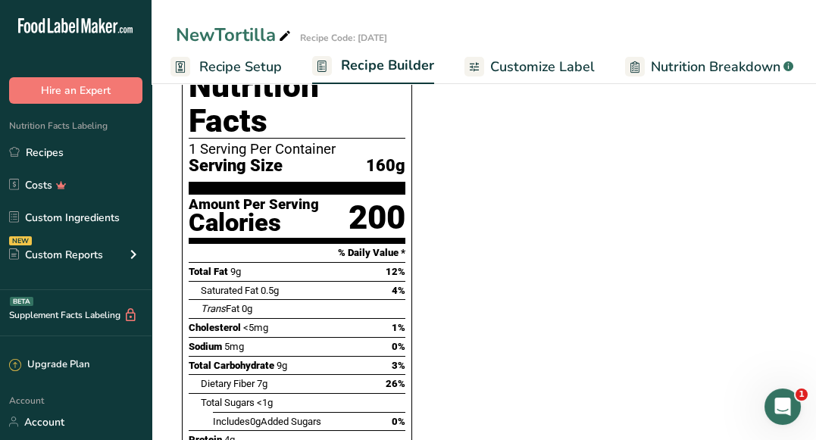
scroll to position [533, 0]
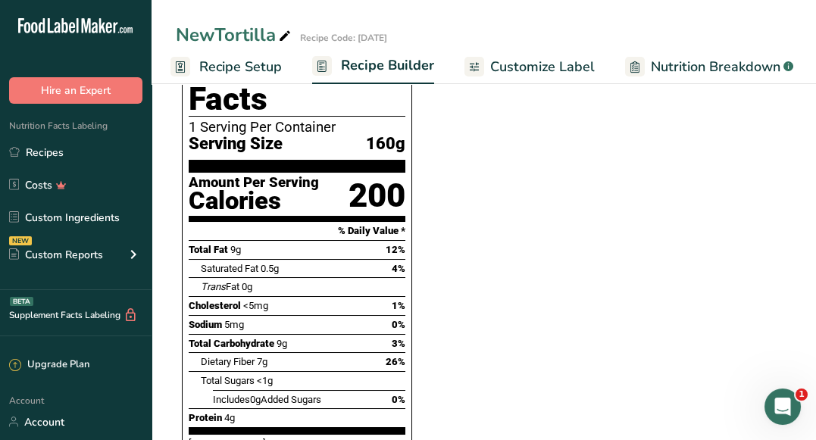
click at [651, 71] on span "Nutrition Breakdown" at bounding box center [716, 67] width 130 height 20
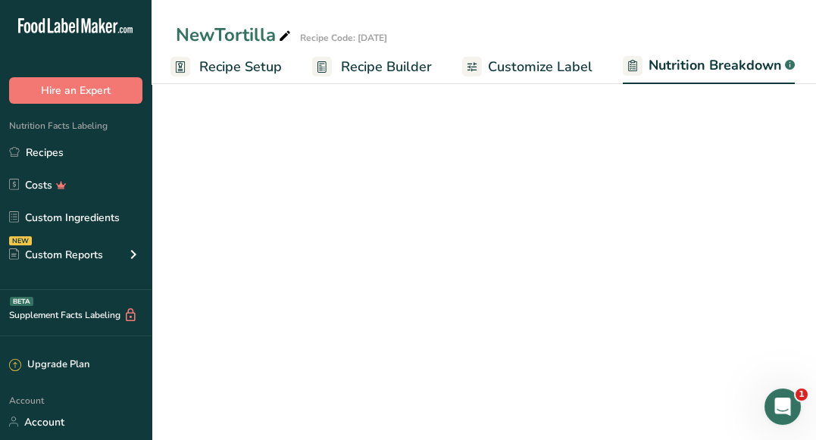
select select "Calories"
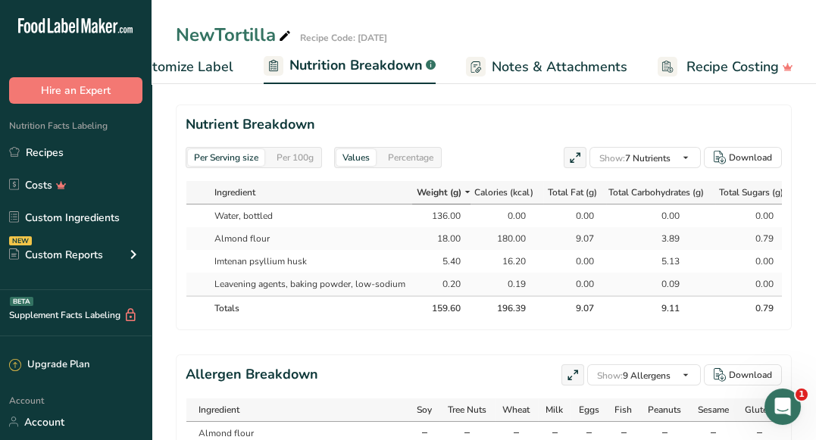
scroll to position [823, 0]
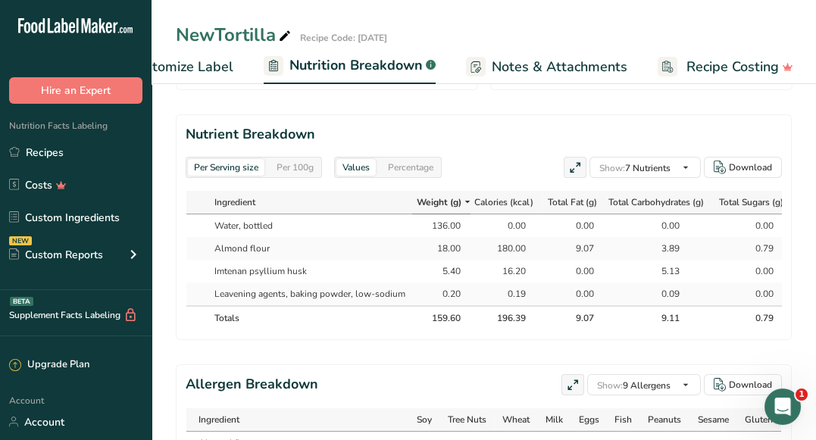
drag, startPoint x: 496, startPoint y: 246, endPoint x: 530, endPoint y: 246, distance: 33.3
click at [530, 246] on div "180.00" at bounding box center [506, 249] width 59 height 14
drag, startPoint x: 501, startPoint y: 268, endPoint x: 542, endPoint y: 259, distance: 41.9
click at [542, 260] on tr "Imtenan psyllium husk 5.40 16.20 0.00 5.13 0.00 0.00 0.00" at bounding box center [560, 271] width 749 height 23
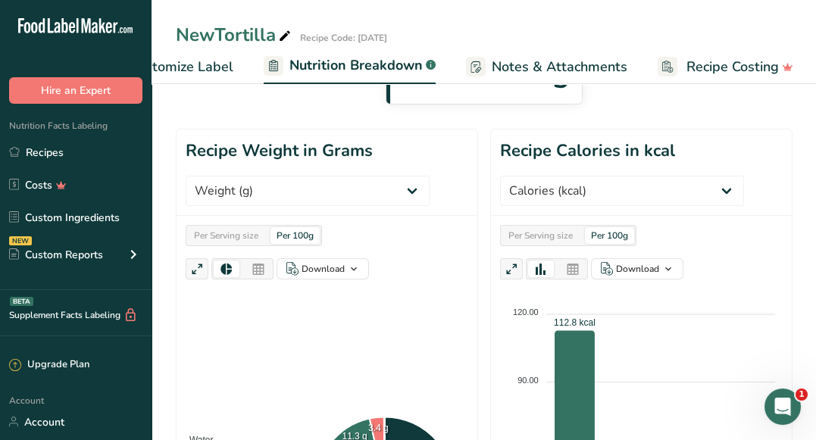
scroll to position [0, 0]
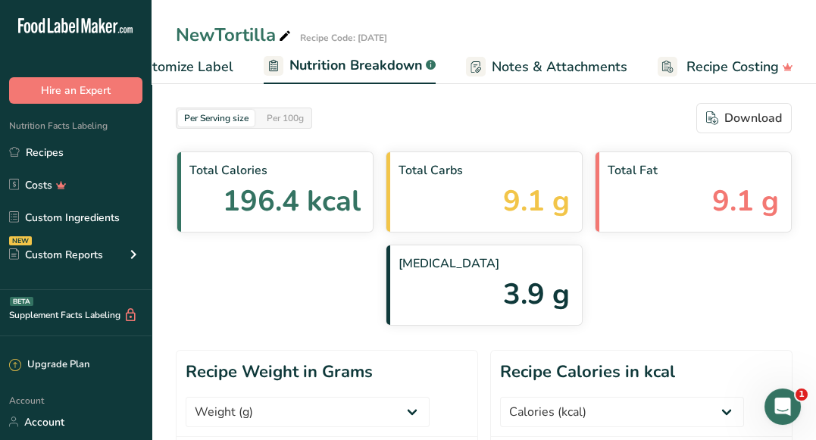
click at [183, 69] on span "Customize Label" at bounding box center [181, 67] width 105 height 20
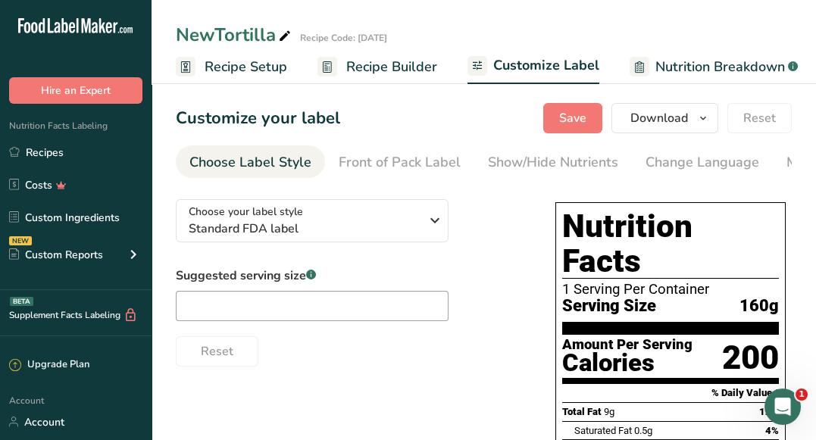
click at [346, 67] on span "Recipe Builder" at bounding box center [391, 67] width 91 height 20
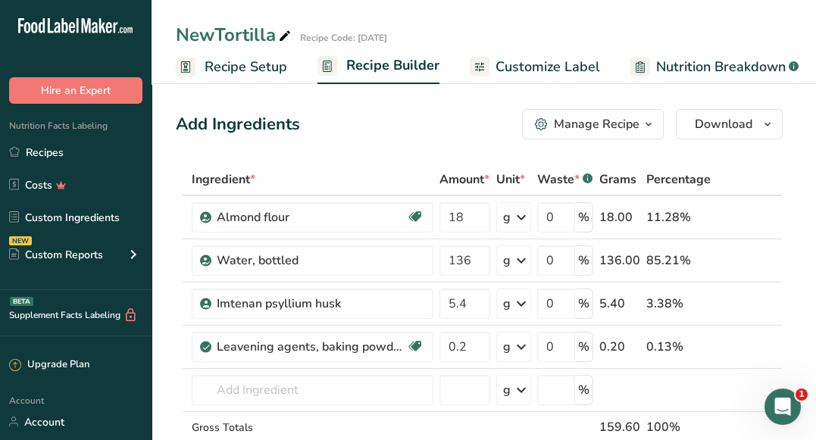
scroll to position [0, 145]
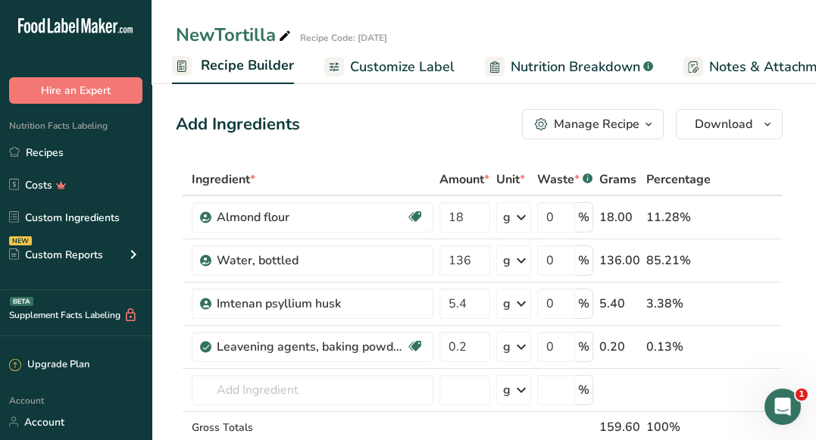
click at [604, 134] on button "Manage Recipe" at bounding box center [593, 124] width 142 height 30
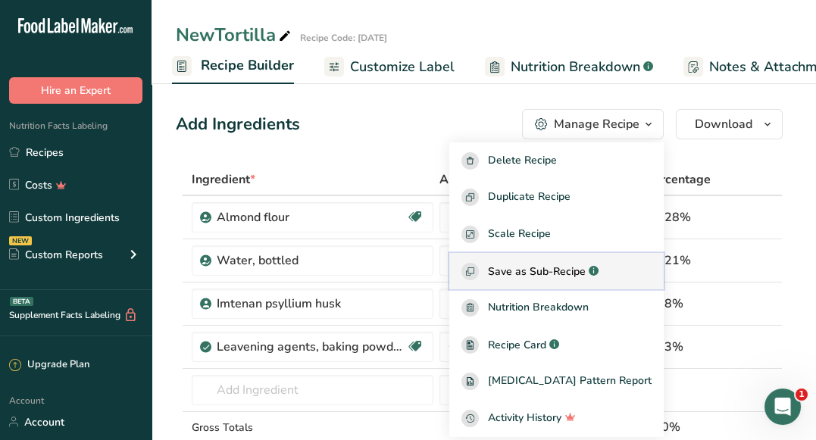
click at [570, 264] on span "Save as Sub-Recipe" at bounding box center [537, 272] width 98 height 16
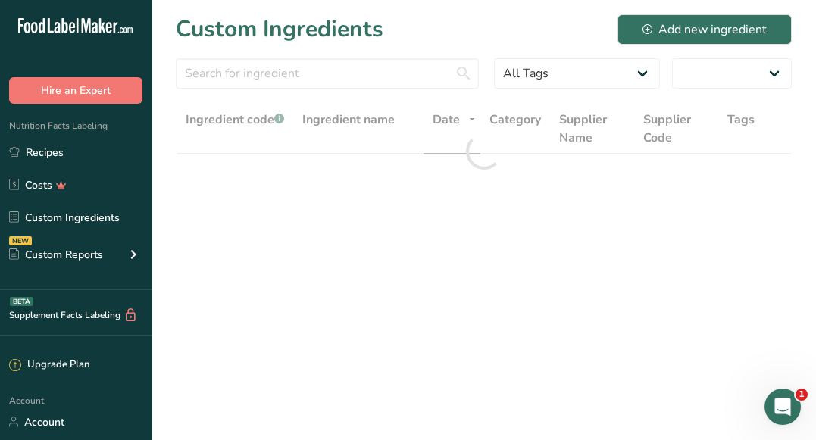
select select "30"
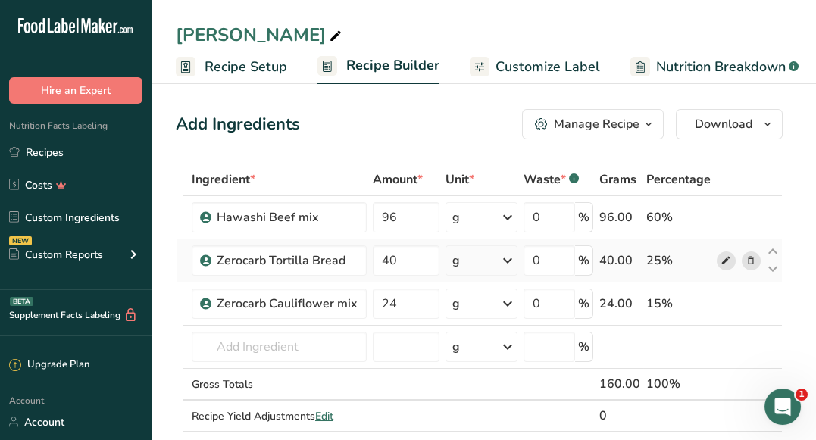
click at [724, 263] on icon at bounding box center [726, 261] width 11 height 16
click at [536, 61] on span "Customize Label" at bounding box center [547, 67] width 105 height 20
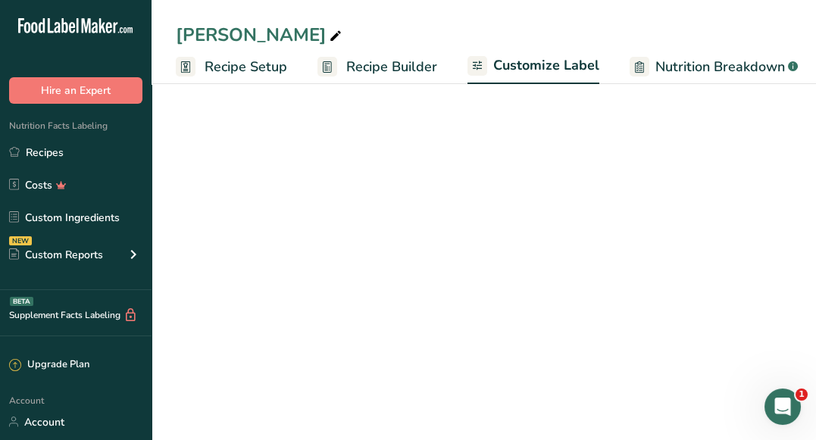
click at [493, 69] on span "Customize Label" at bounding box center [546, 65] width 106 height 20
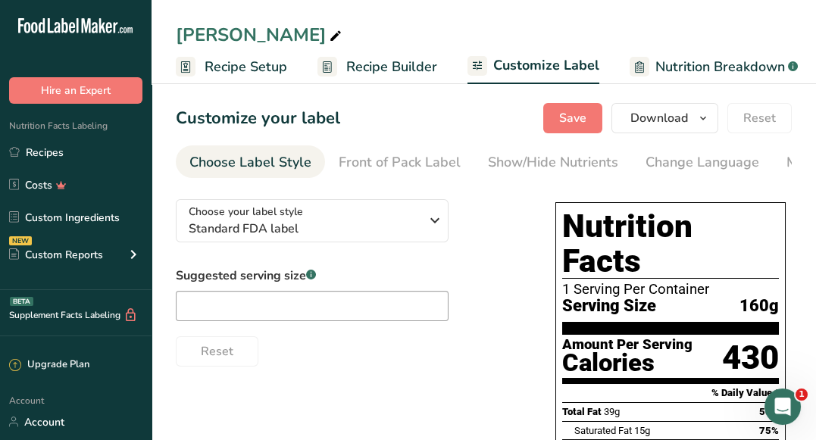
scroll to position [0, 295]
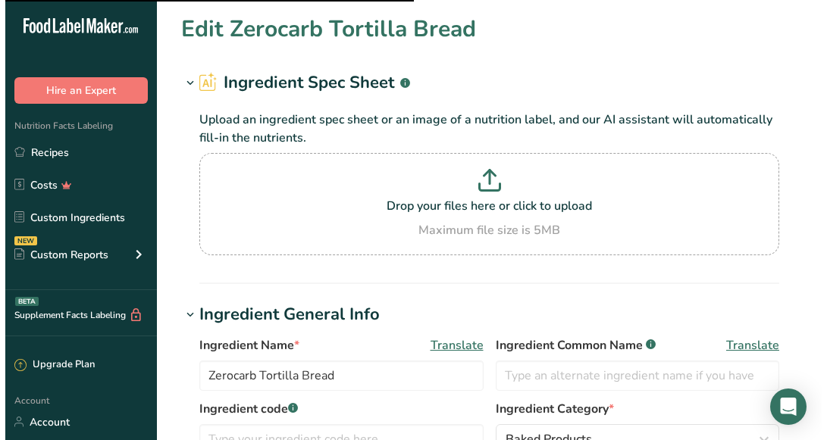
scroll to position [67, 0]
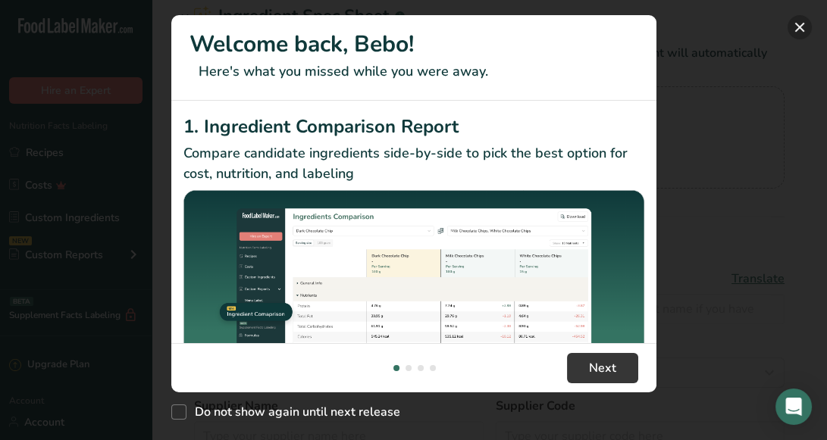
click at [795, 33] on button "New Features" at bounding box center [799, 27] width 24 height 24
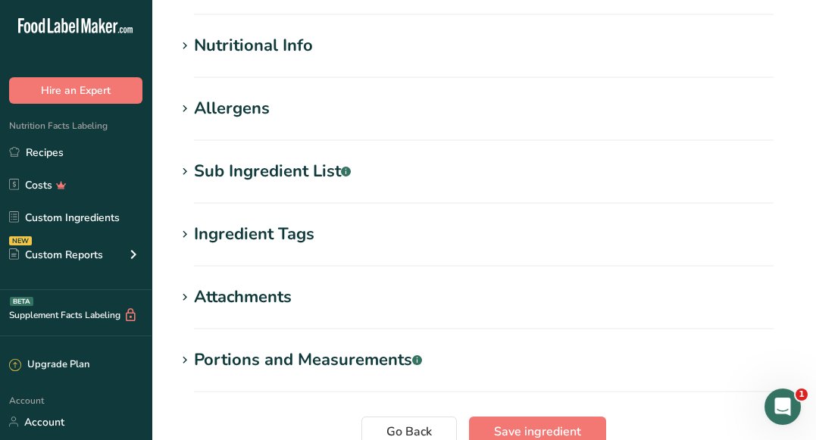
scroll to position [536, 0]
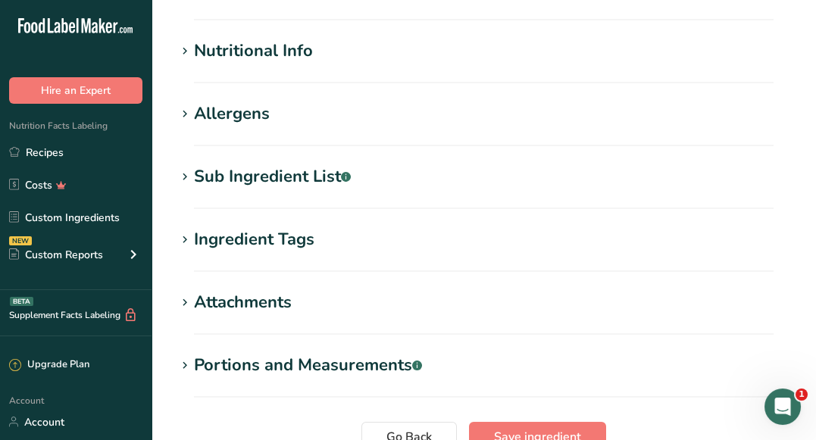
click at [639, 61] on h1 "Nutritional Info" at bounding box center [484, 51] width 616 height 25
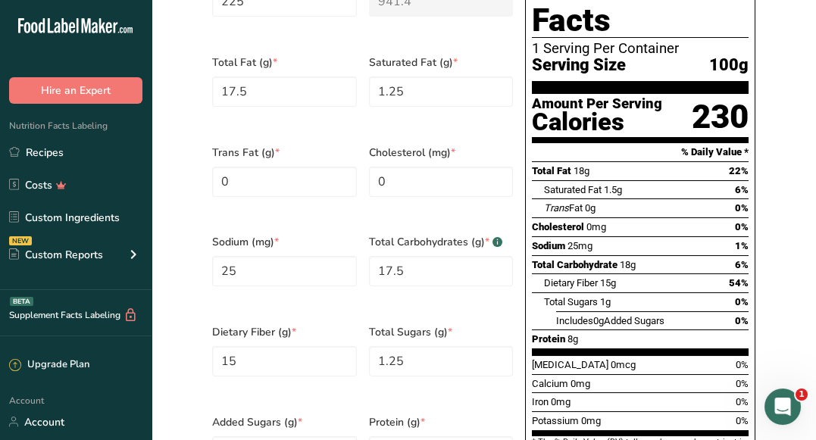
scroll to position [790, 0]
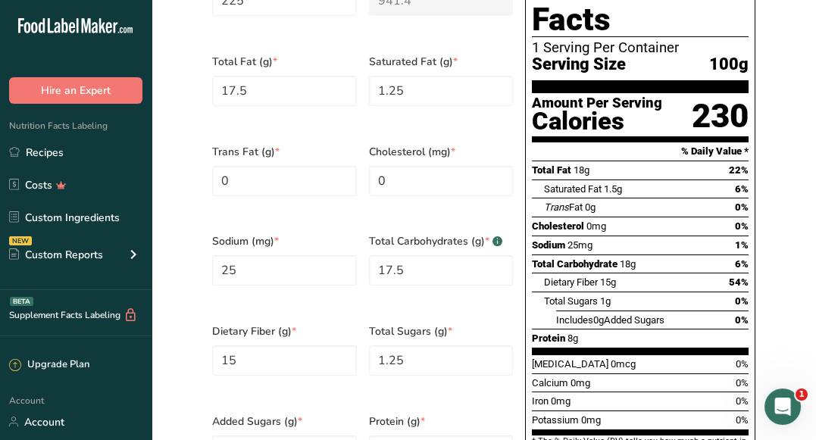
drag, startPoint x: 699, startPoint y: 88, endPoint x: 747, endPoint y: 83, distance: 47.9
click at [747, 96] on div "230" at bounding box center [720, 116] width 57 height 40
click at [71, 147] on link "Recipes" at bounding box center [76, 152] width 152 height 29
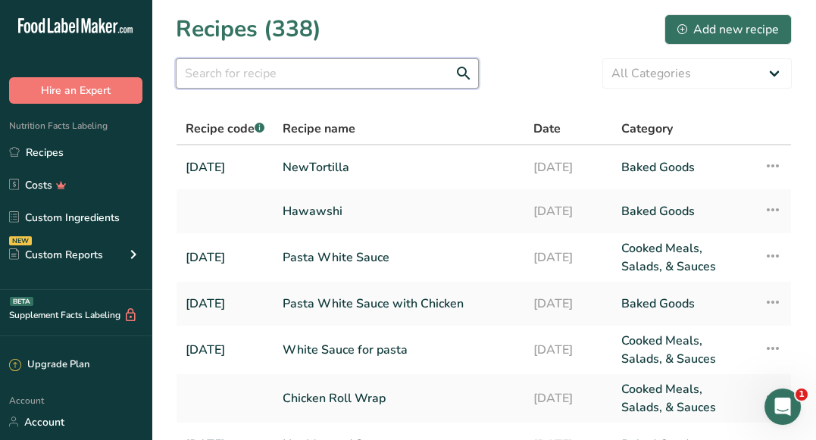
click at [321, 72] on input "text" at bounding box center [327, 73] width 303 height 30
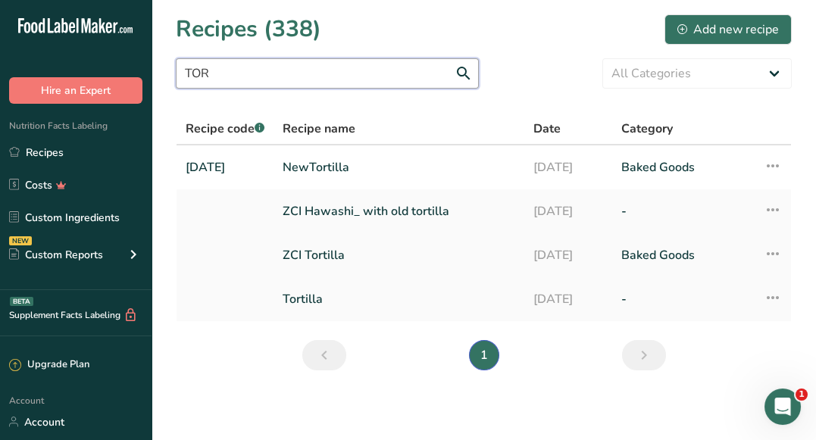
type input "TOR"
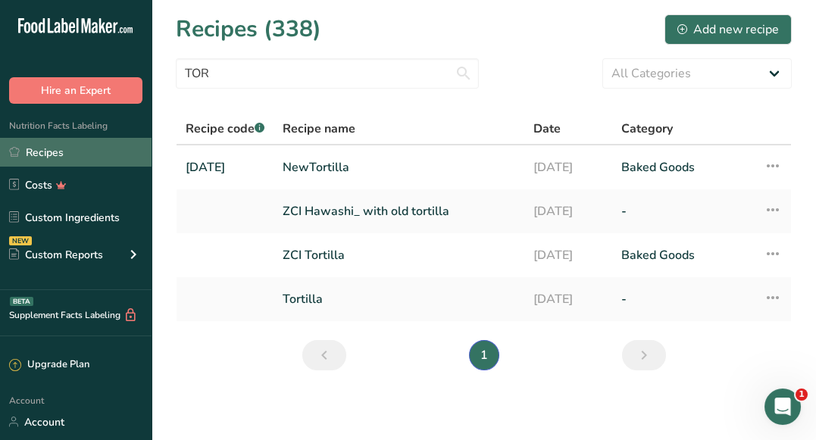
click at [105, 156] on link "Recipes" at bounding box center [76, 152] width 152 height 29
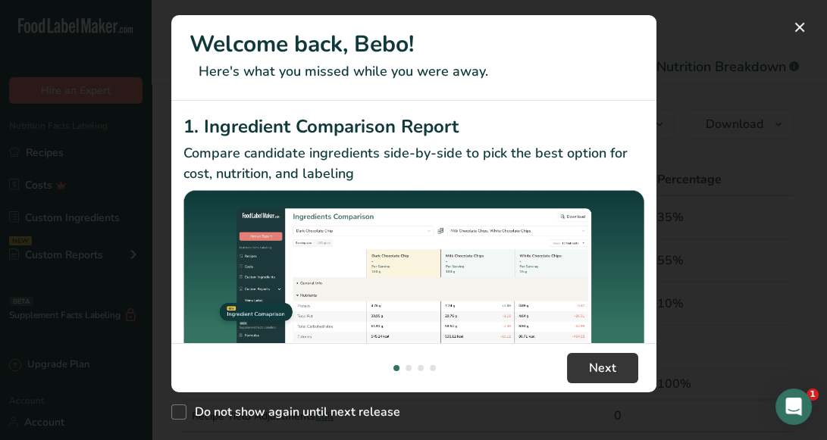
click at [587, 409] on div "Do not show again until next release" at bounding box center [413, 408] width 485 height 33
click at [798, 30] on button "New Features" at bounding box center [799, 27] width 24 height 24
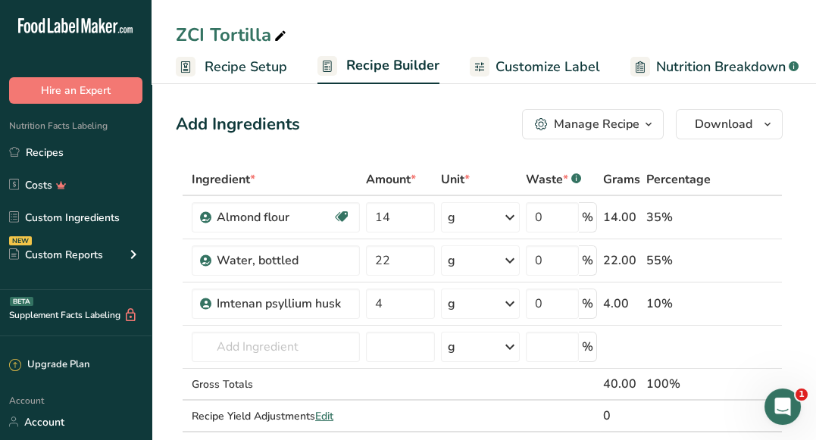
click at [667, 64] on span "Nutrition Breakdown" at bounding box center [721, 67] width 130 height 20
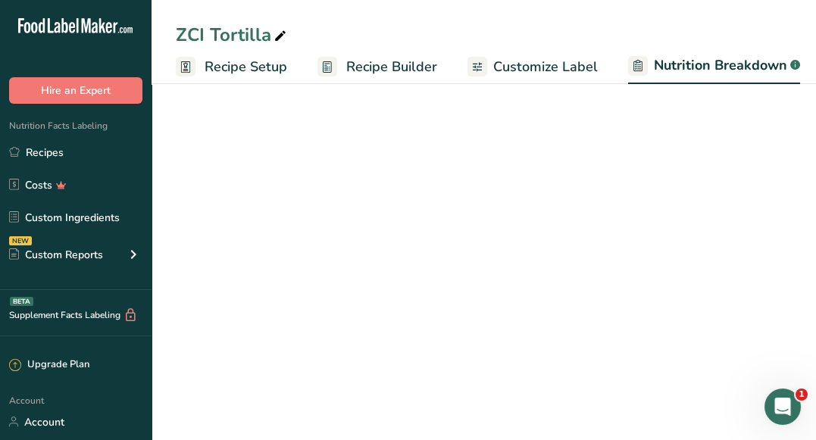
select select "Calories"
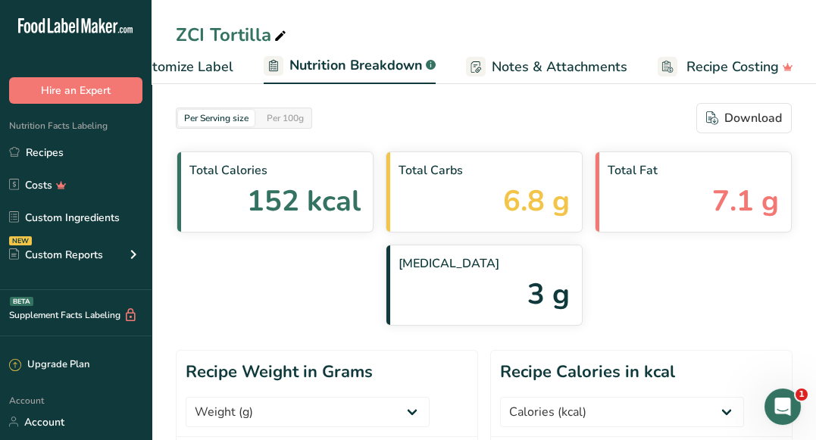
click at [202, 73] on span "Customize Label" at bounding box center [181, 67] width 105 height 20
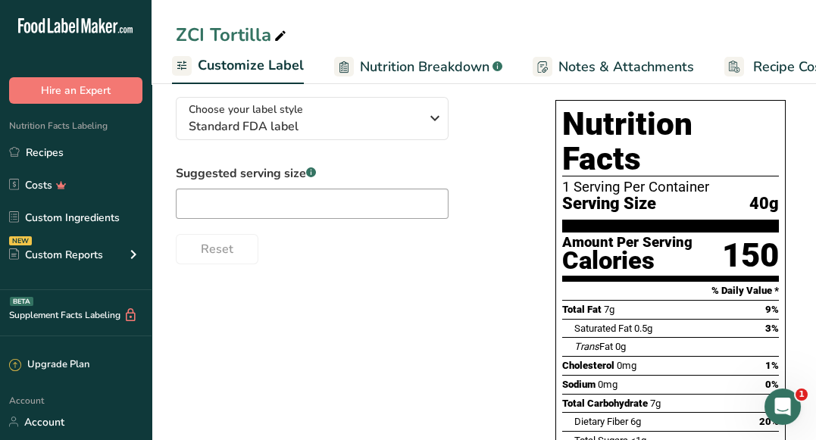
scroll to position [102, 0]
drag, startPoint x: 728, startPoint y: 220, endPoint x: 782, endPoint y: 218, distance: 53.8
click at [782, 218] on div "Nutrition Facts 1 Serving Per Container Serving Size 40g Amount Per Serving Cal…" at bounding box center [670, 359] width 230 height 519
